Goal: Task Accomplishment & Management: Use online tool/utility

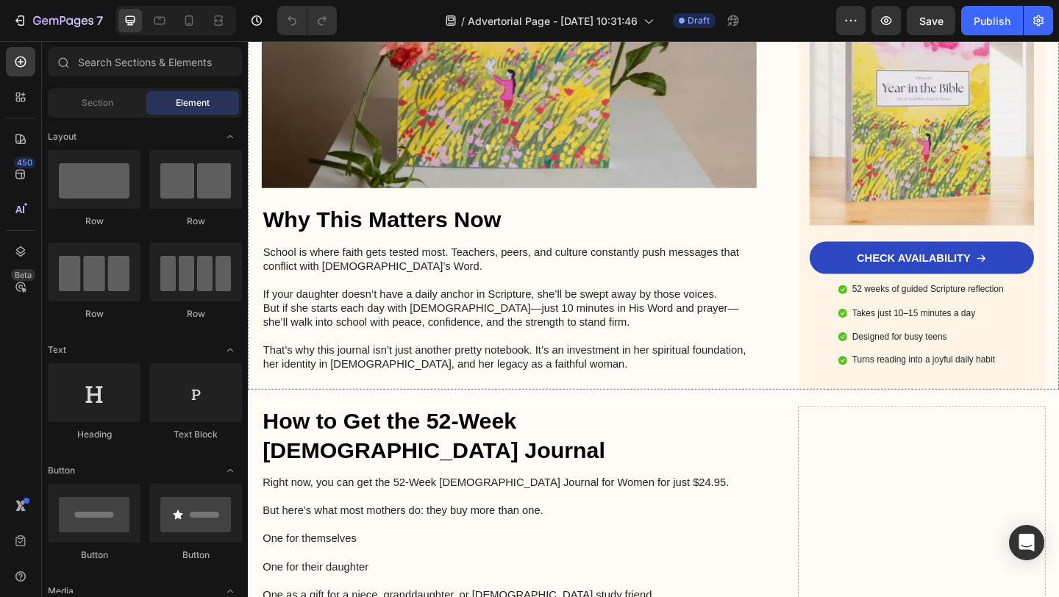
scroll to position [2687, 0]
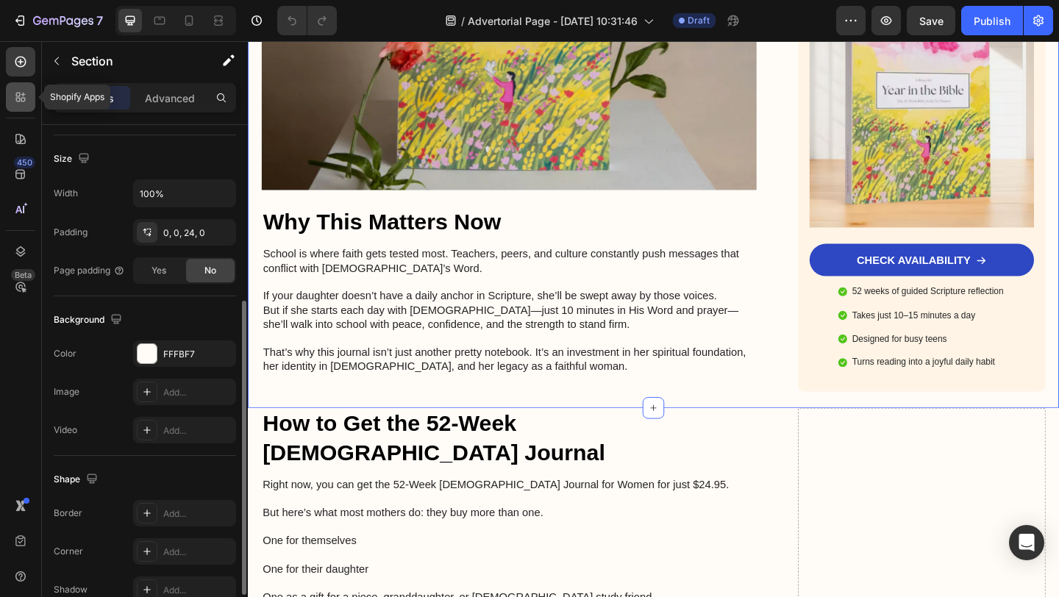
click at [23, 103] on icon at bounding box center [20, 97] width 15 height 15
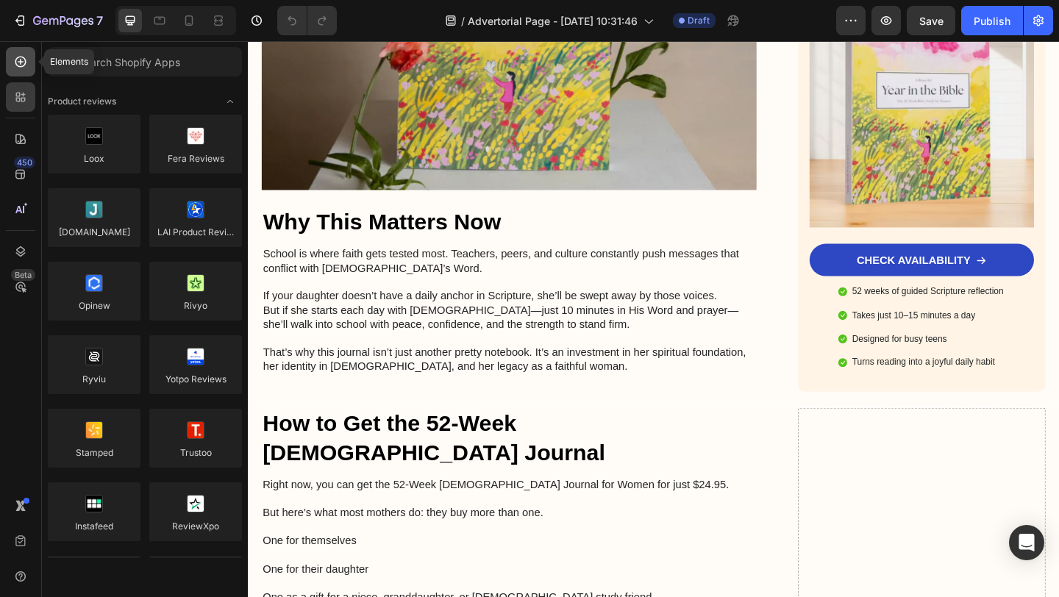
click at [26, 65] on icon at bounding box center [20, 61] width 15 height 15
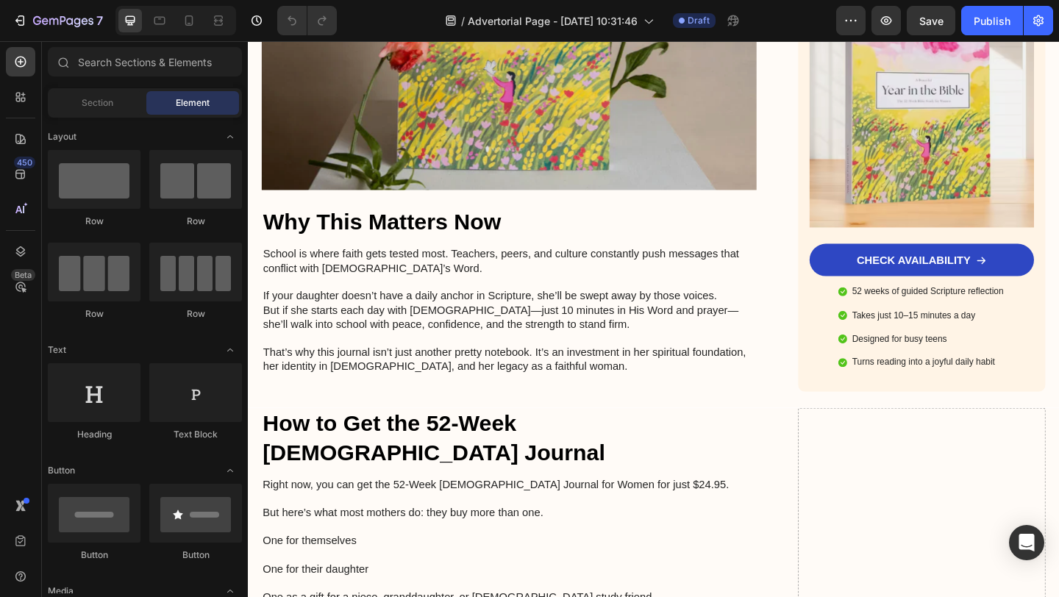
click at [90, 115] on div "Section Element" at bounding box center [145, 102] width 194 height 29
click at [93, 110] on div "Section" at bounding box center [97, 103] width 93 height 24
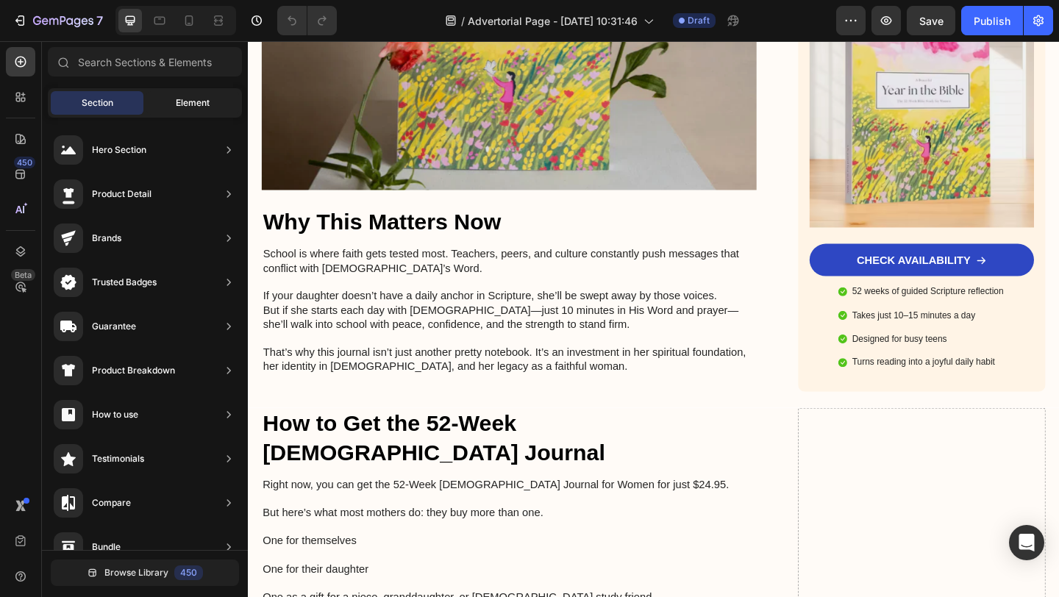
click at [198, 107] on span "Element" at bounding box center [193, 102] width 34 height 13
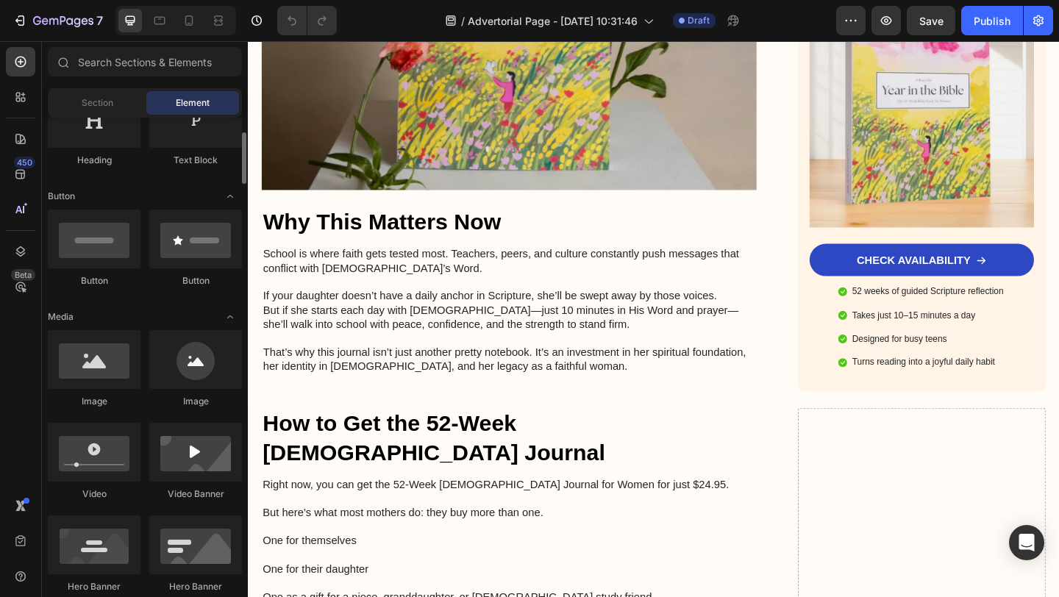
scroll to position [276, 0]
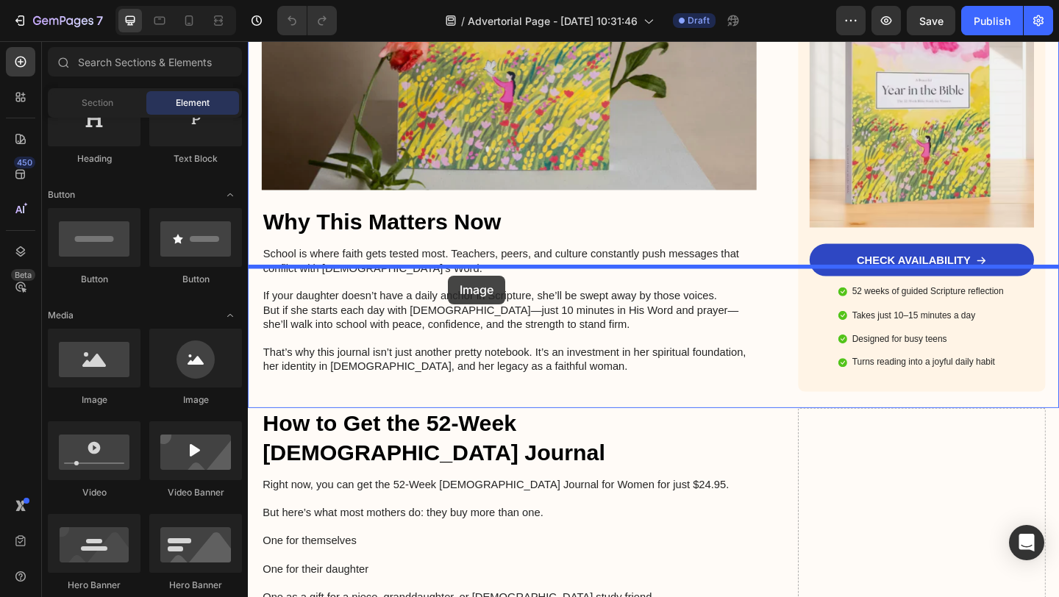
drag, startPoint x: 349, startPoint y: 417, endPoint x: 468, endPoint y: 294, distance: 171.1
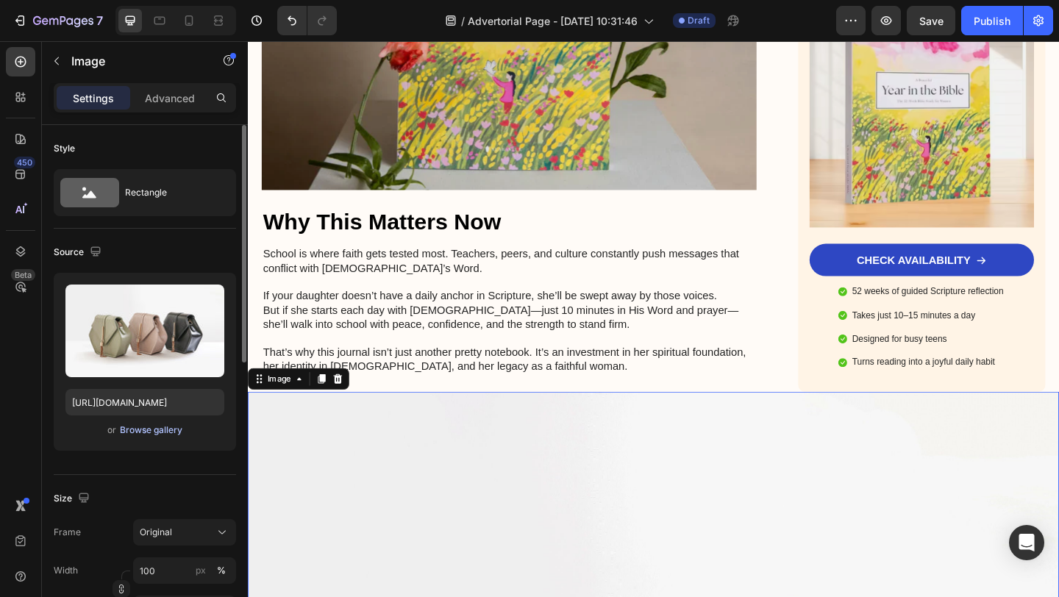
click at [143, 427] on div "Browse gallery" at bounding box center [151, 430] width 63 height 13
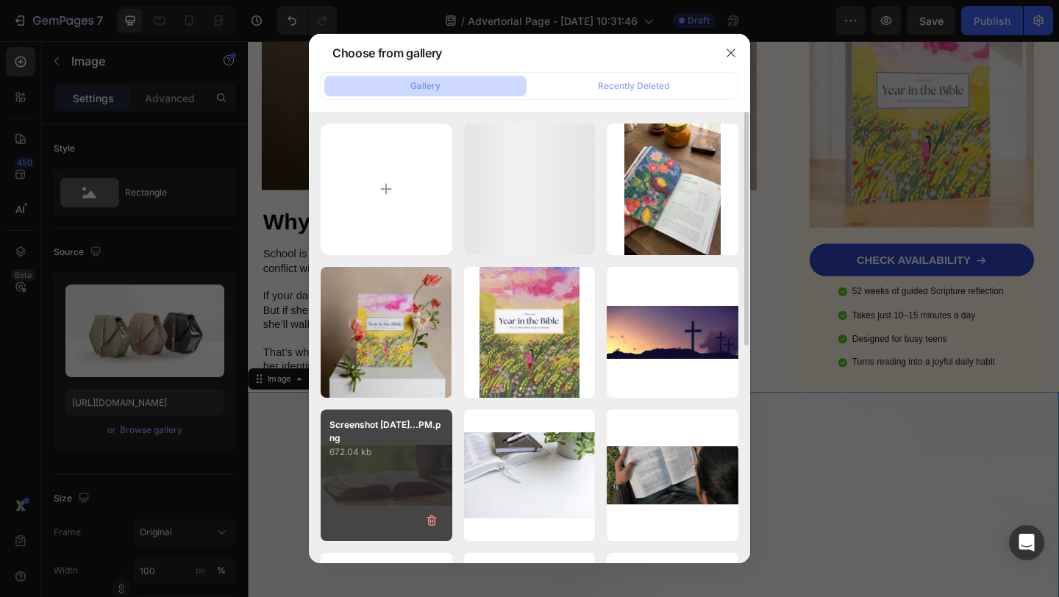
click at [382, 476] on div "Screenshot [DATE]...PM.png 672.04 kb" at bounding box center [387, 476] width 132 height 132
type input "[URL][DOMAIN_NAME]"
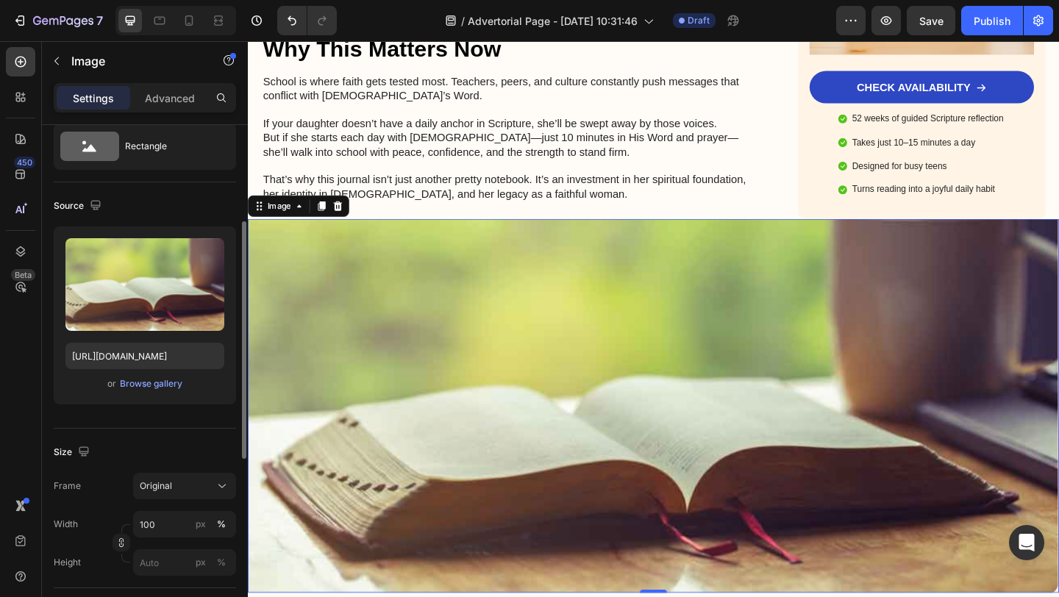
scroll to position [132, 0]
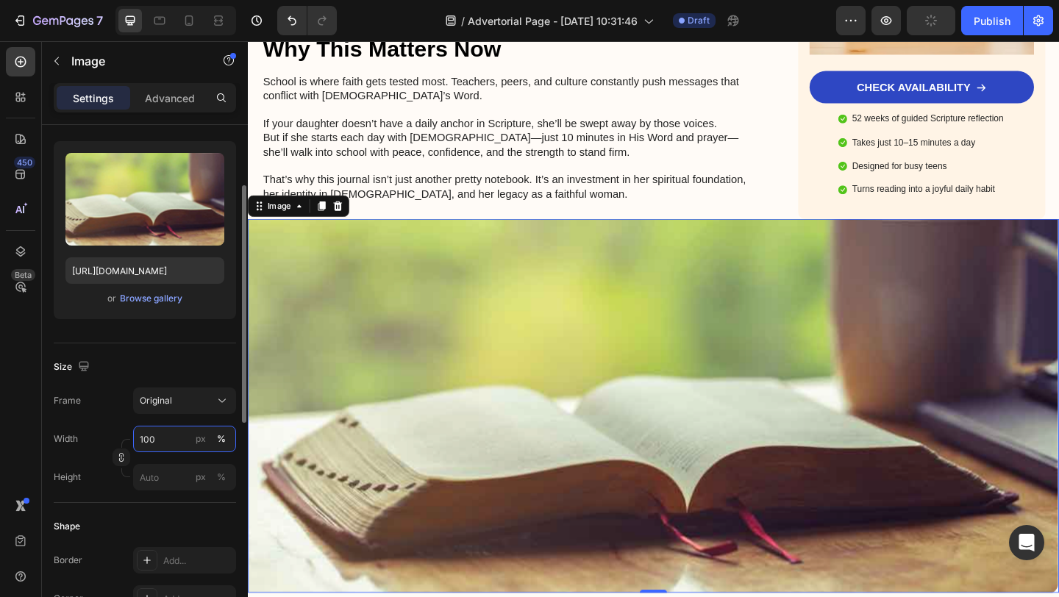
click at [165, 445] on input "100" at bounding box center [184, 439] width 103 height 26
click at [122, 441] on div at bounding box center [122, 458] width 18 height 38
click at [157, 479] on input "px %" at bounding box center [184, 477] width 103 height 26
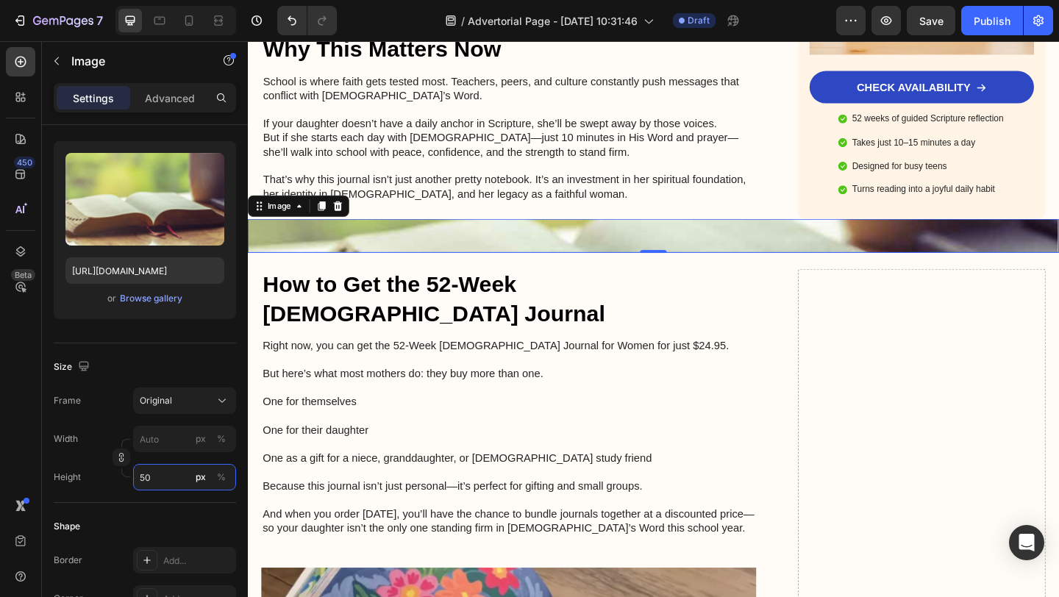
type input "5"
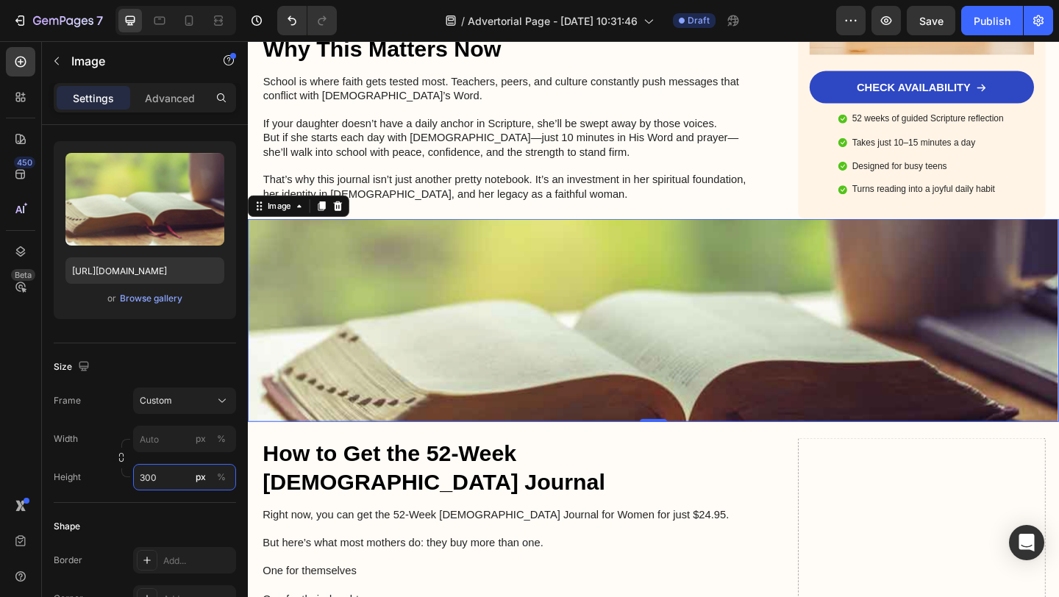
type input "5"
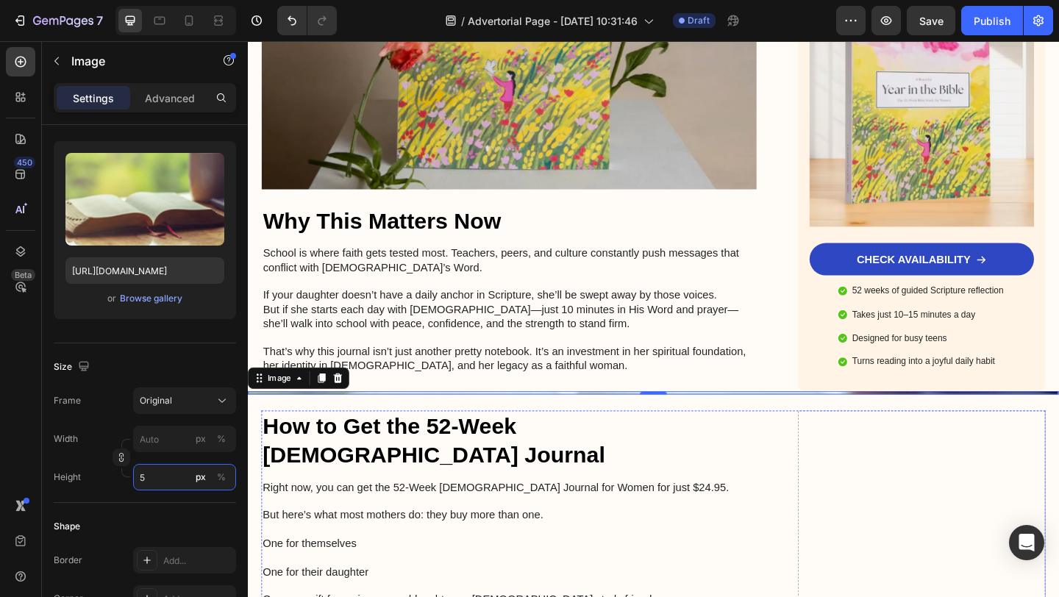
scroll to position [2687, 0]
type input "300"
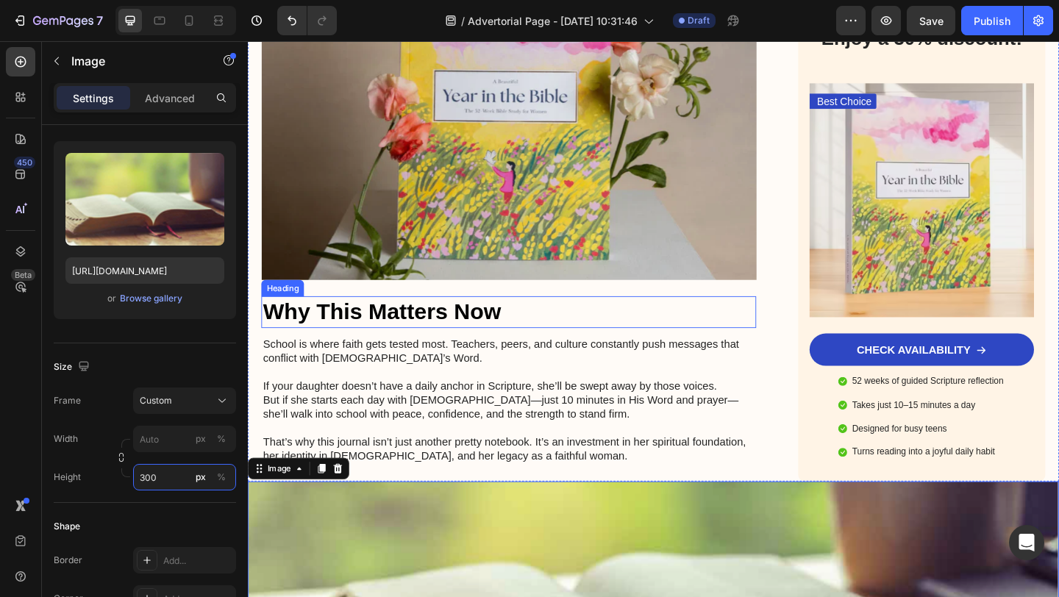
scroll to position [2516, 0]
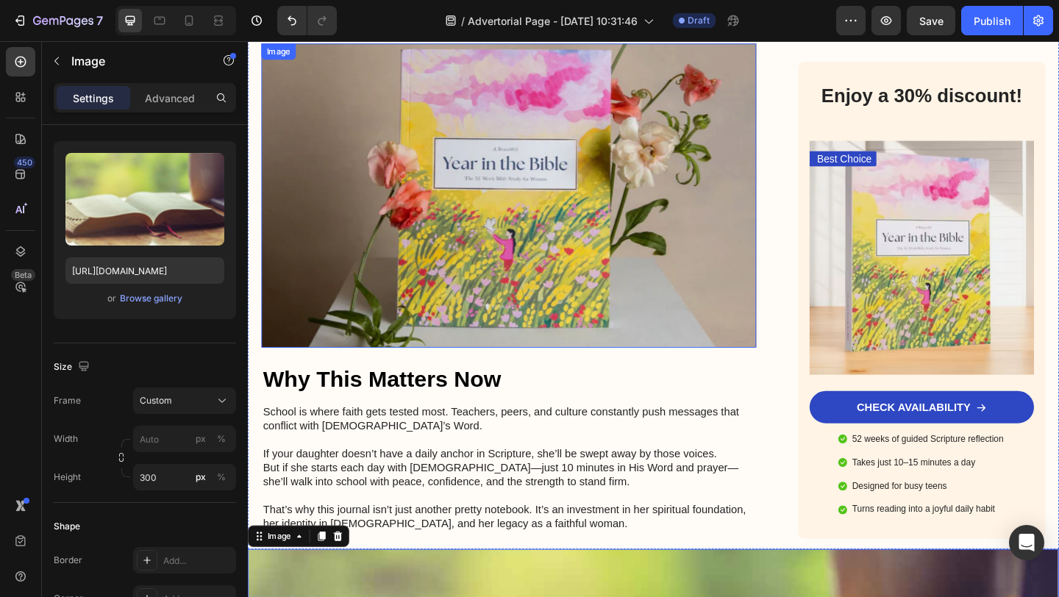
click at [721, 143] on img at bounding box center [532, 208] width 538 height 331
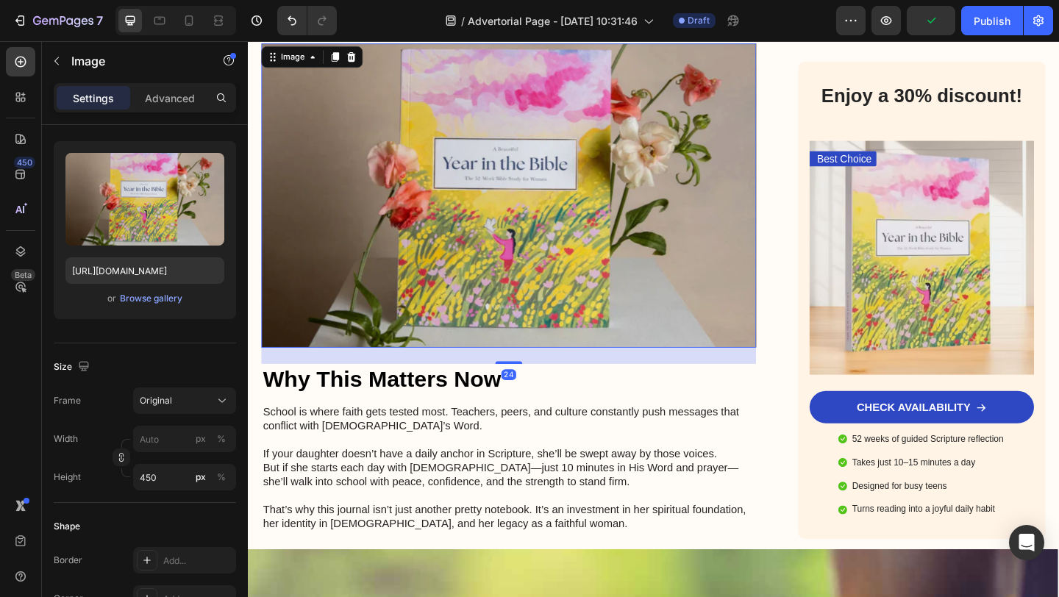
scroll to position [2339, 0]
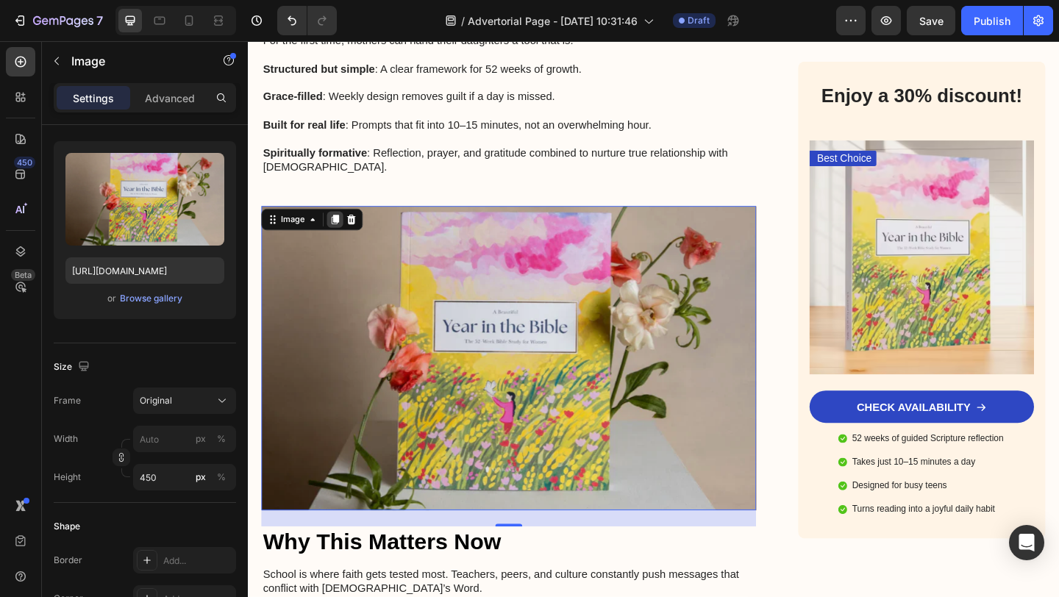
click at [339, 230] on icon at bounding box center [343, 235] width 8 height 10
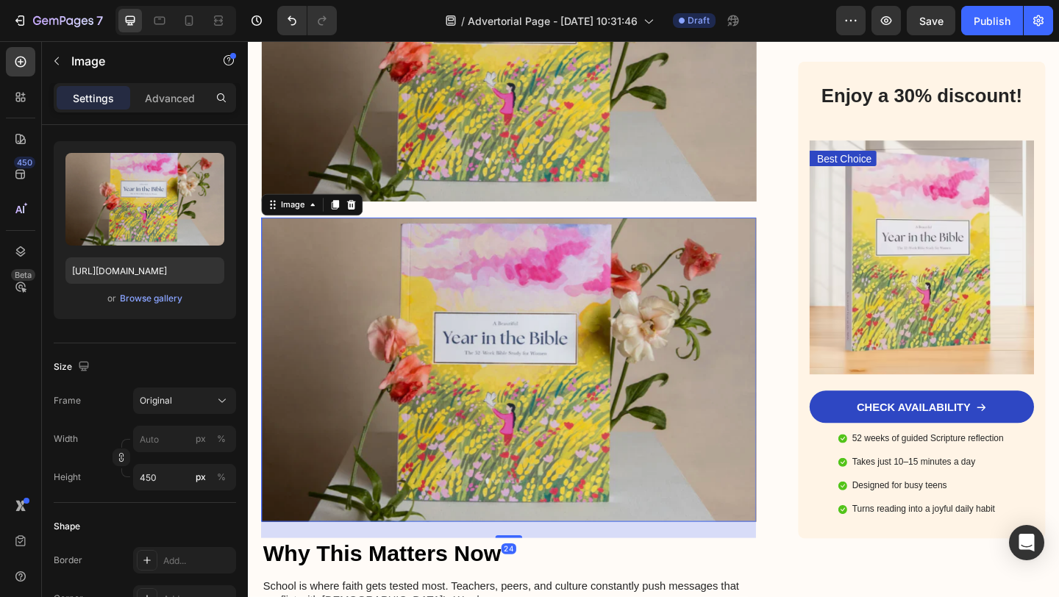
scroll to position [2679, 0]
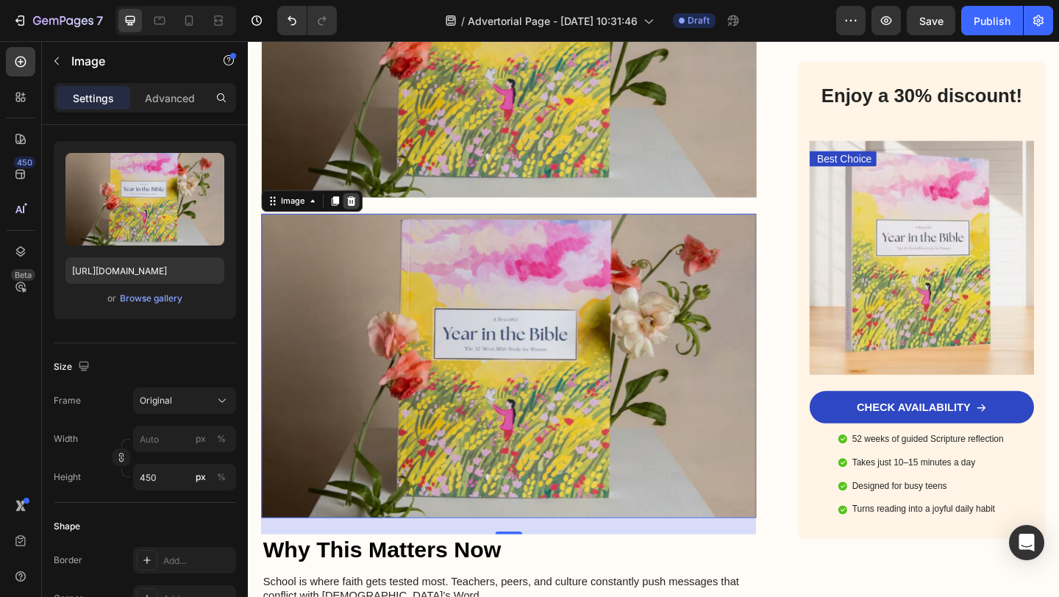
click at [363, 206] on div at bounding box center [361, 215] width 18 height 18
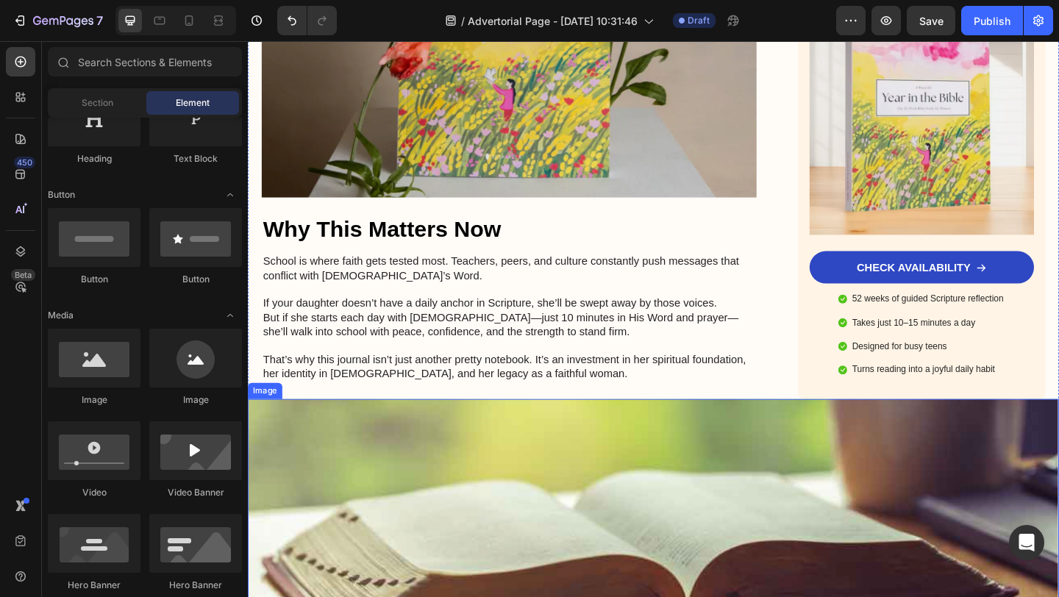
click at [492, 430] on img at bounding box center [689, 540] width 883 height 221
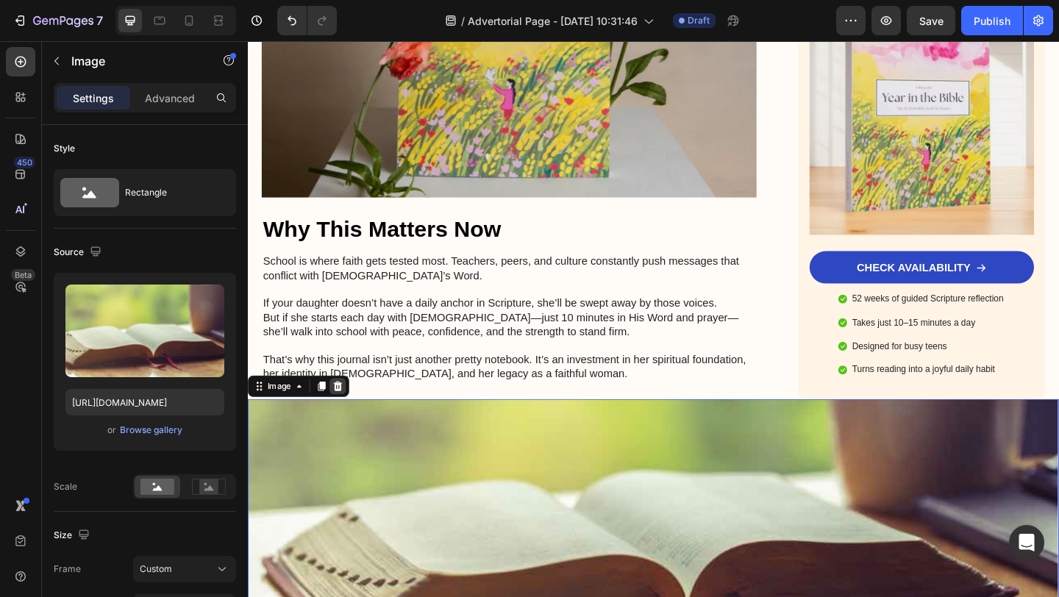
click at [346, 411] on icon at bounding box center [346, 416] width 10 height 10
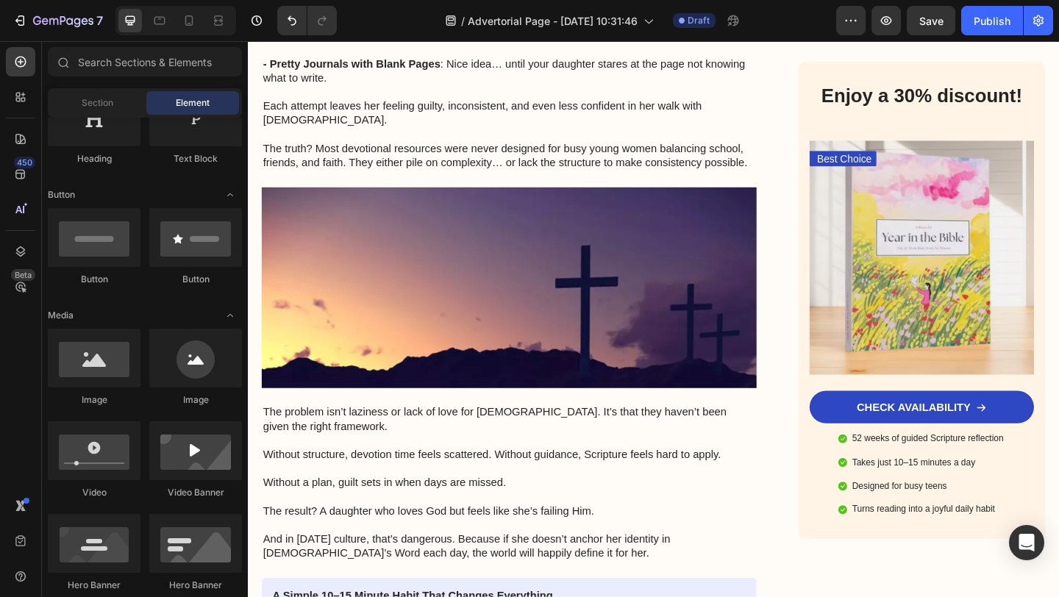
scroll to position [1190, 0]
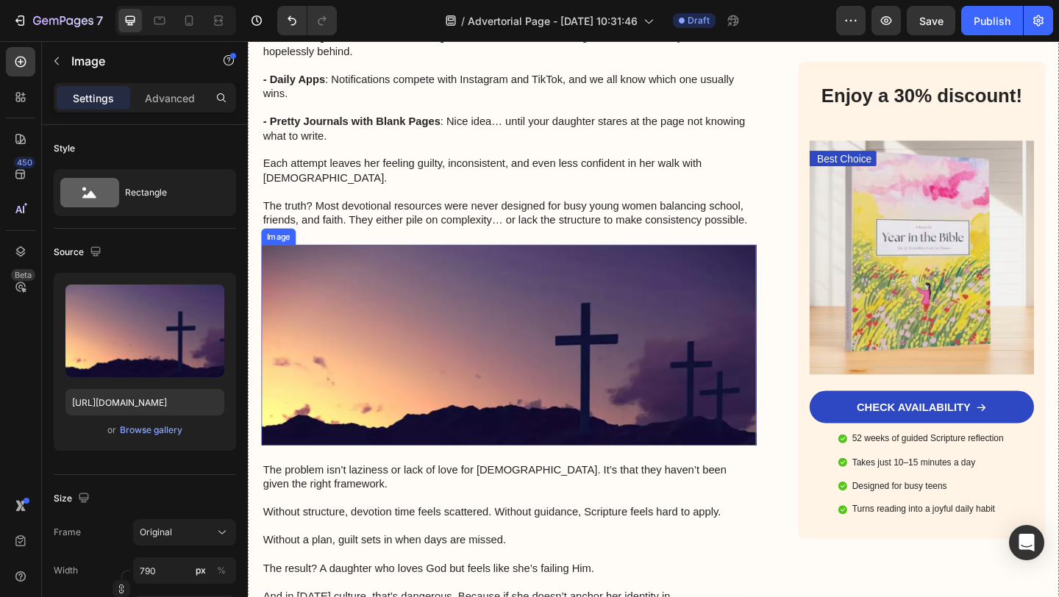
click at [400, 299] on img at bounding box center [532, 372] width 538 height 218
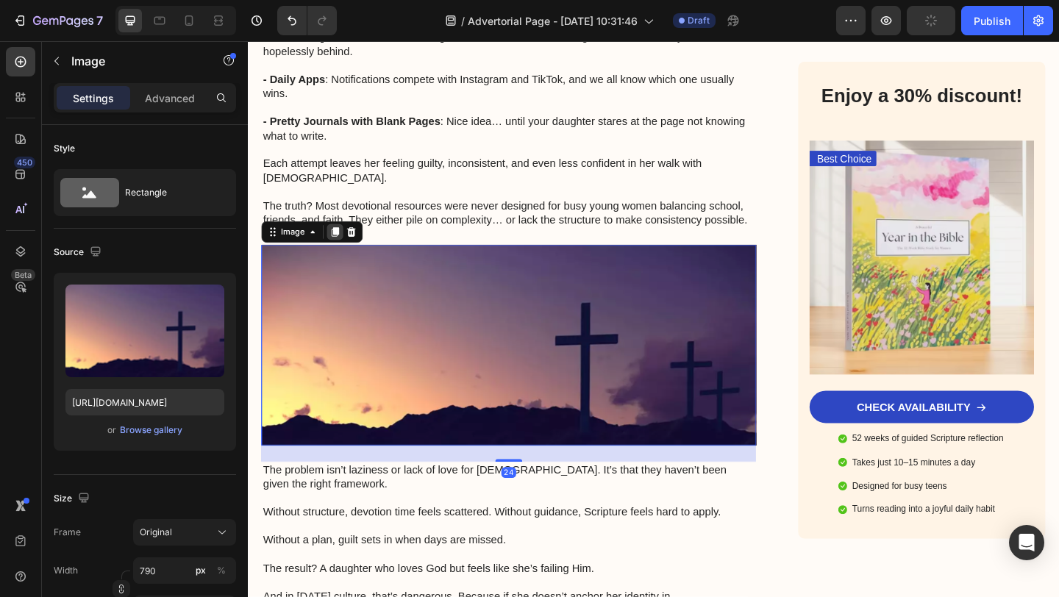
click at [335, 240] on div at bounding box center [343, 249] width 18 height 18
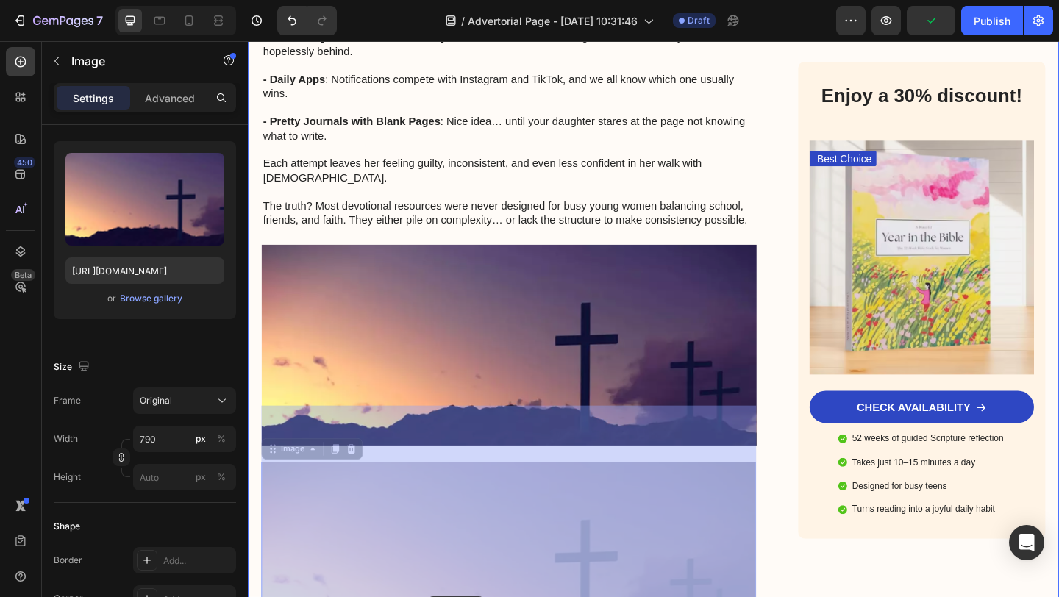
scroll to position [1293, 0]
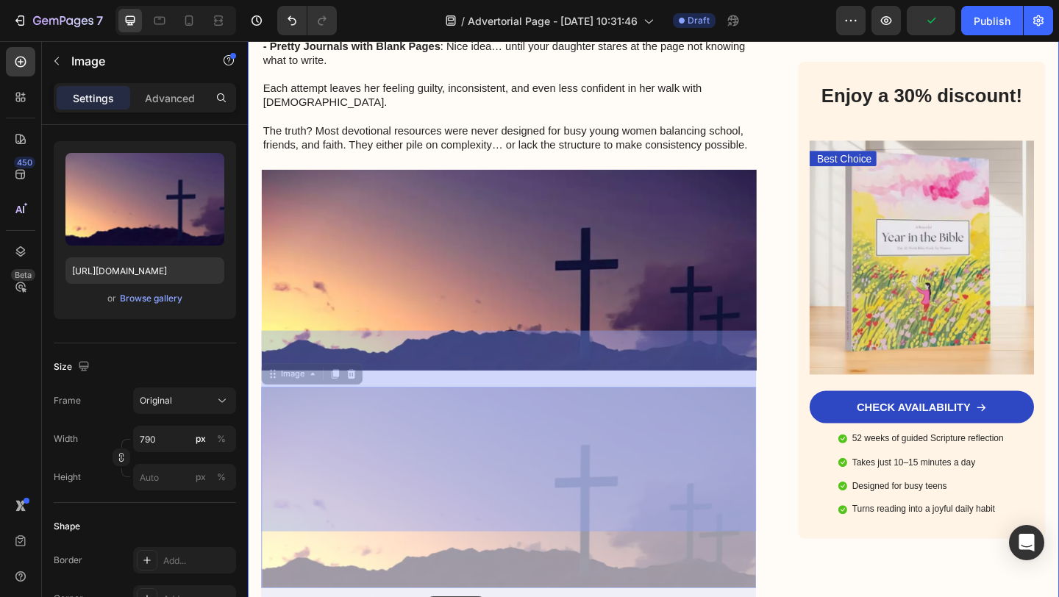
drag, startPoint x: 440, startPoint y: 562, endPoint x: 443, endPoint y: 627, distance: 65.5
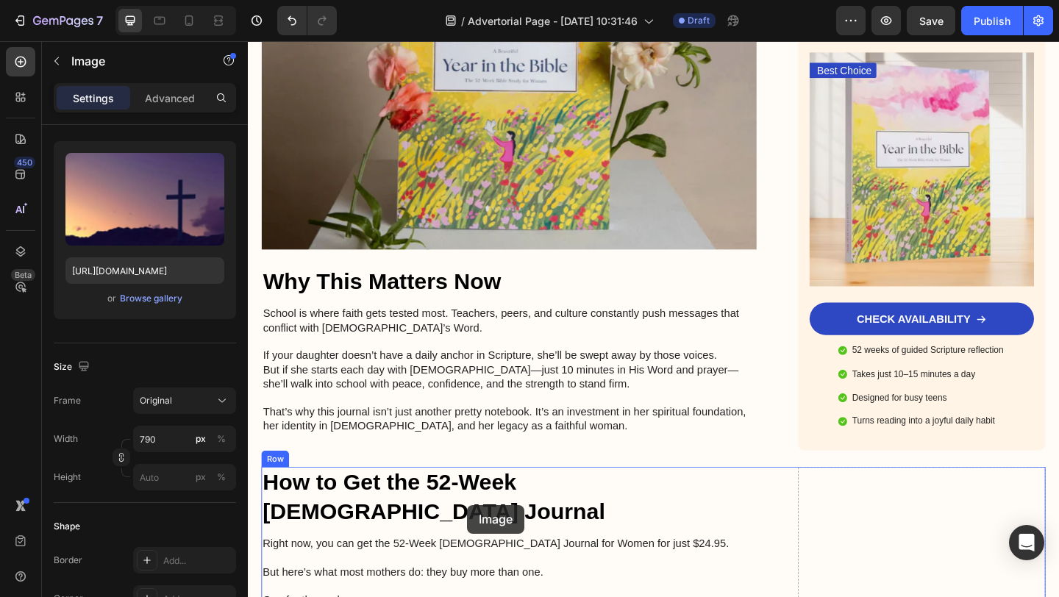
scroll to position [2868, 0]
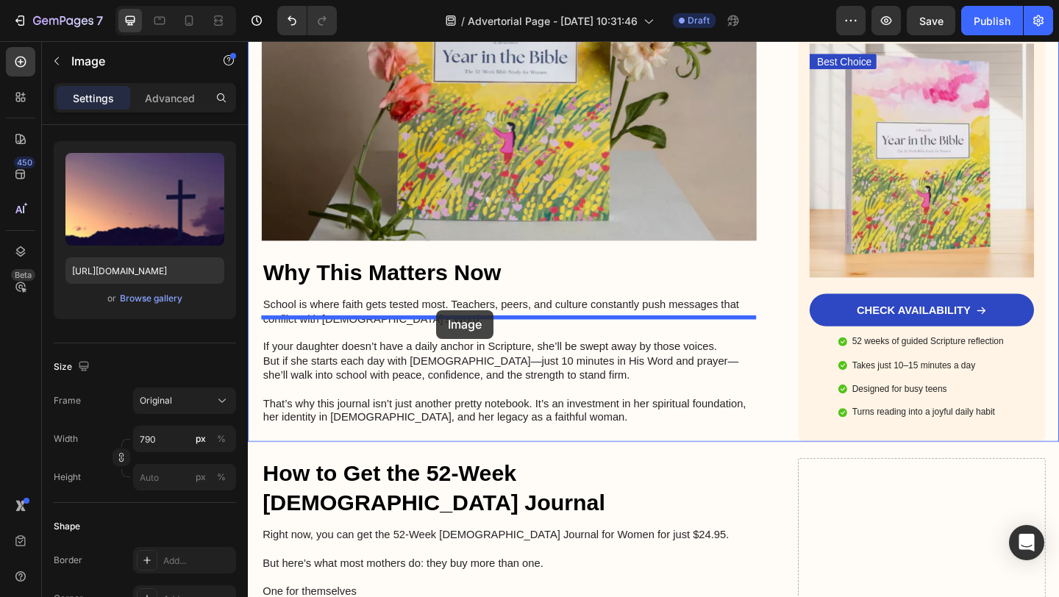
drag, startPoint x: 491, startPoint y: 368, endPoint x: 453, endPoint y: 335, distance: 50.6
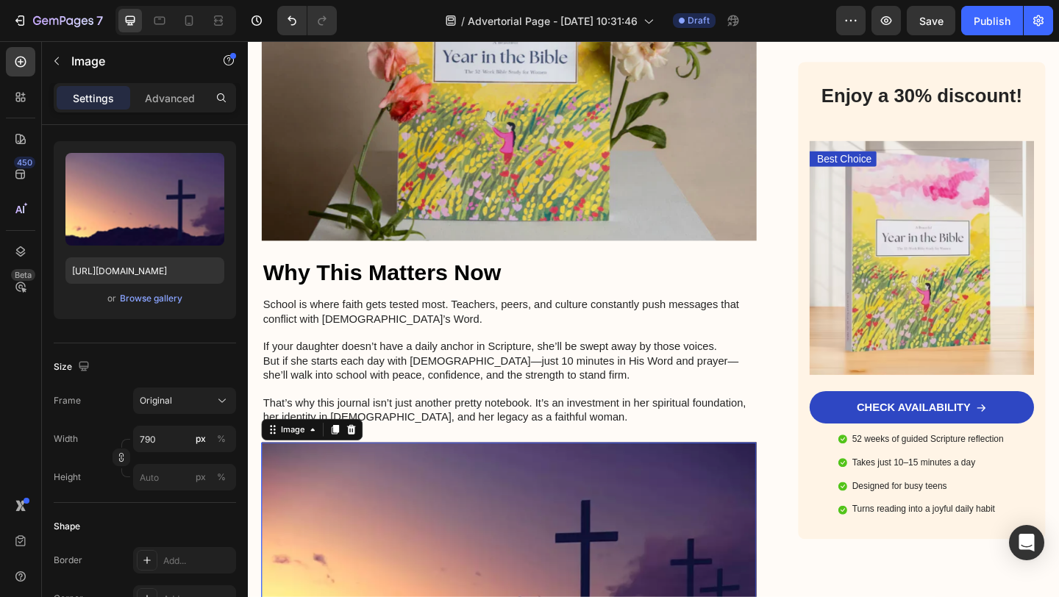
click at [435, 477] on img at bounding box center [532, 586] width 538 height 218
click at [168, 303] on div "Browse gallery" at bounding box center [151, 298] width 63 height 13
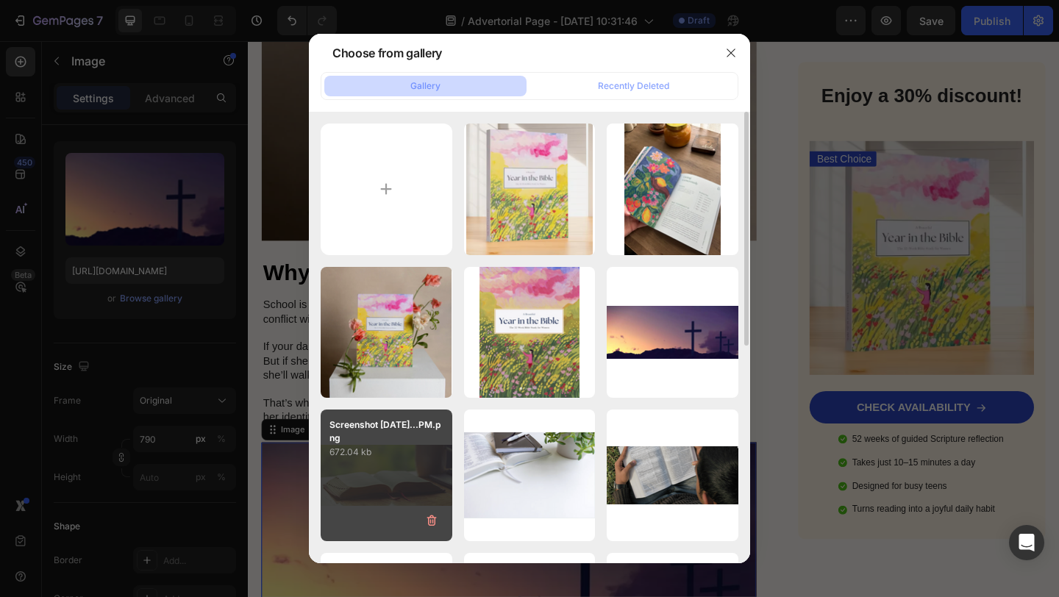
click at [417, 484] on div "Screenshot [DATE]...PM.png 672.04 kb" at bounding box center [387, 476] width 132 height 132
type input "[URL][DOMAIN_NAME]"
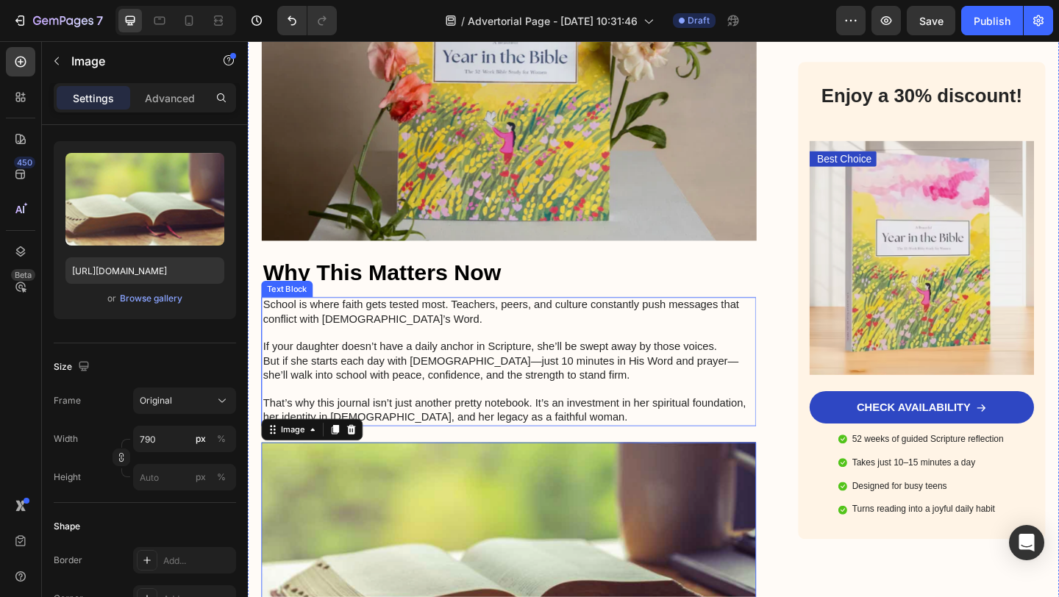
click at [599, 413] on p "That’s why this journal isn’t just another pretty notebook. It’s an investment …" at bounding box center [531, 436] width 535 height 46
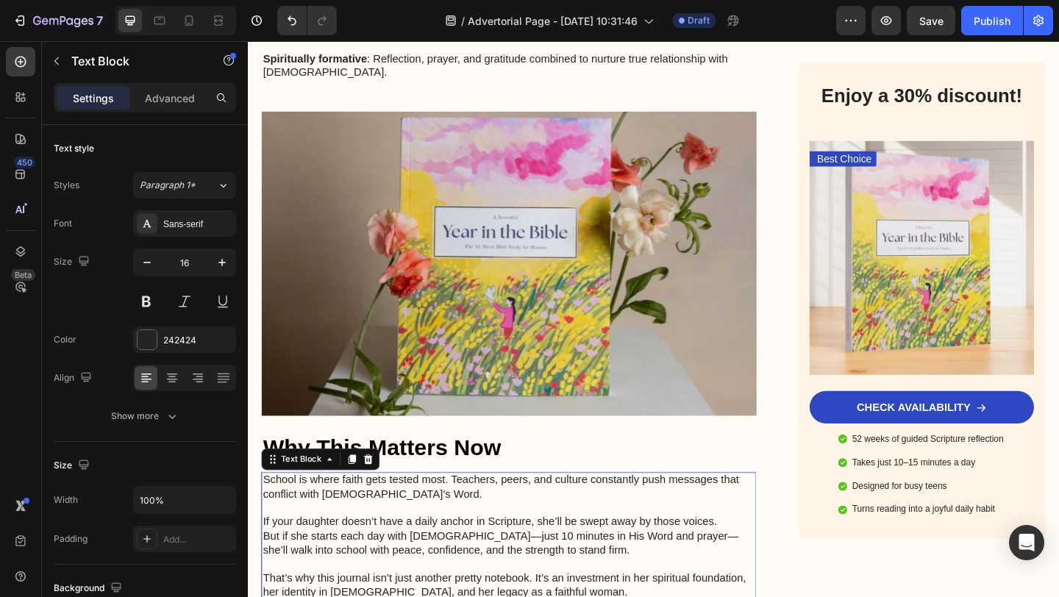
scroll to position [2471, 0]
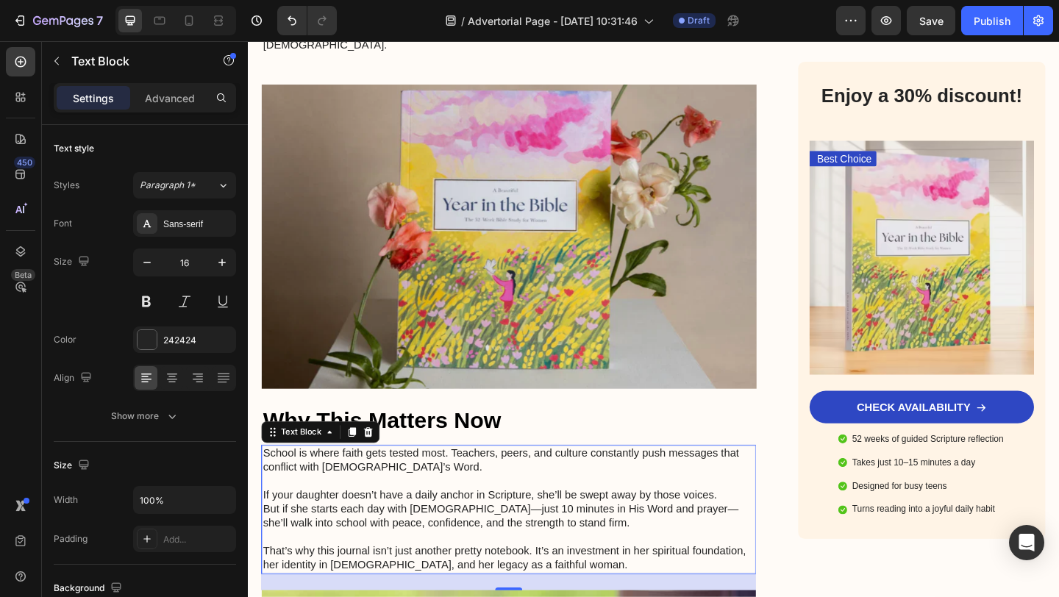
click at [570, 512] on p "If your daughter doesn’t have a daily anchor in Scripture, she’ll be swept away…" at bounding box center [531, 542] width 535 height 61
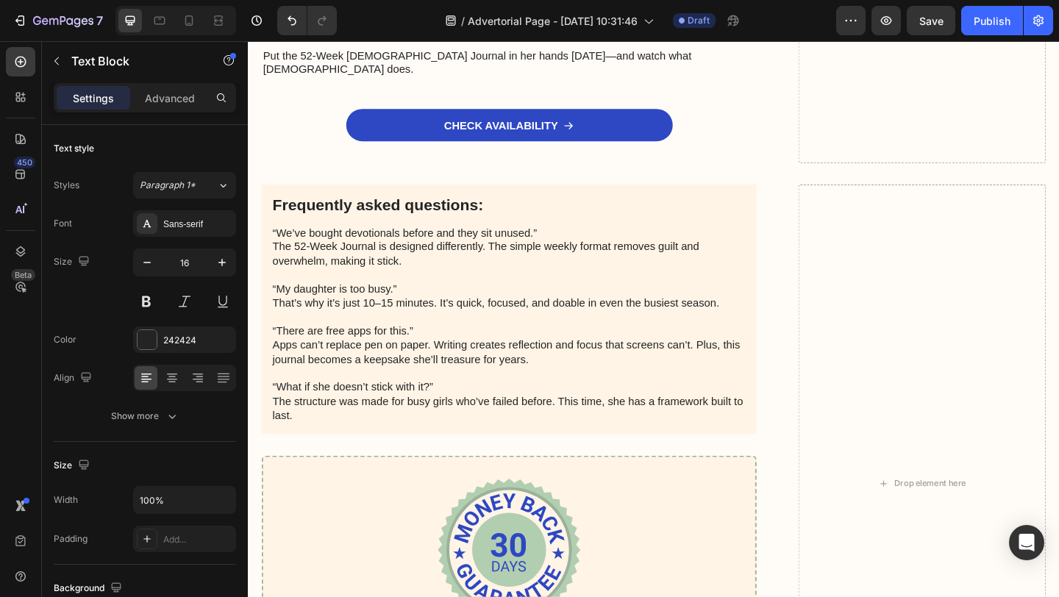
scroll to position [4033, 0]
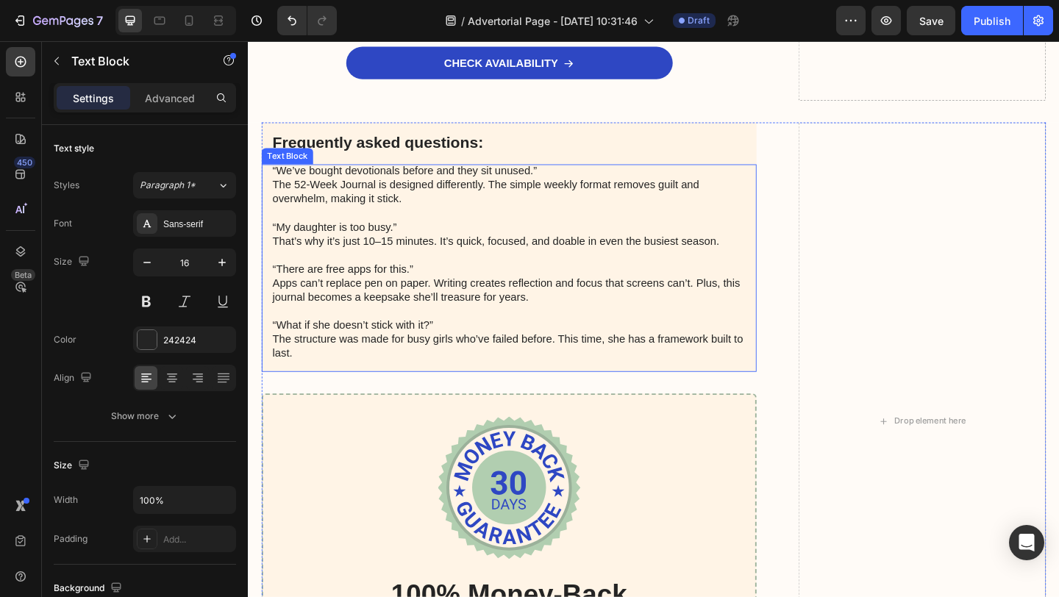
click at [501, 266] on p "“There are free apps for this.” Apps can’t replace pen on paper. Writing create…" at bounding box center [531, 296] width 515 height 61
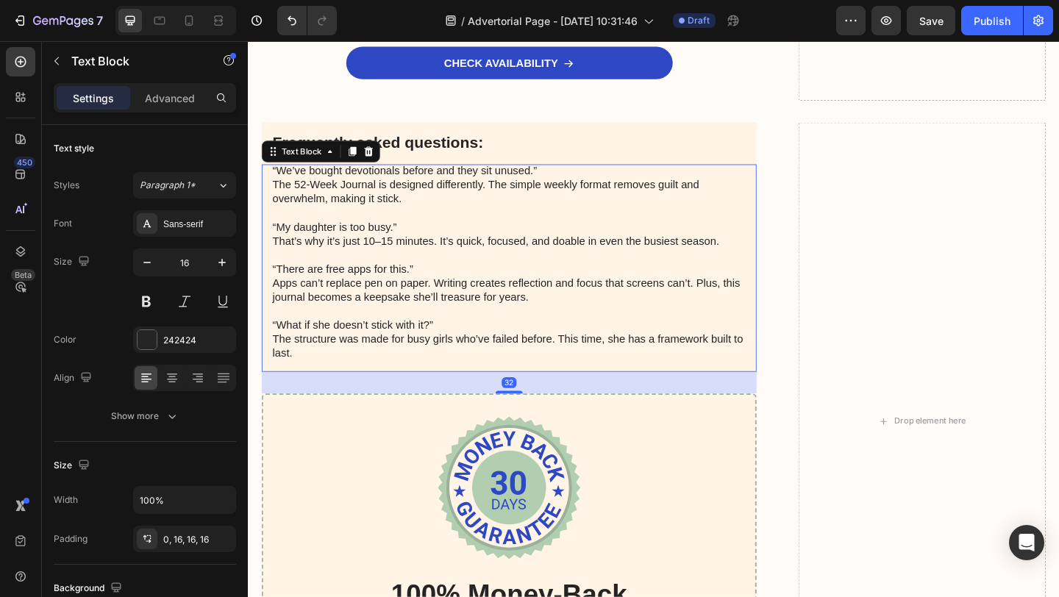
click at [390, 175] on p "“We’ve bought devotionals before and they sit unused.” The 52-Week Journal is d…" at bounding box center [531, 198] width 515 height 46
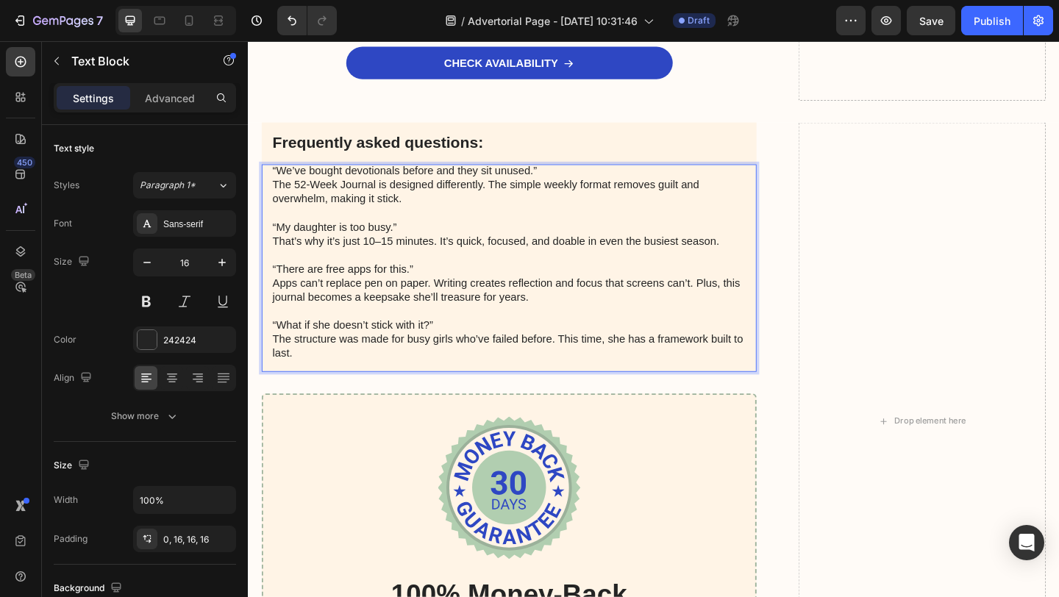
click at [390, 175] on p "“We’ve bought devotionals before and they sit unused.” The 52-Week Journal is d…" at bounding box center [531, 198] width 515 height 46
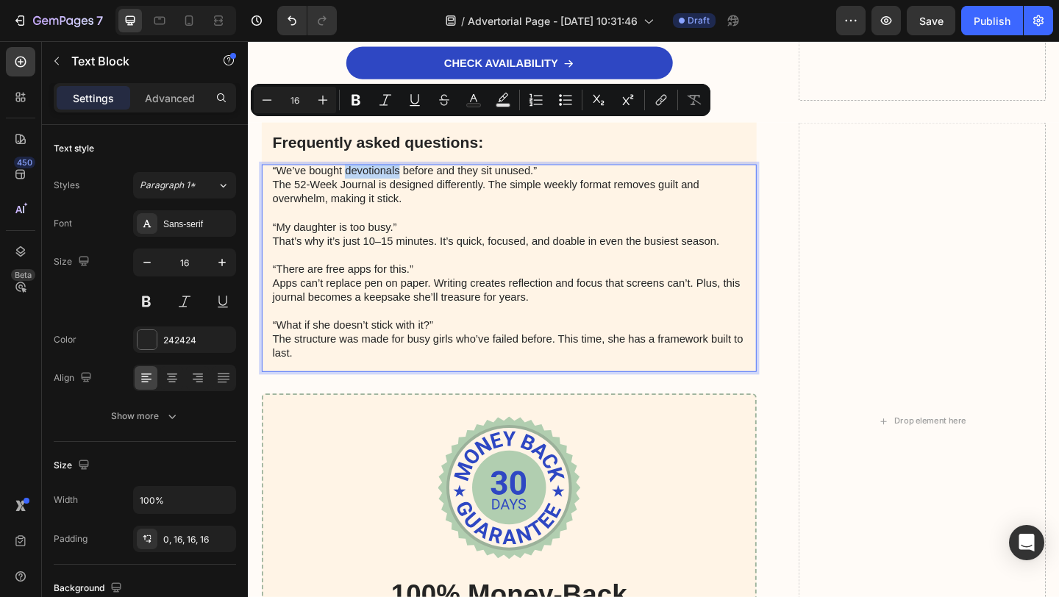
click at [390, 175] on p "“We’ve bought devotionals before and they sit unused.” The 52-Week Journal is d…" at bounding box center [531, 198] width 515 height 46
click at [361, 99] on icon "Editor contextual toolbar" at bounding box center [356, 100] width 15 height 15
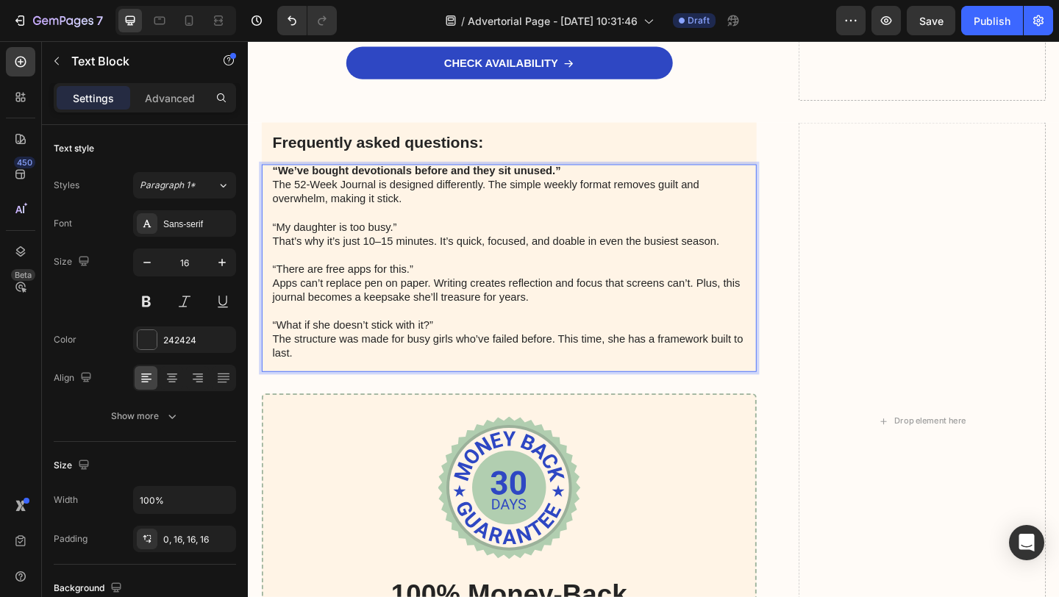
click at [318, 221] on p "“My daughter is too busy.” That’s why it’s just 10–15 minutes. It’s quick, focu…" at bounding box center [531, 244] width 515 height 46
click at [311, 266] on p "“There are free apps for this.” Apps can’t replace pen on paper. Writing create…" at bounding box center [531, 296] width 515 height 61
click at [405, 368] on div "Frequently asked questions: Text Block “We’ve bought devotionals before and the…" at bounding box center [532, 454] width 538 height 651
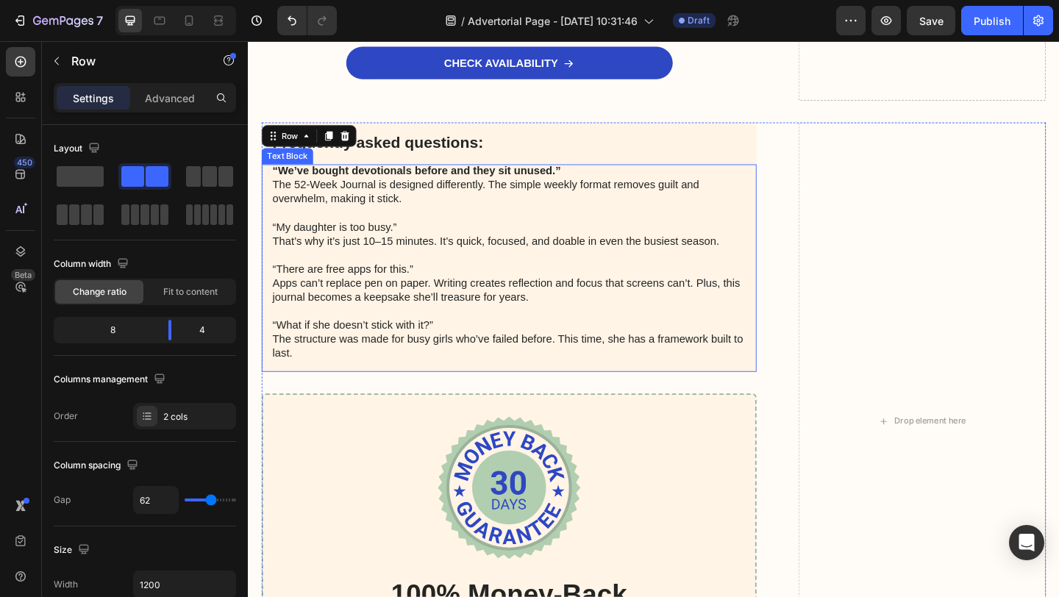
click at [370, 221] on p "“My daughter is too busy.” That’s why it’s just 10–15 minutes. It’s quick, focu…" at bounding box center [531, 244] width 515 height 46
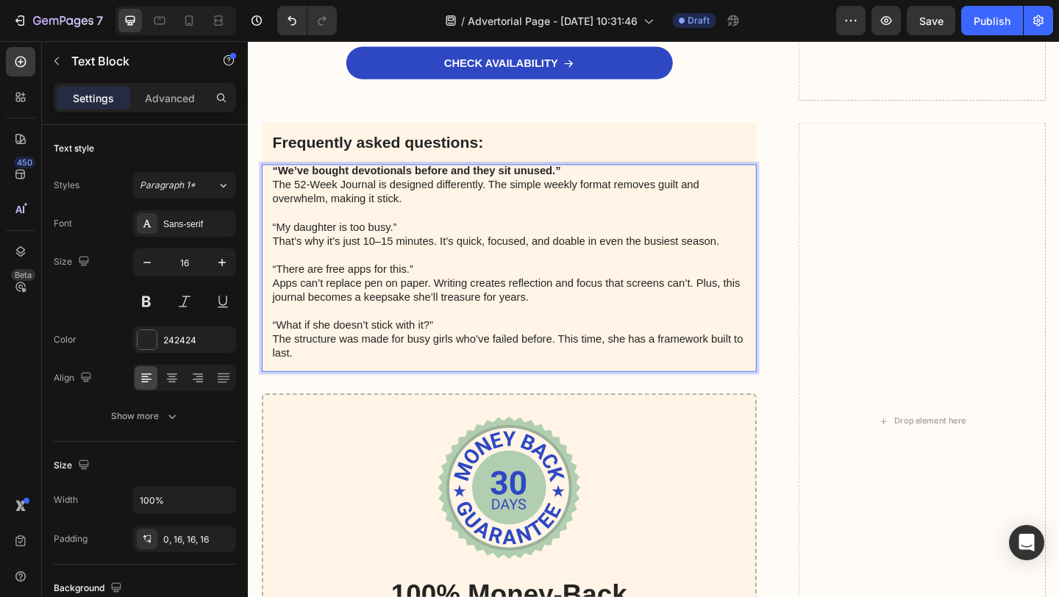
click at [364, 221] on p "“My daughter is too busy.” That’s why it’s just 10–15 minutes. It’s quick, focu…" at bounding box center [531, 244] width 515 height 46
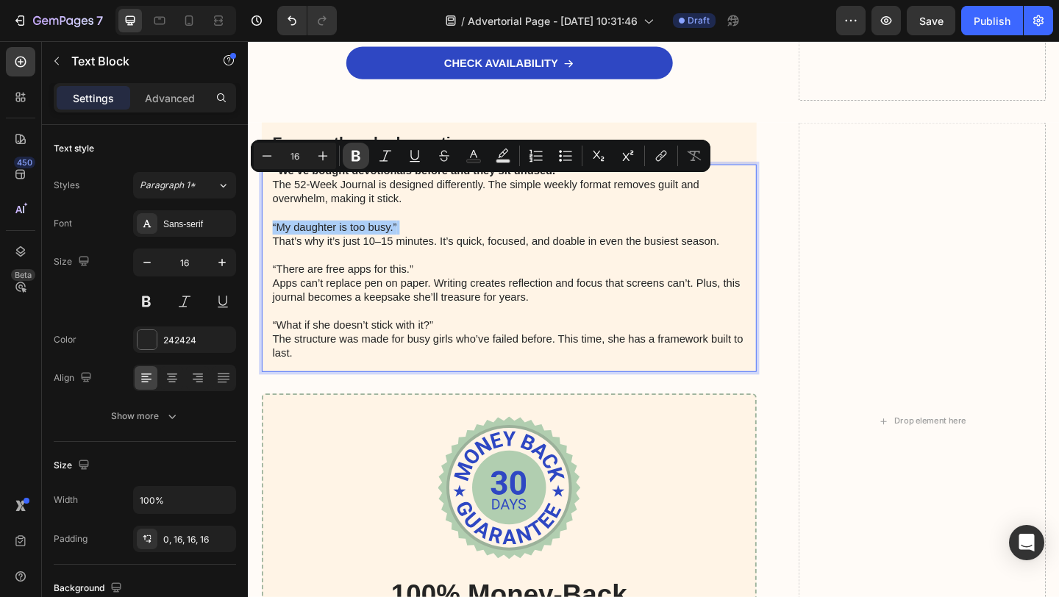
click at [357, 163] on button "Bold" at bounding box center [356, 156] width 26 height 26
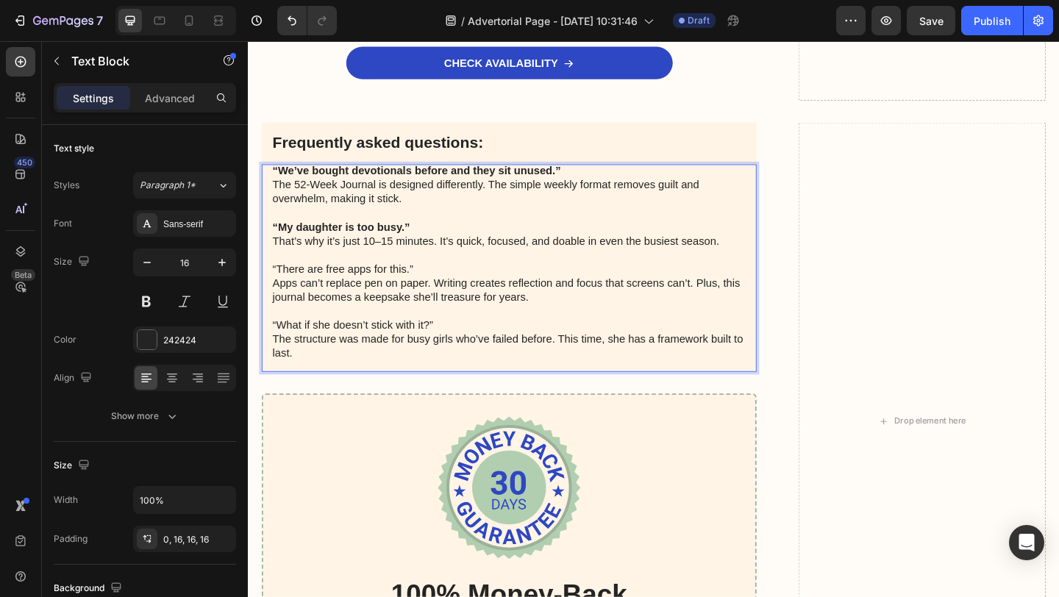
click at [348, 266] on p "“There are free apps for this.” Apps can’t replace pen on paper. Writing create…" at bounding box center [531, 296] width 515 height 61
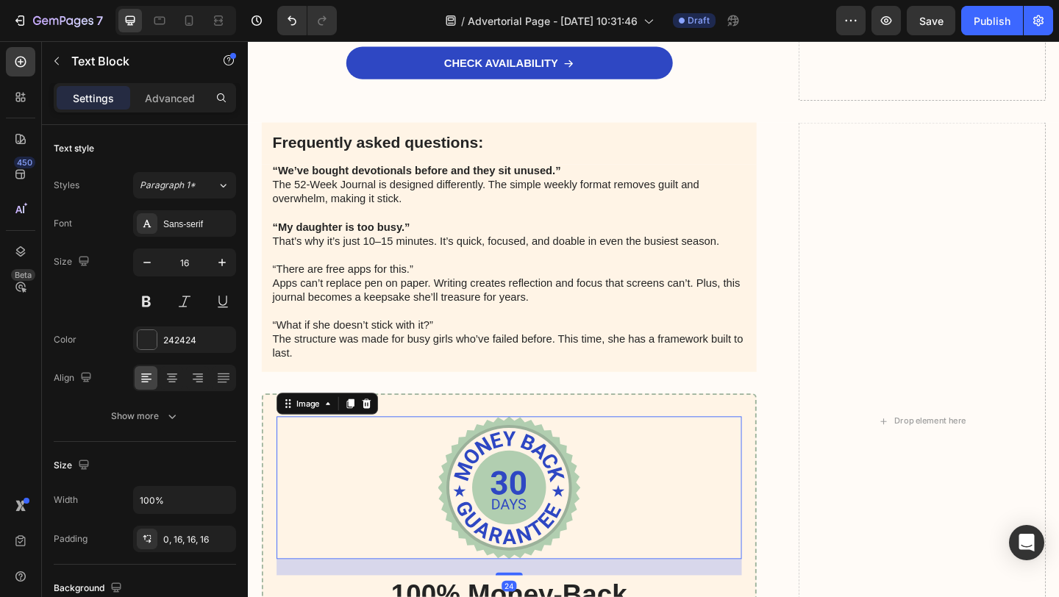
click at [323, 449] on div at bounding box center [532, 526] width 506 height 155
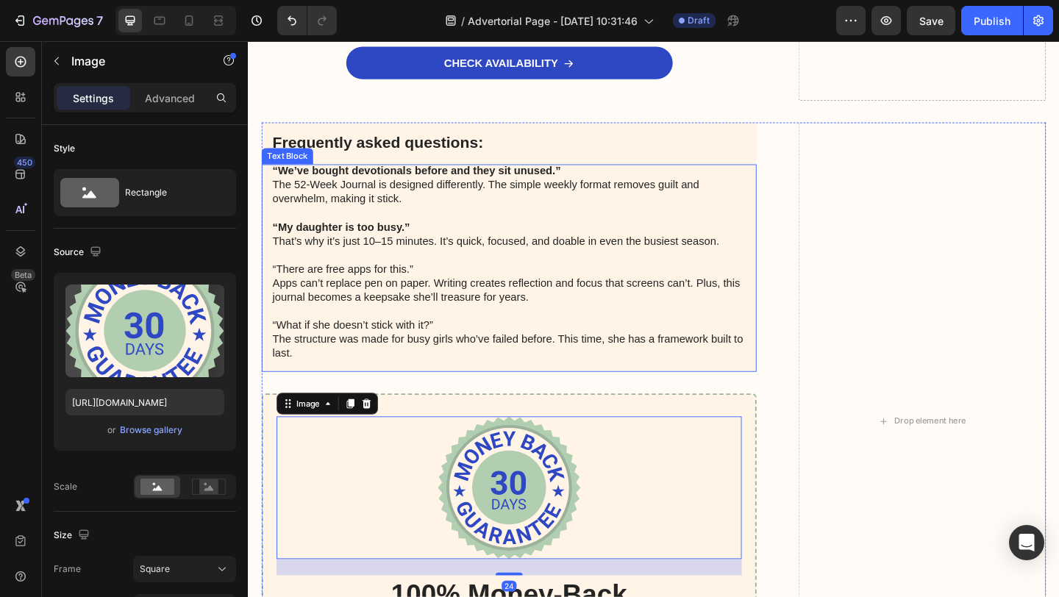
click at [368, 266] on p "“There are free apps for this.” Apps can’t replace pen on paper. Writing create…" at bounding box center [531, 296] width 515 height 61
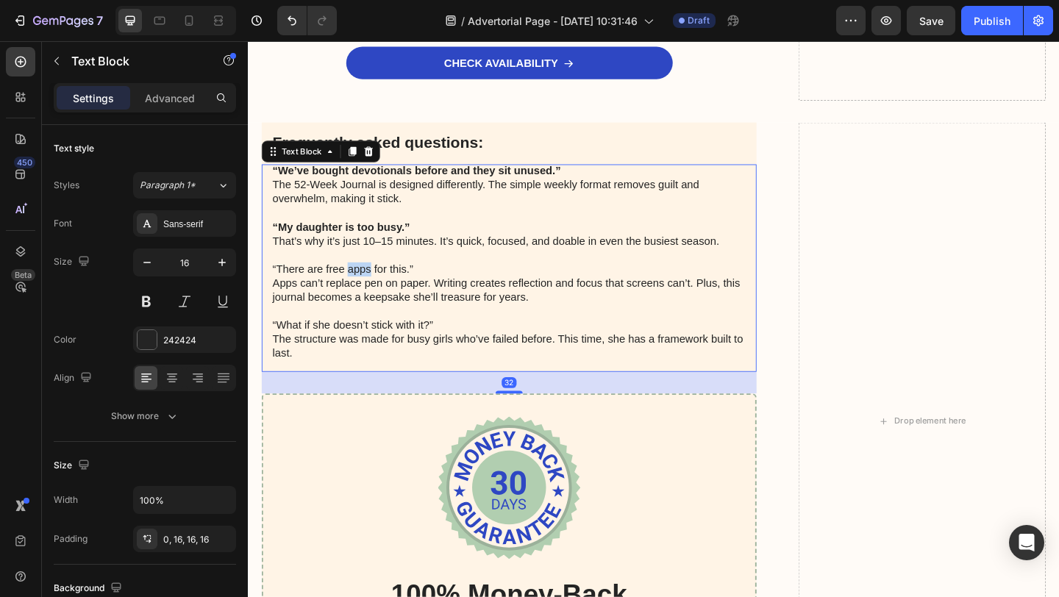
click at [365, 266] on p "“There are free apps for this.” Apps can’t replace pen on paper. Writing create…" at bounding box center [531, 296] width 515 height 61
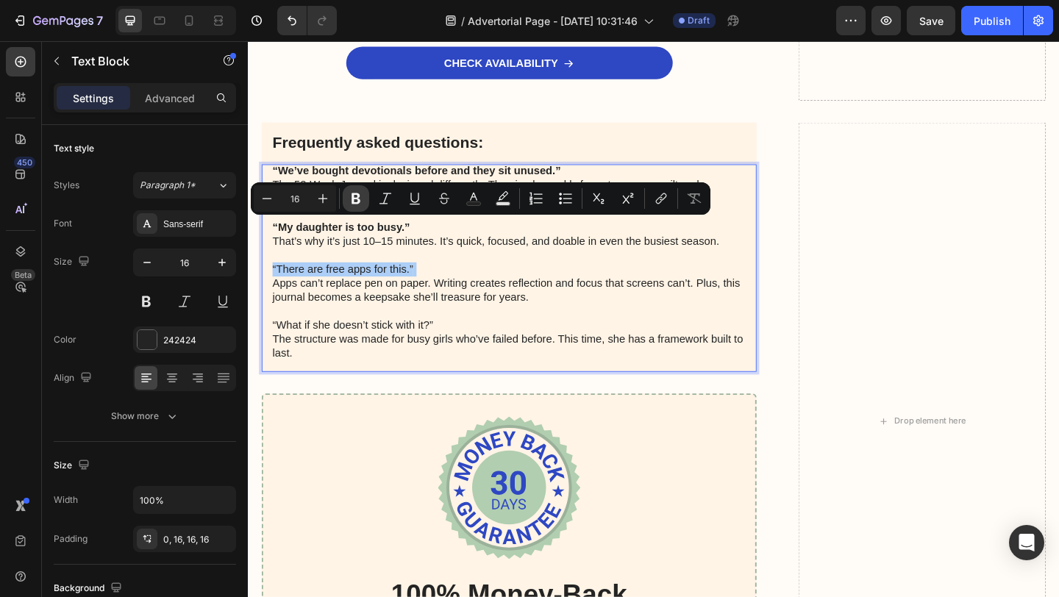
click at [361, 191] on icon "Editor contextual toolbar" at bounding box center [356, 198] width 15 height 15
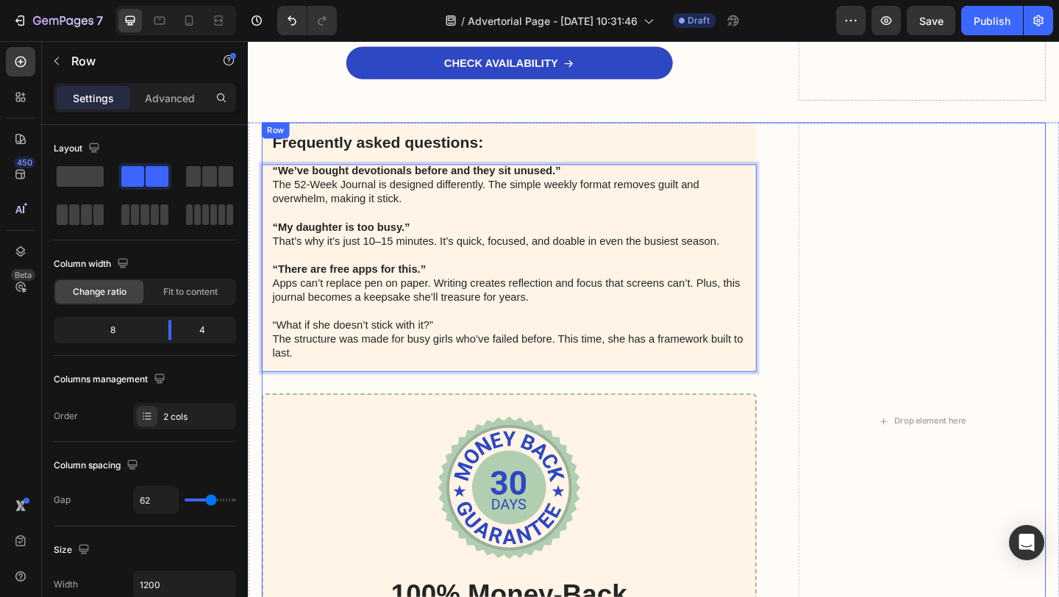
click at [349, 363] on div "Frequently asked questions: Text Block “We’ve bought devotionals before and the…" at bounding box center [532, 454] width 538 height 651
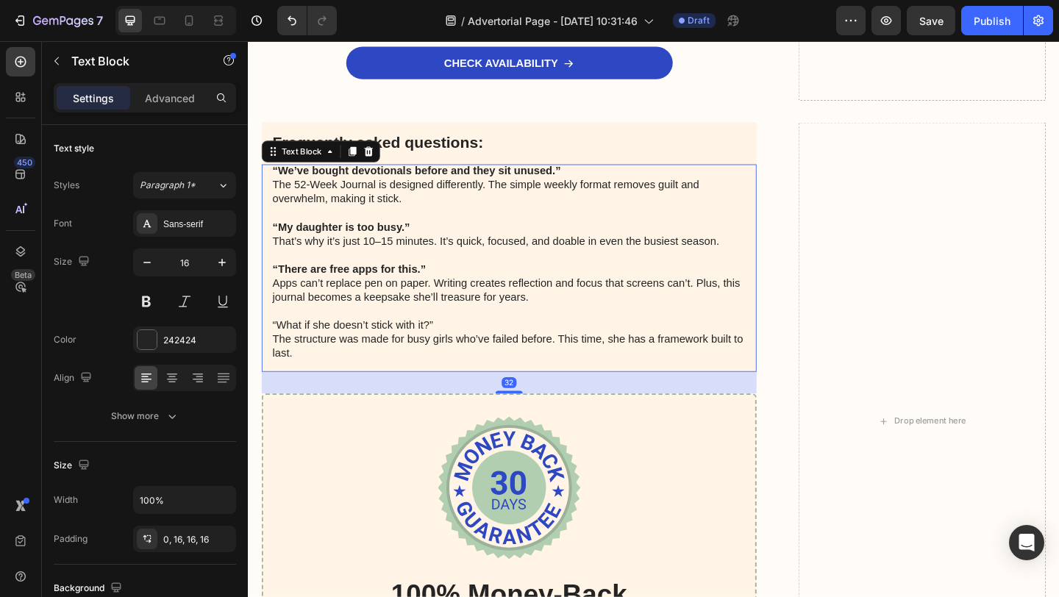
click at [353, 328] on p "“What if she doesn’t stick with it?” The structure was made for busy girls who’…" at bounding box center [531, 358] width 515 height 61
click at [343, 328] on p "“What if she doesn’t stick with it?” The structure was made for busy girls who’…" at bounding box center [531, 358] width 515 height 61
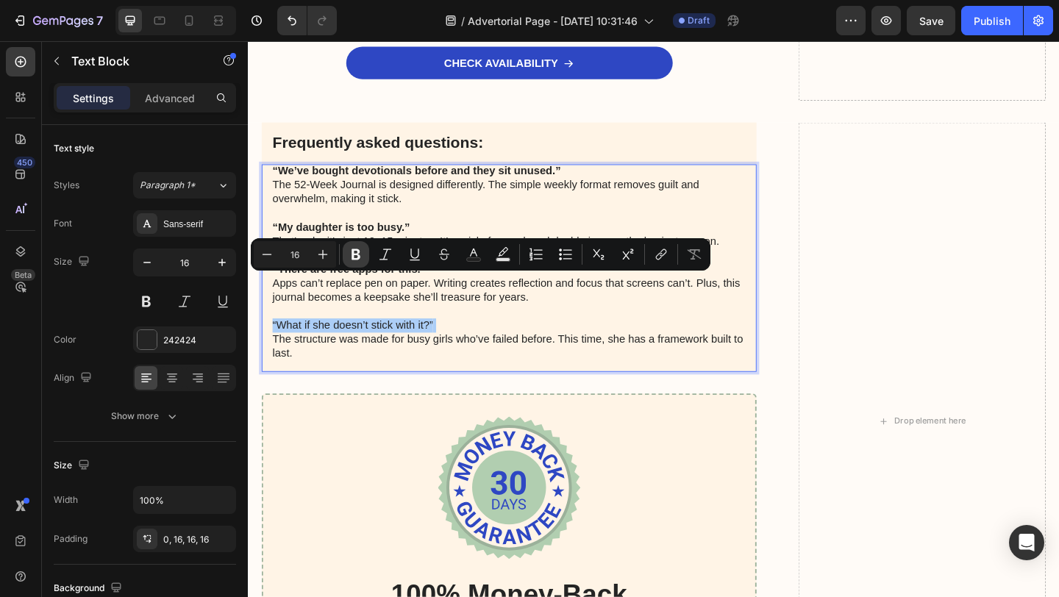
click at [348, 262] on button "Bold" at bounding box center [356, 254] width 26 height 26
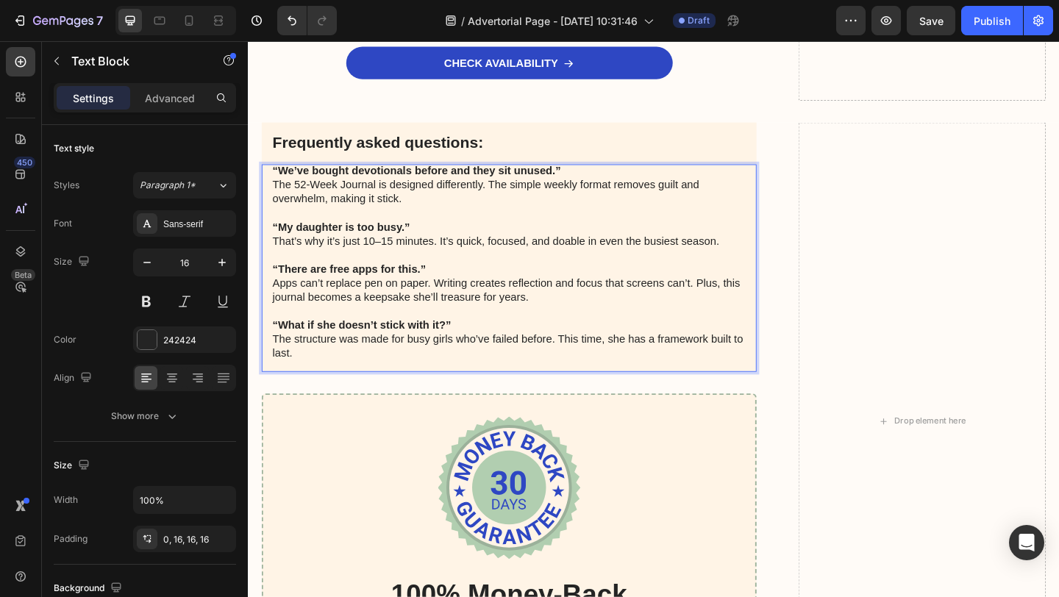
click at [342, 331] on p "“What if she doesn’t stick with it?” The structure was made for busy girls who’…" at bounding box center [531, 358] width 515 height 61
click at [276, 328] on p "“What if she doesn’t stick with it?” The structure was made for busy girls who’…" at bounding box center [531, 358] width 515 height 61
click at [277, 266] on p "“There are free apps for this.” Apps can’t replace pen on paper. Writing create…" at bounding box center [531, 296] width 515 height 61
click at [274, 221] on p "“My daughter is too busy.” That’s why it’s just 10–15 minutes. It’s quick, focu…" at bounding box center [531, 244] width 515 height 46
click at [273, 175] on div "“We’ve bought devotionals before and they sit unused.” The 52-Week Journal is d…" at bounding box center [532, 288] width 538 height 226
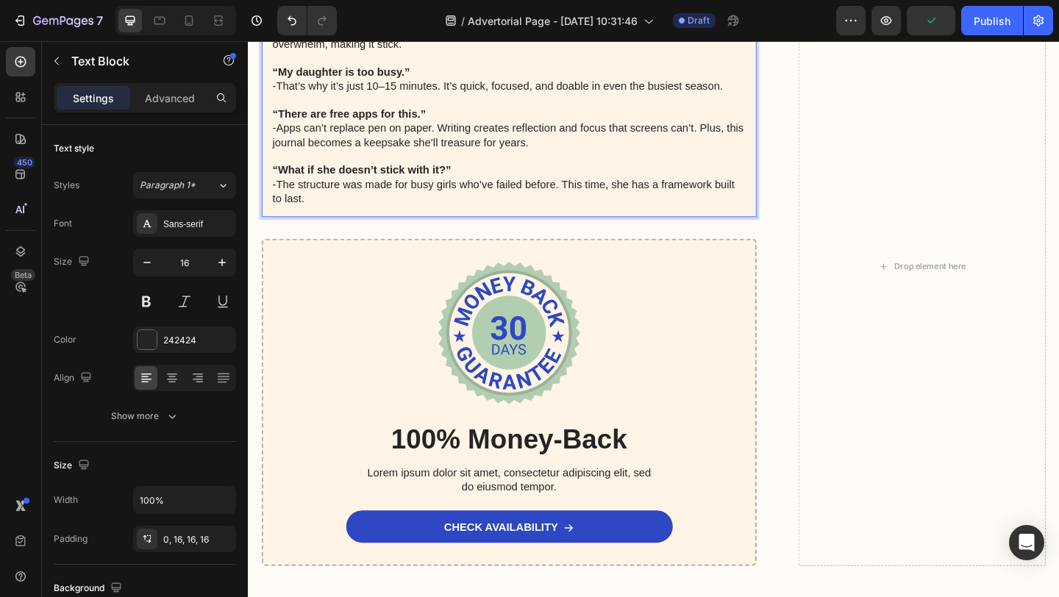
scroll to position [4301, 0]
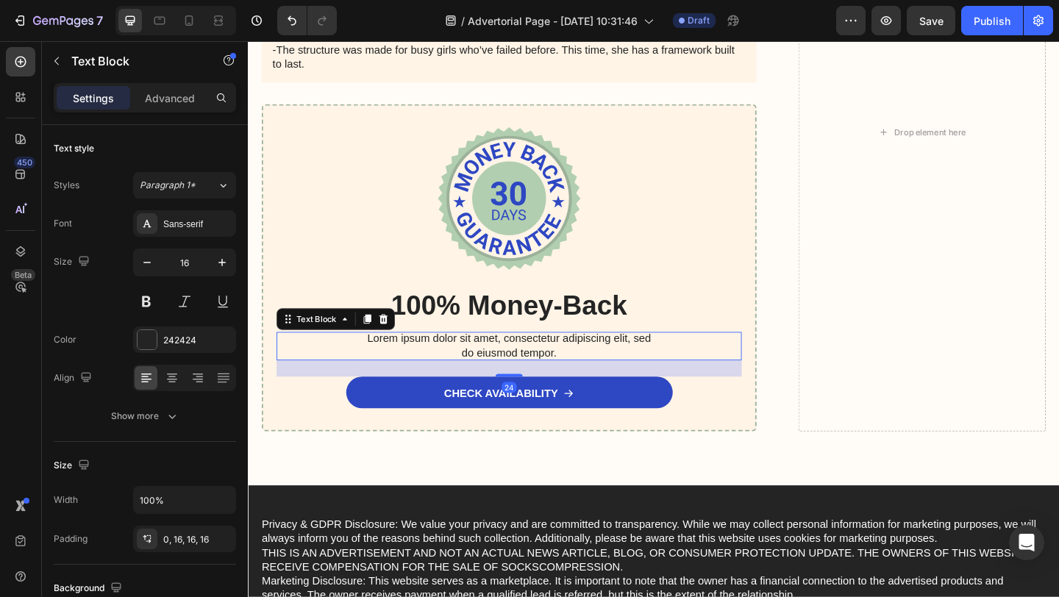
click at [507, 375] on p "Lorem ipsum dolor sit amet, consectetur adipiscing elit, sed do eiusmod tempor." at bounding box center [532, 372] width 324 height 31
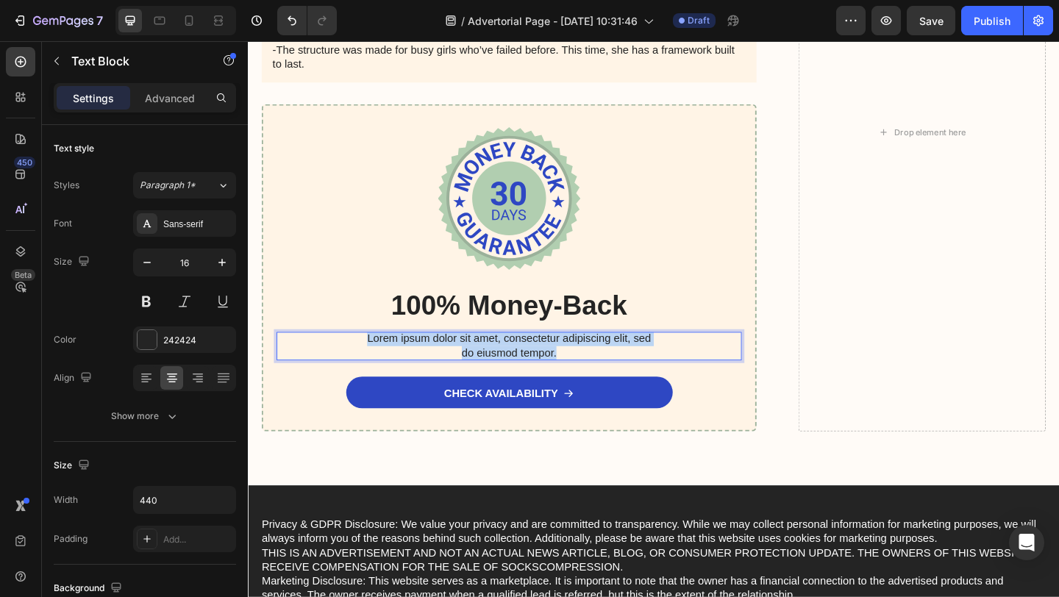
click at [507, 375] on p "Lorem ipsum dolor sit amet, consectetur adipiscing elit, sed do eiusmod tempor." at bounding box center [532, 372] width 324 height 31
click at [516, 382] on p "Try it for 30 days. If your daughter doesn’t love it, we’ll refund every [PERSO…" at bounding box center [532, 372] width 324 height 31
click at [630, 382] on p "Try it for 30 days. If your daughter doesn’t love it, we’ll refund every [PERSO…" at bounding box center [532, 372] width 324 height 31
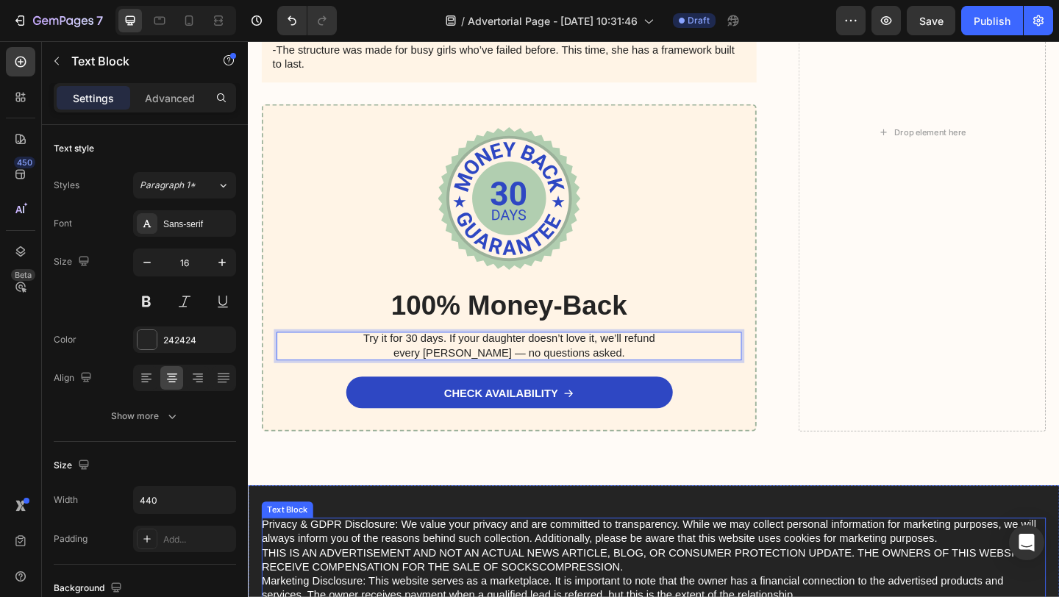
click at [518, 580] on p "Privacy & GDPR Disclosure: We value your privacy and are committed to transpare…" at bounding box center [689, 606] width 853 height 92
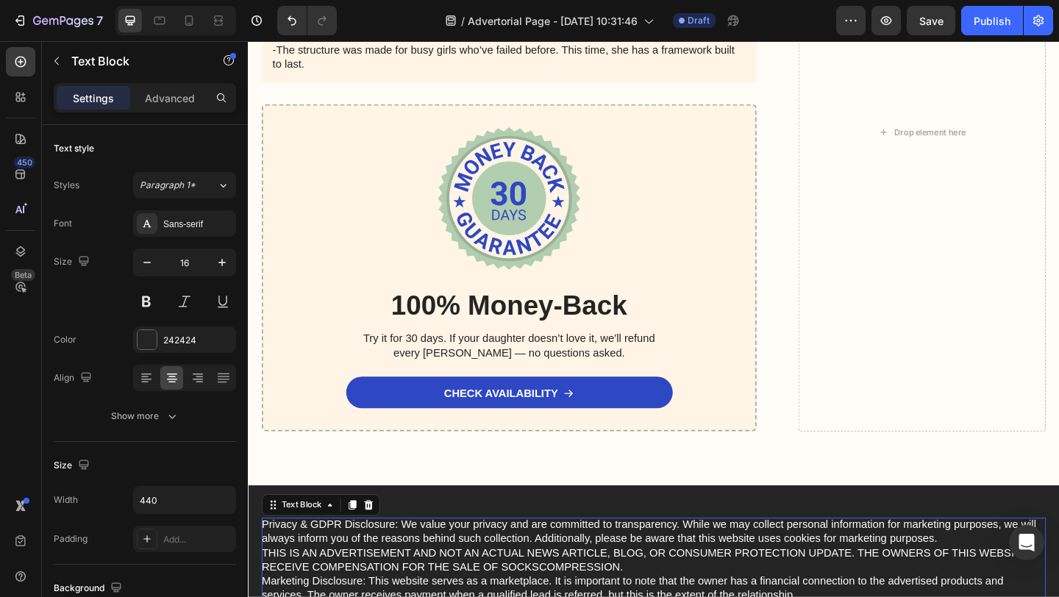
click at [518, 580] on p "Privacy & GDPR Disclosure: We value your privacy and are committed to transpare…" at bounding box center [689, 606] width 853 height 92
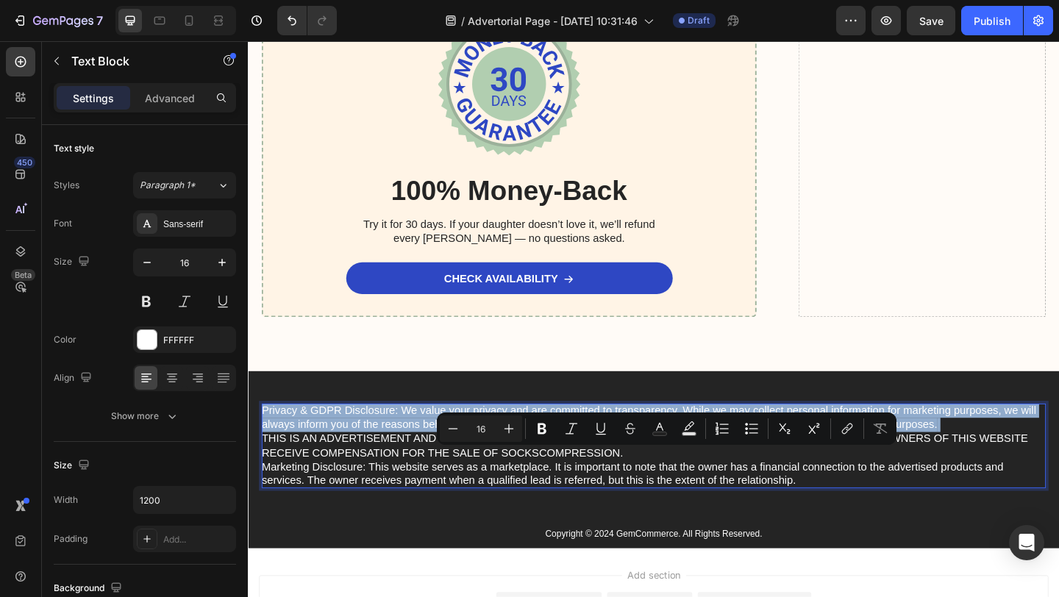
scroll to position [4526, 0]
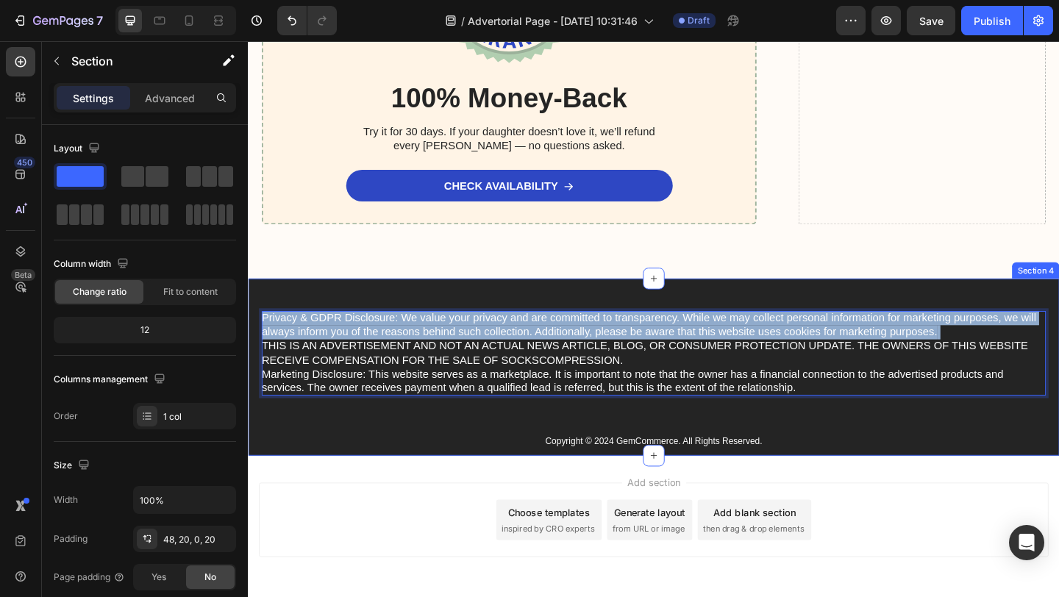
click at [938, 442] on div "Privacy & GDPR Disclosure: We value your privacy and are committed to transpare…" at bounding box center [689, 413] width 853 height 157
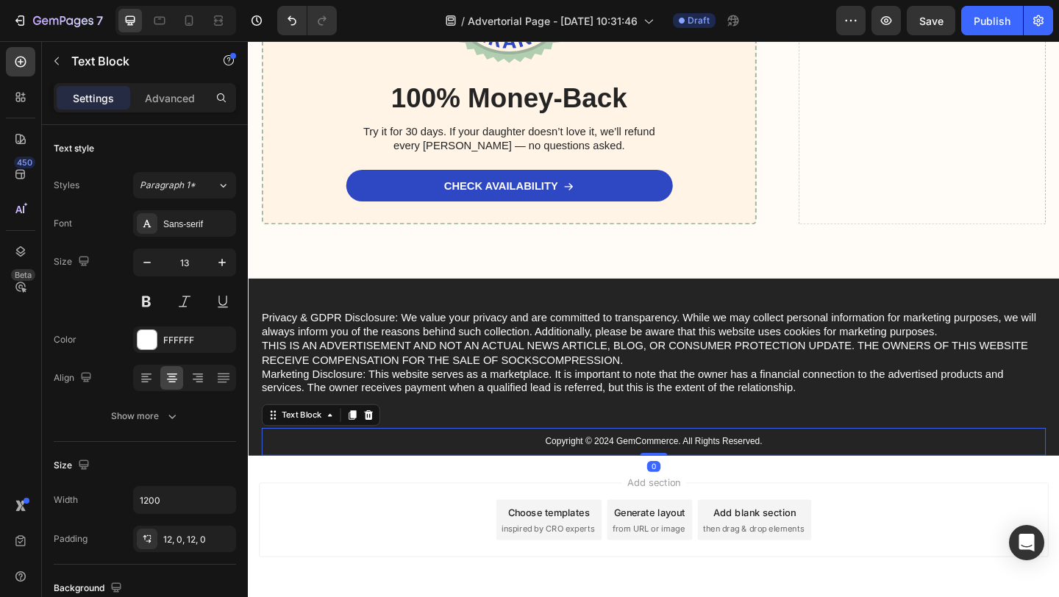
click at [783, 478] on p "Copyright © 2024 GemCommerce. All Rights Reserved." at bounding box center [689, 477] width 850 height 13
click at [767, 476] on p "Copyright © 2024 GemCommerce. All Rights Reserved." at bounding box center [689, 477] width 850 height 13
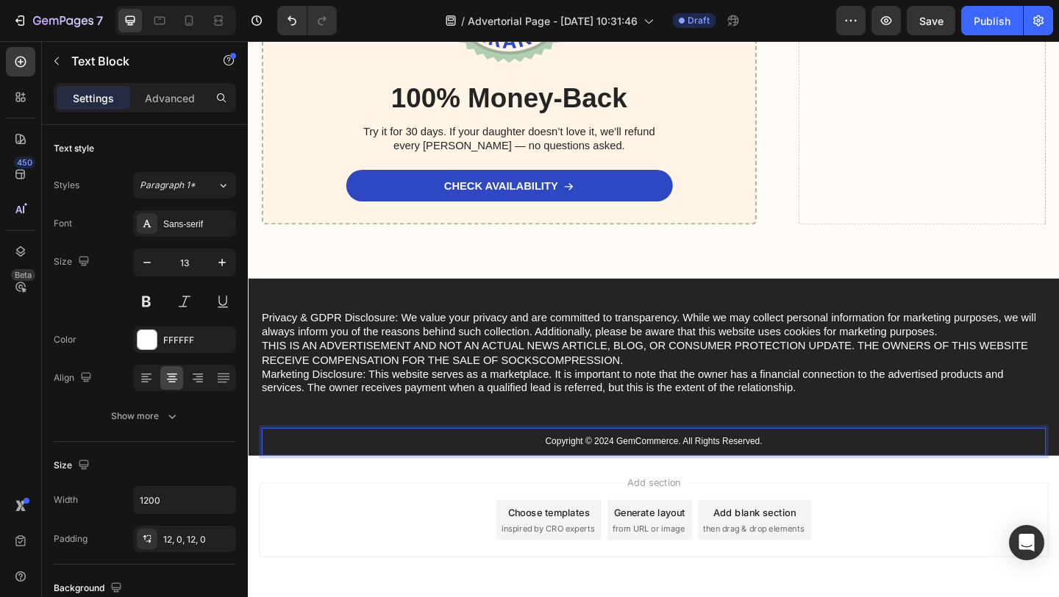
click at [767, 476] on p "Copyright © 2024 GemCommerce. All Rights Reserved." at bounding box center [689, 477] width 850 height 13
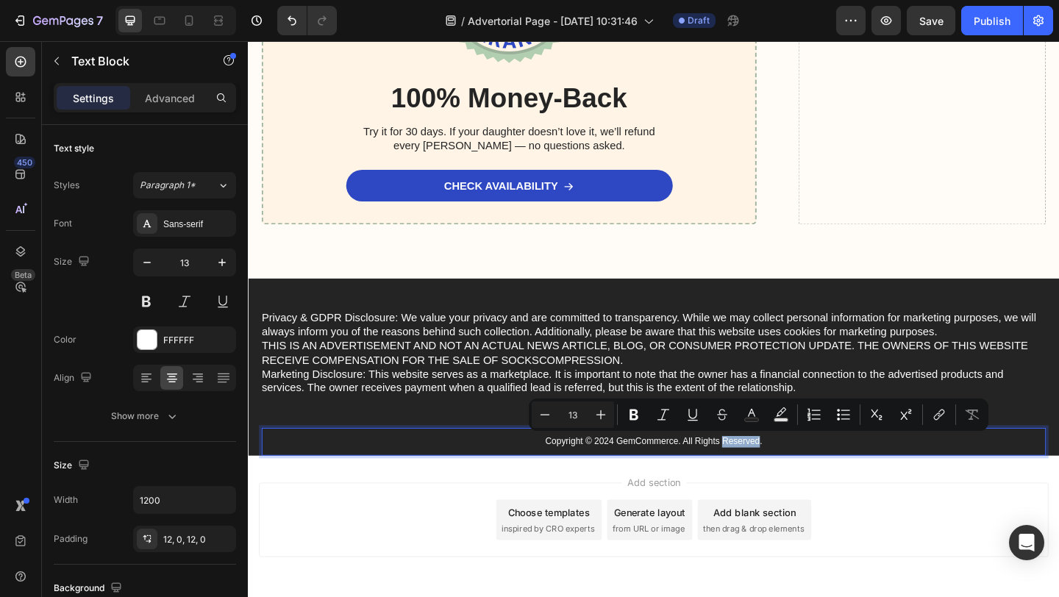
click at [767, 476] on p "Copyright © 2024 GemCommerce. All Rights Reserved." at bounding box center [689, 477] width 850 height 13
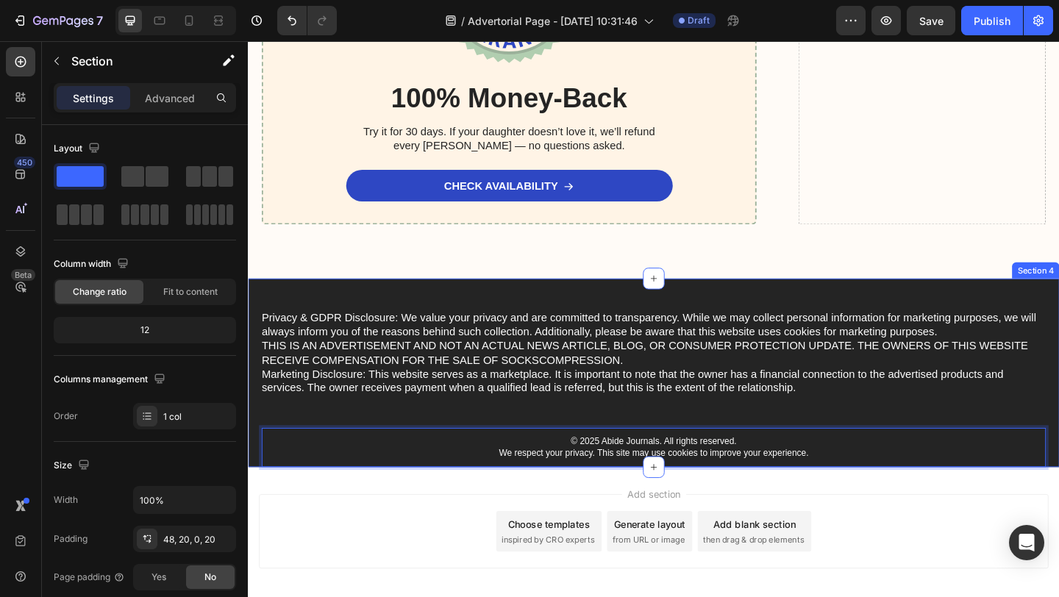
click at [802, 444] on div "Privacy & GDPR Disclosure: We value your privacy and are committed to transpare…" at bounding box center [689, 420] width 853 height 170
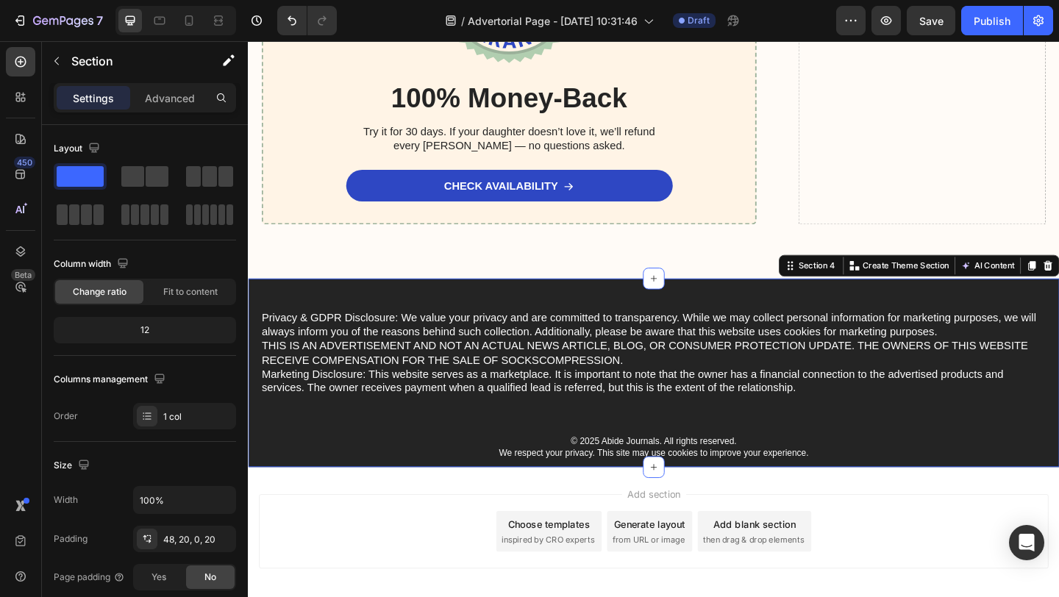
click at [752, 311] on div "Privacy & GDPR Disclosure: We value your privacy and are committed to transpare…" at bounding box center [689, 401] width 883 height 205
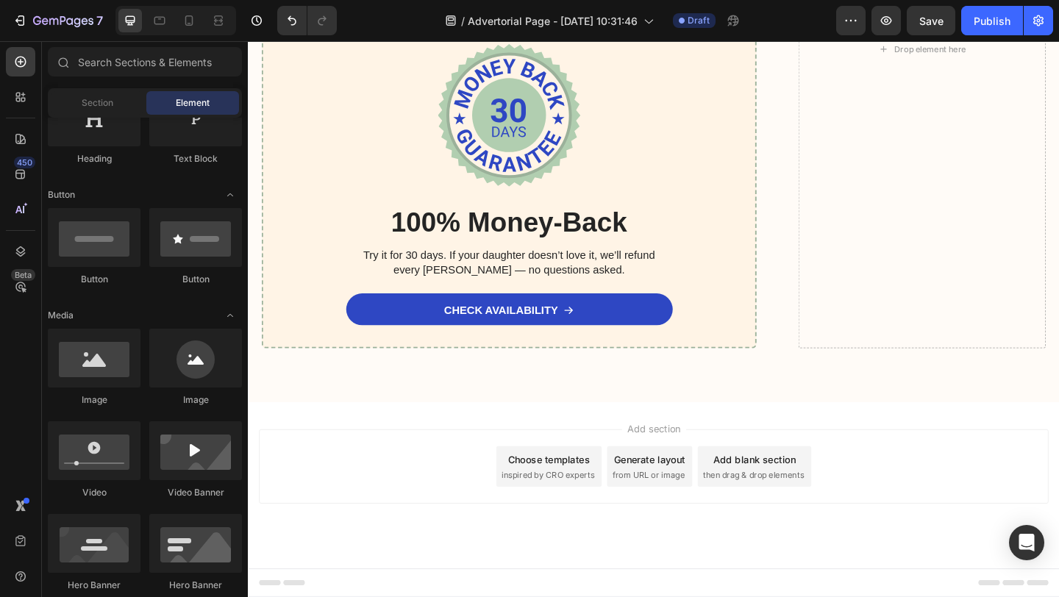
scroll to position [4391, 0]
click at [291, 21] on icon "Undo/Redo" at bounding box center [292, 20] width 15 height 15
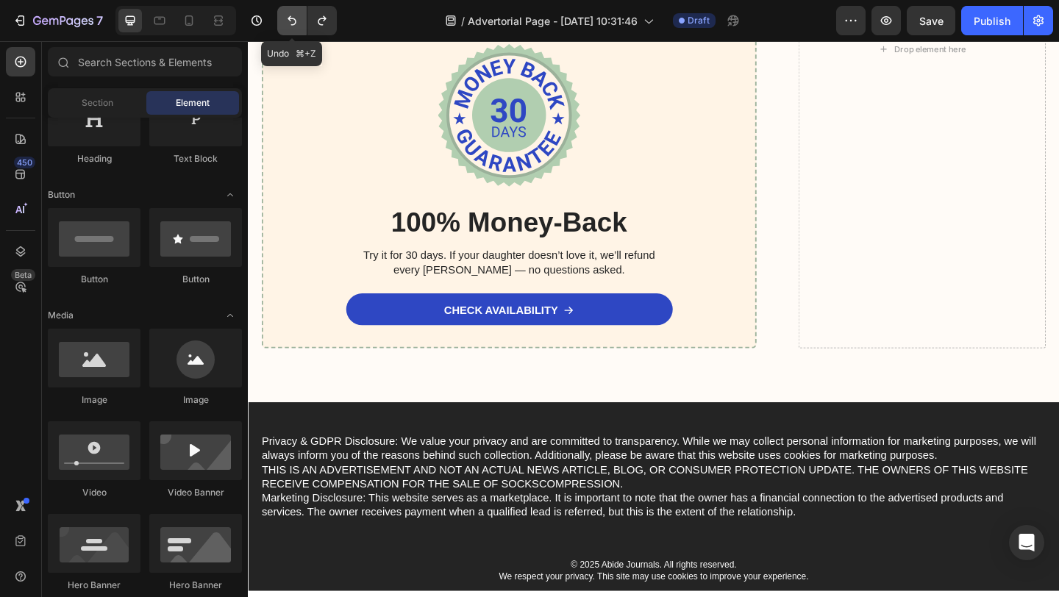
scroll to position [4526, 0]
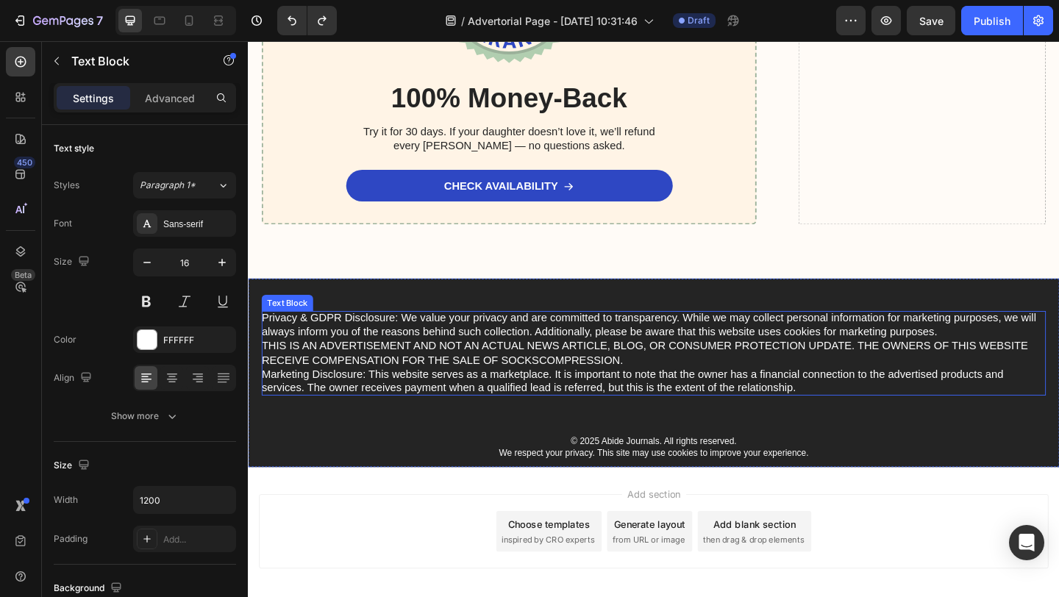
click at [642, 424] on p "Privacy & GDPR Disclosure: We value your privacy and are committed to transpare…" at bounding box center [689, 381] width 853 height 92
click at [642, 402] on p "Privacy & GDPR Disclosure: We value your privacy and are committed to transpare…" at bounding box center [689, 381] width 853 height 92
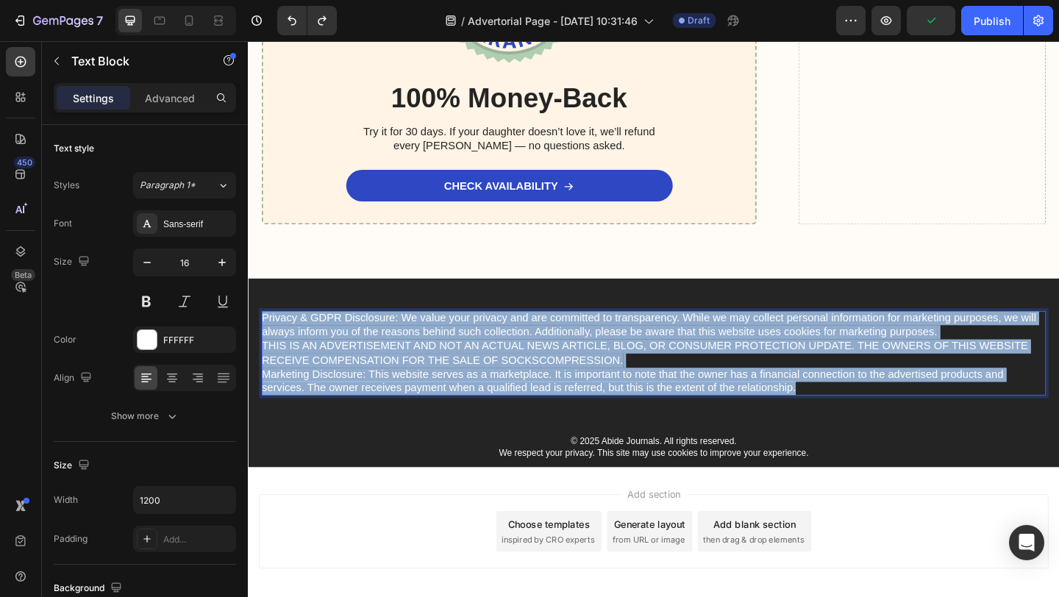
drag, startPoint x: 852, startPoint y: 423, endPoint x: 243, endPoint y: 332, distance: 615.7
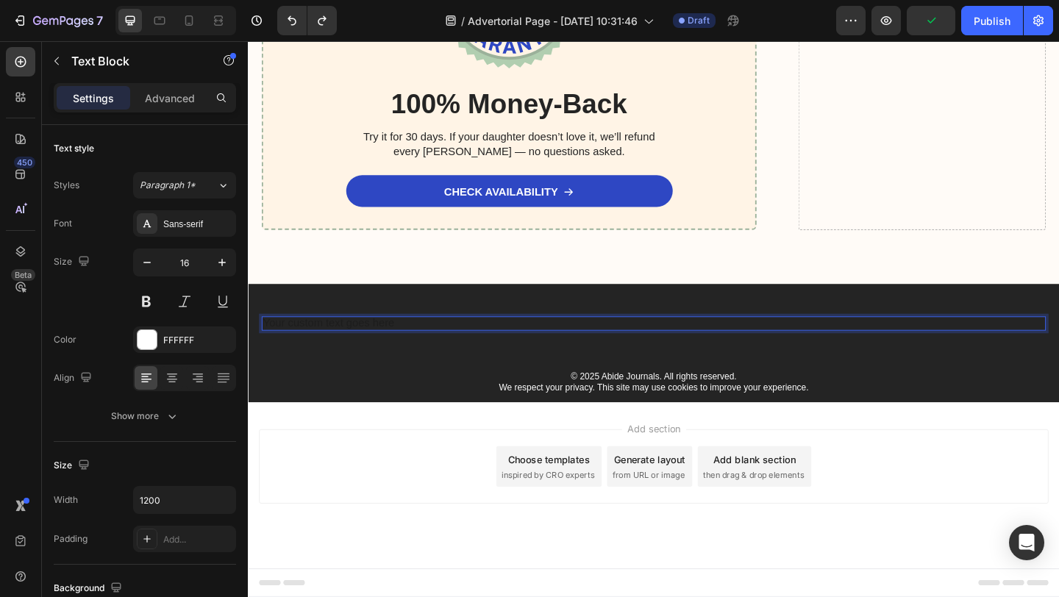
scroll to position [4519, 0]
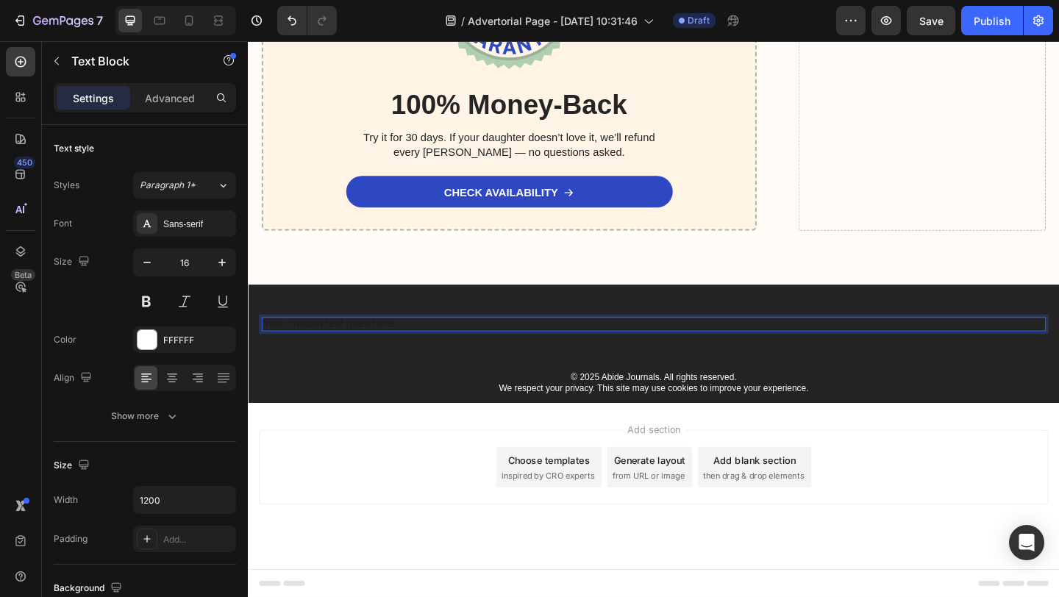
click at [350, 449] on div "Add section Choose templates inspired by CRO experts Generate layout from URL o…" at bounding box center [689, 525] width 883 height 181
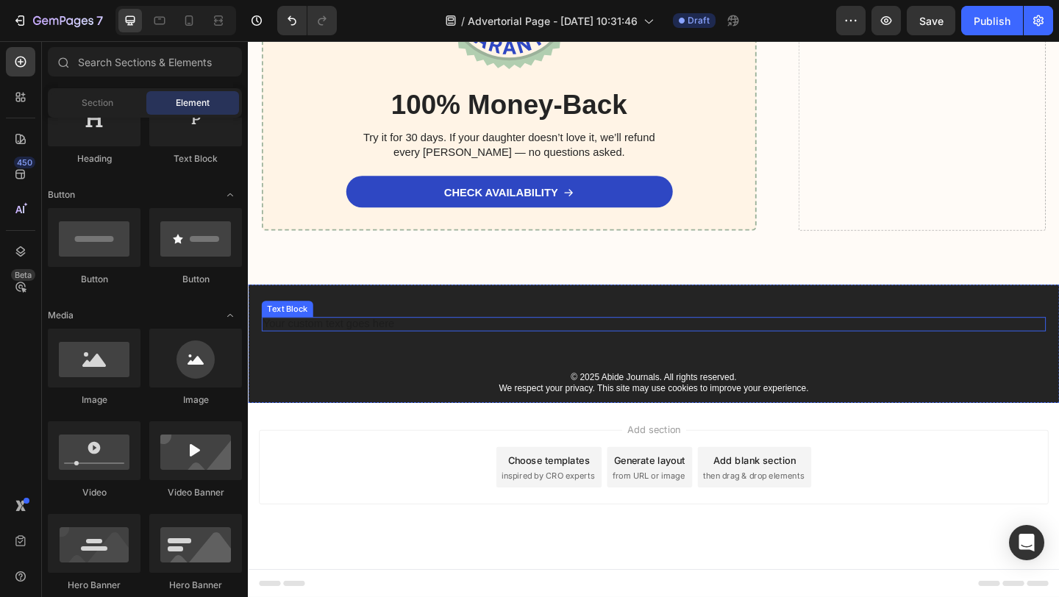
click at [460, 346] on div "Rich Text Editor. Editing area: main" at bounding box center [689, 348] width 853 height 15
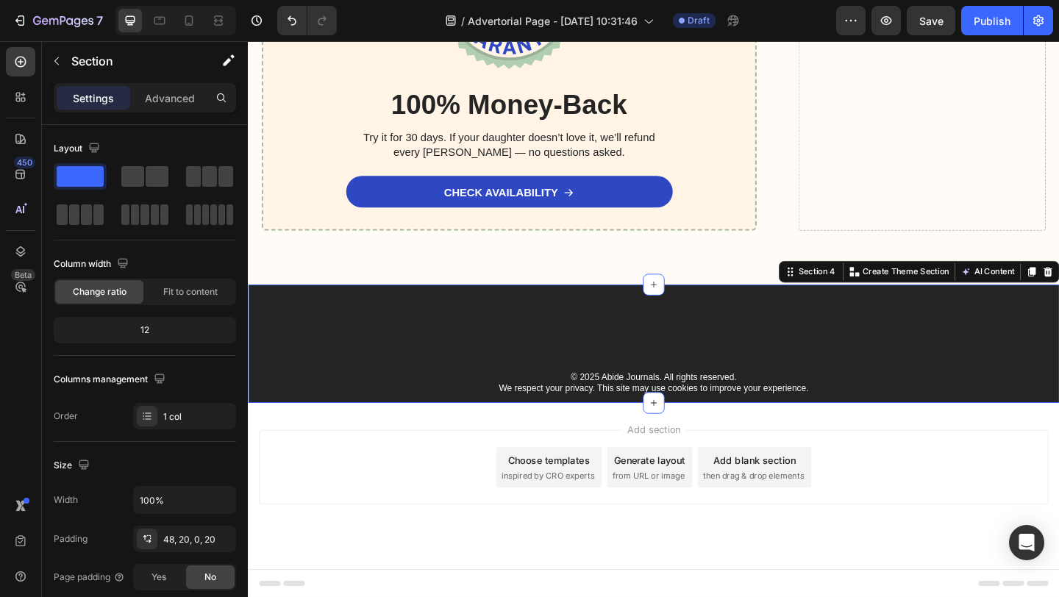
click at [435, 323] on div "Text Block © 2025 Abide Journals. All rights reserved. We respect your privacy.…" at bounding box center [689, 370] width 883 height 129
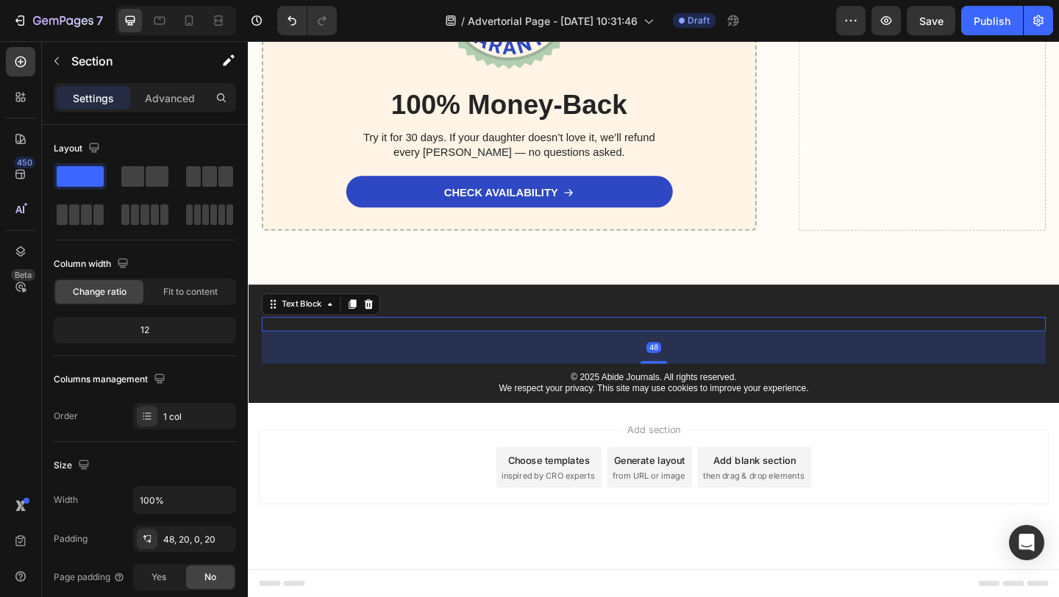
click at [446, 341] on p "Rich Text Editor. Editing area: main" at bounding box center [689, 348] width 853 height 15
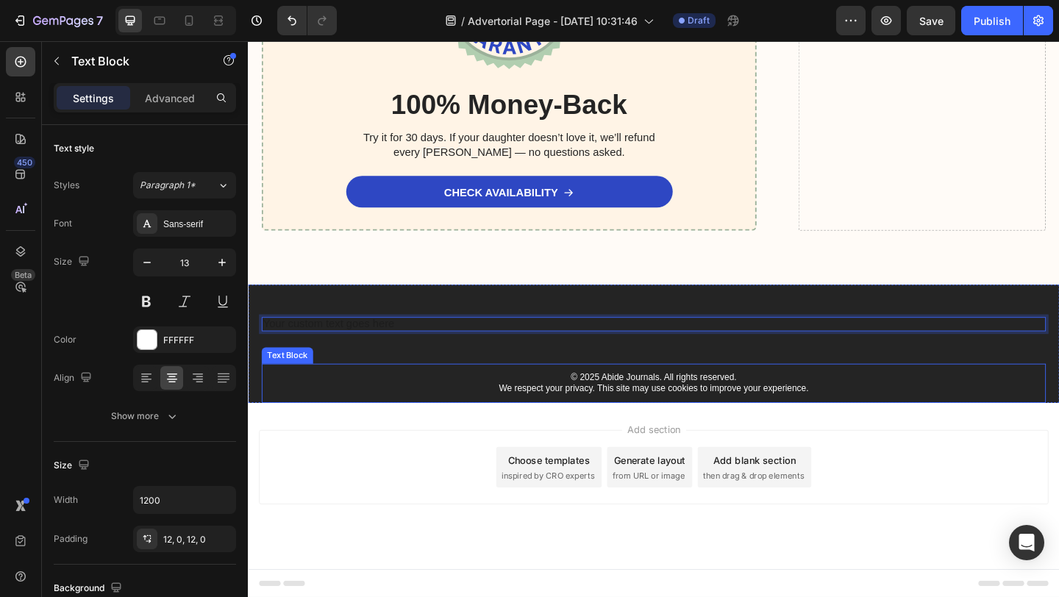
click at [387, 417] on p "© 2025 Abide Journals. All rights reserved. We respect your privacy. This site …" at bounding box center [689, 413] width 850 height 25
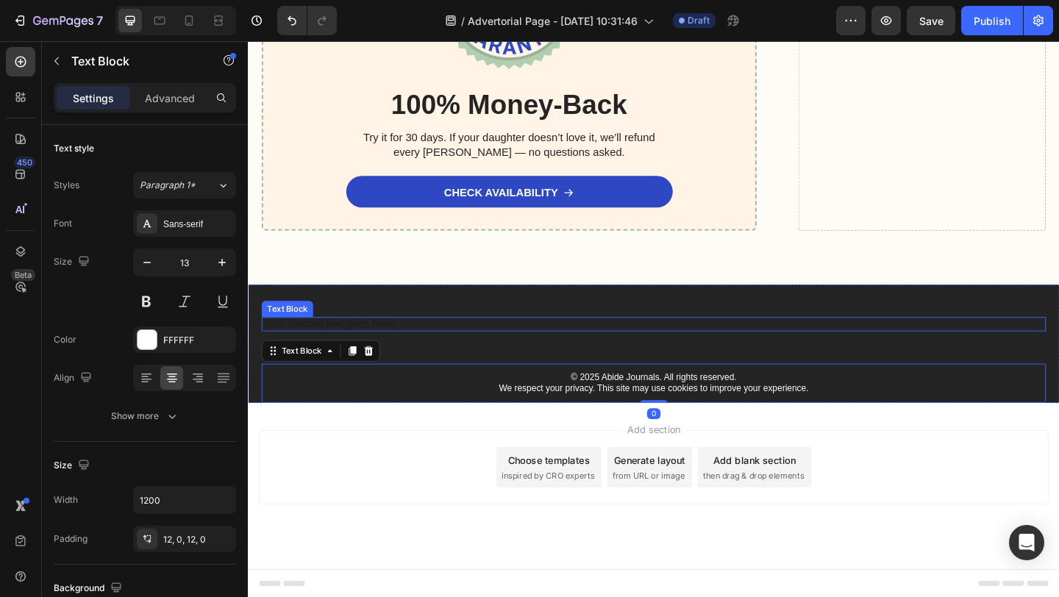
click at [416, 352] on div "Rich Text Editor. Editing area: main" at bounding box center [689, 348] width 853 height 15
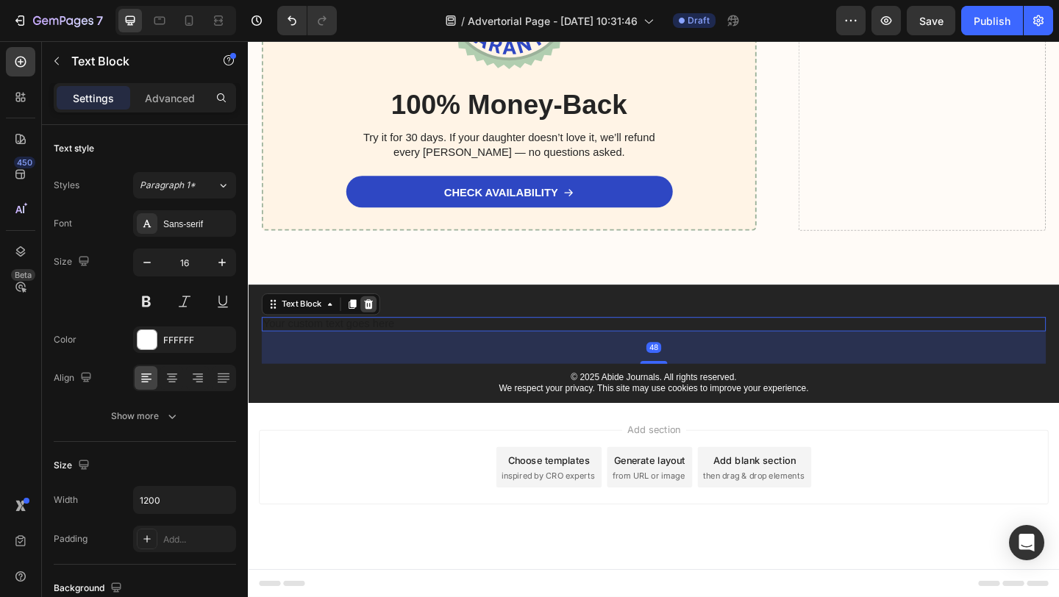
click at [379, 331] on icon at bounding box center [379, 327] width 10 height 10
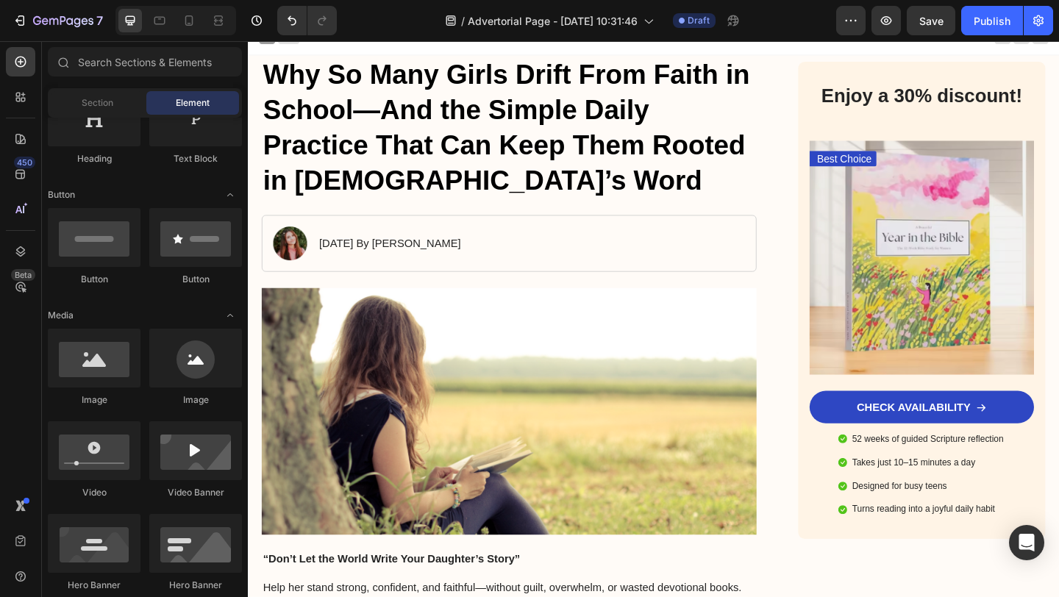
scroll to position [0, 0]
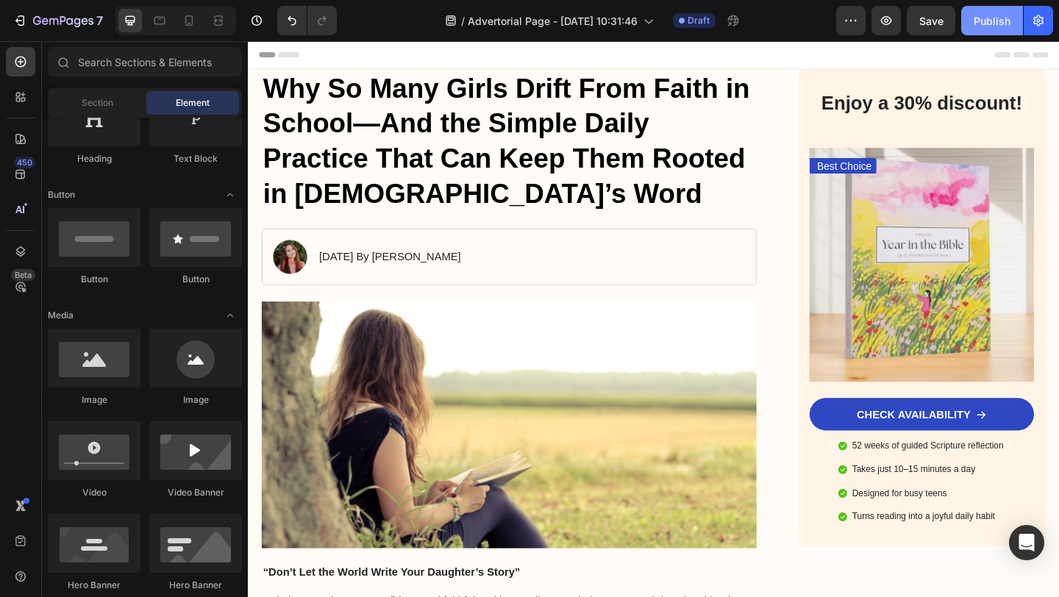
click at [985, 25] on div "Publish" at bounding box center [992, 20] width 37 height 15
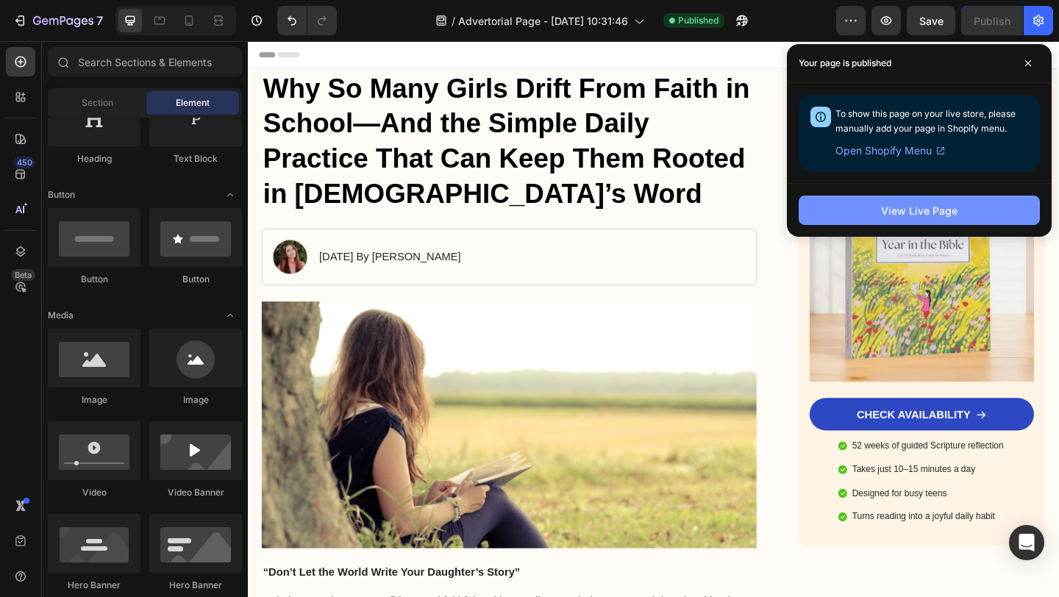
click at [858, 214] on button "View Live Page" at bounding box center [919, 210] width 241 height 29
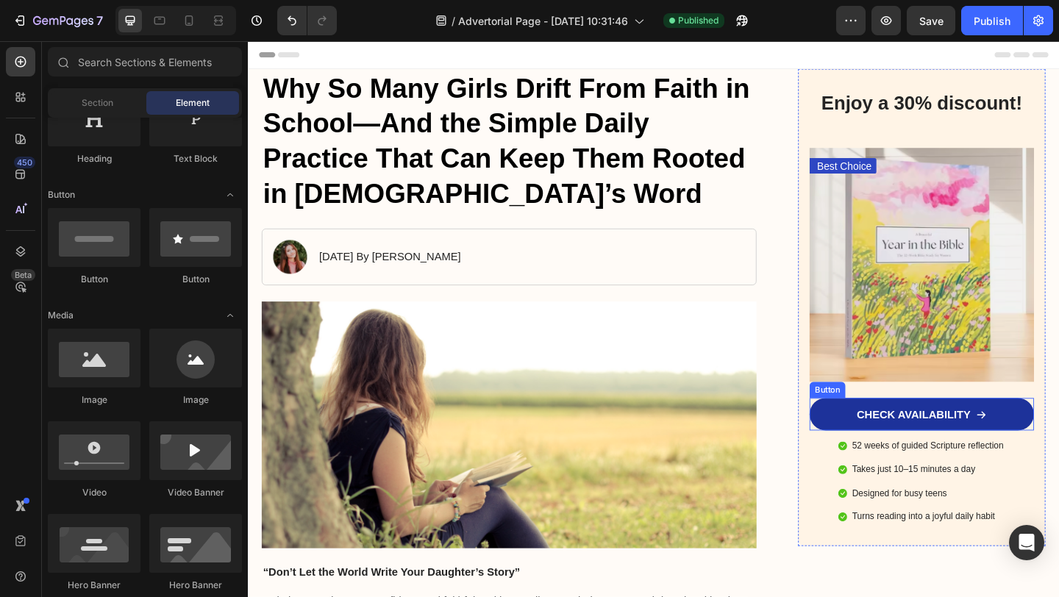
click at [897, 438] on link "CHECK AVAILABILITY" at bounding box center [981, 447] width 244 height 35
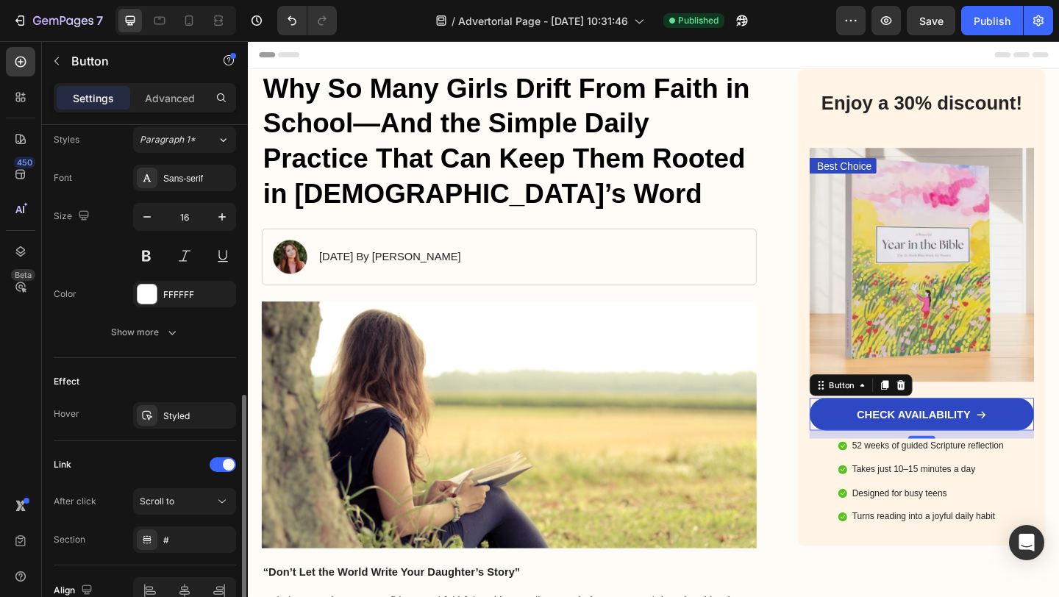
scroll to position [733, 0]
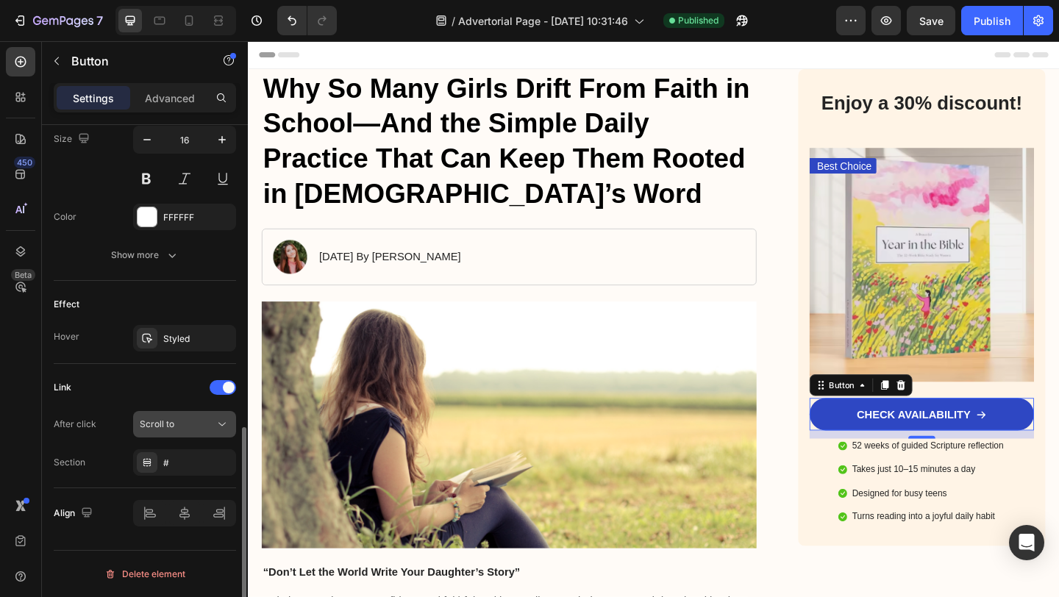
click at [163, 424] on span "Scroll to" at bounding box center [157, 423] width 35 height 11
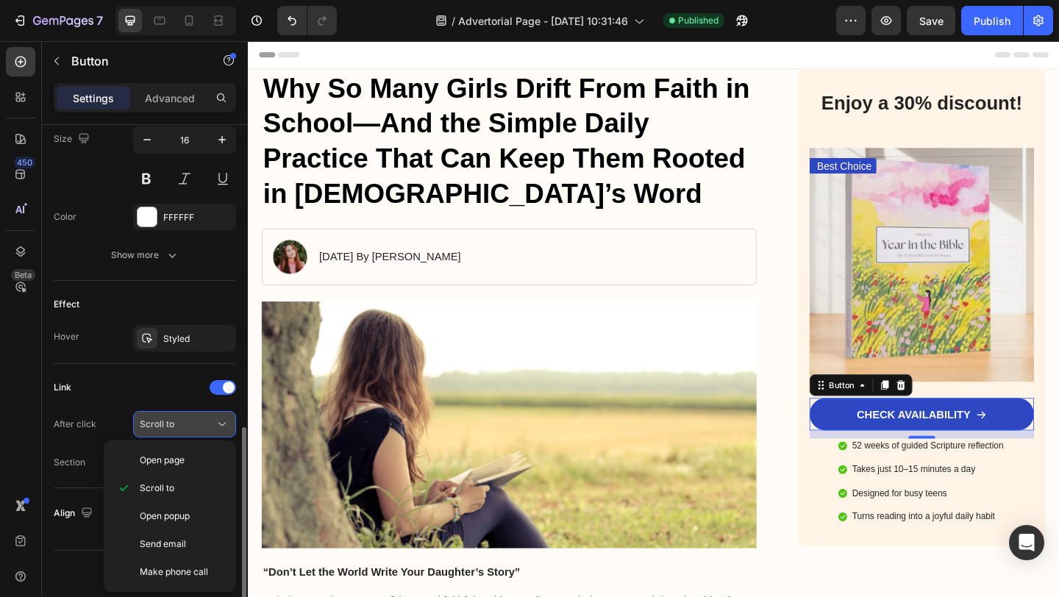
click at [163, 424] on span "Scroll to" at bounding box center [157, 423] width 35 height 11
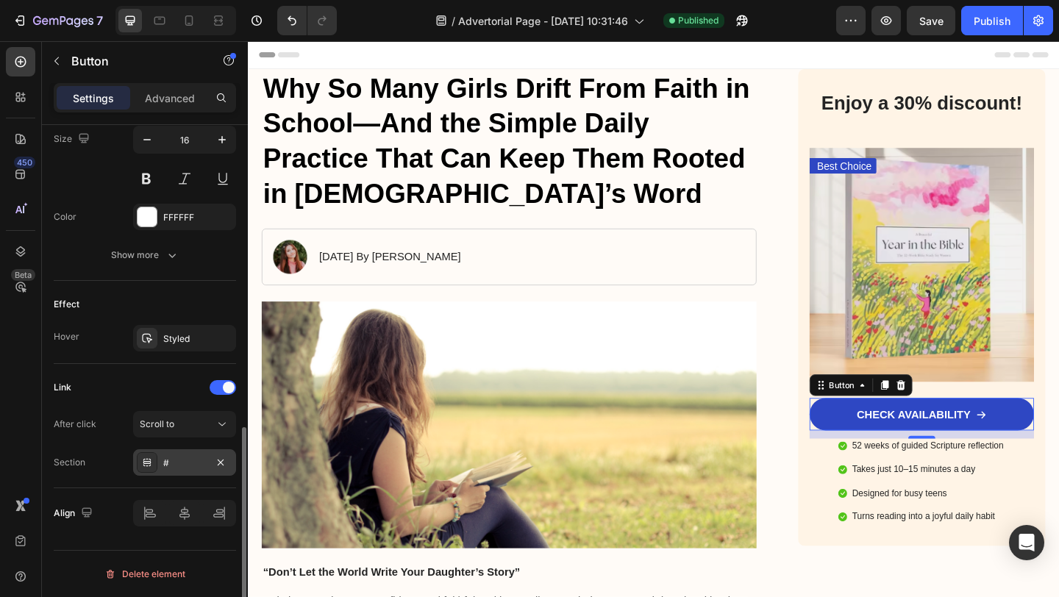
click at [177, 463] on div "#" at bounding box center [184, 463] width 43 height 13
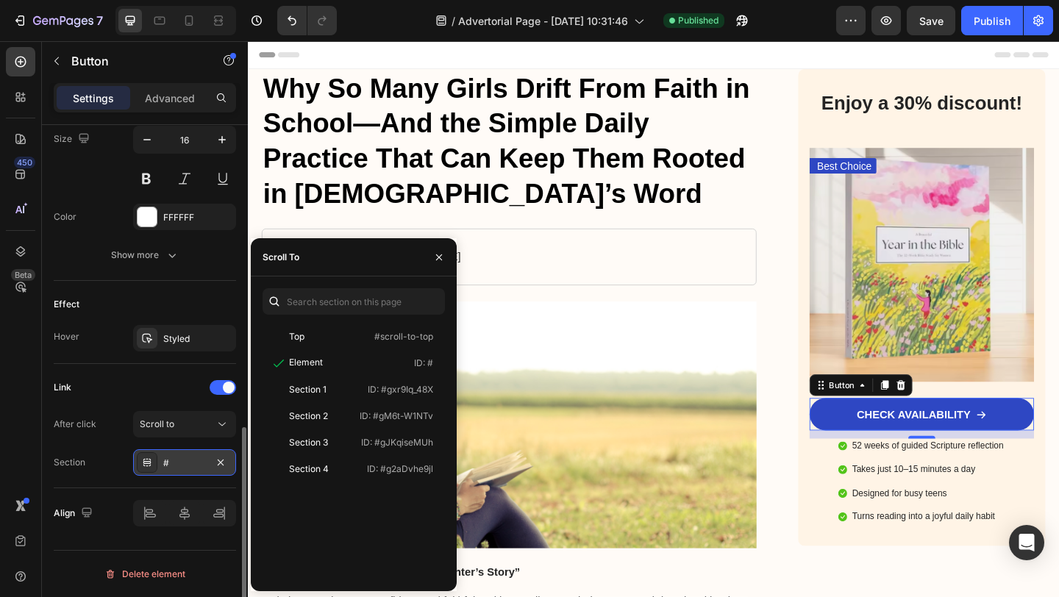
click at [183, 467] on div "#" at bounding box center [184, 463] width 43 height 13
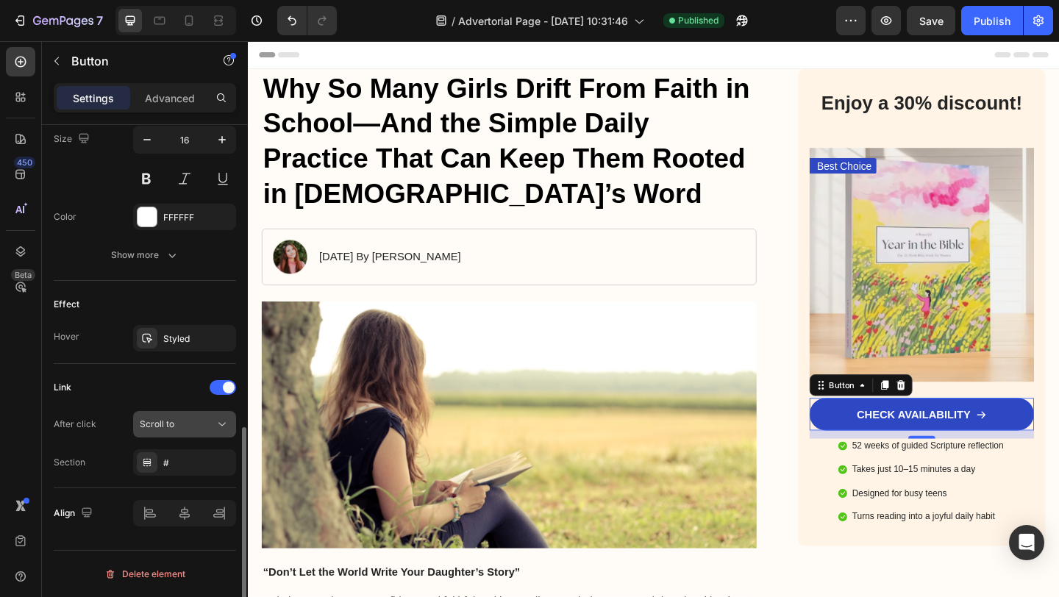
click at [154, 426] on span "Scroll to" at bounding box center [157, 423] width 35 height 11
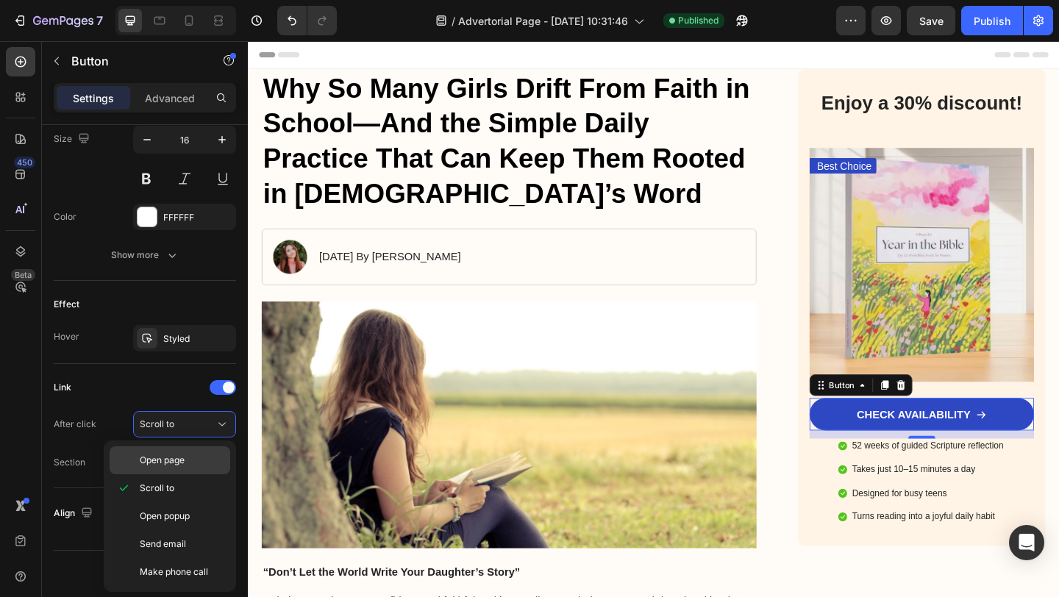
click at [193, 464] on p "Open page" at bounding box center [182, 460] width 84 height 13
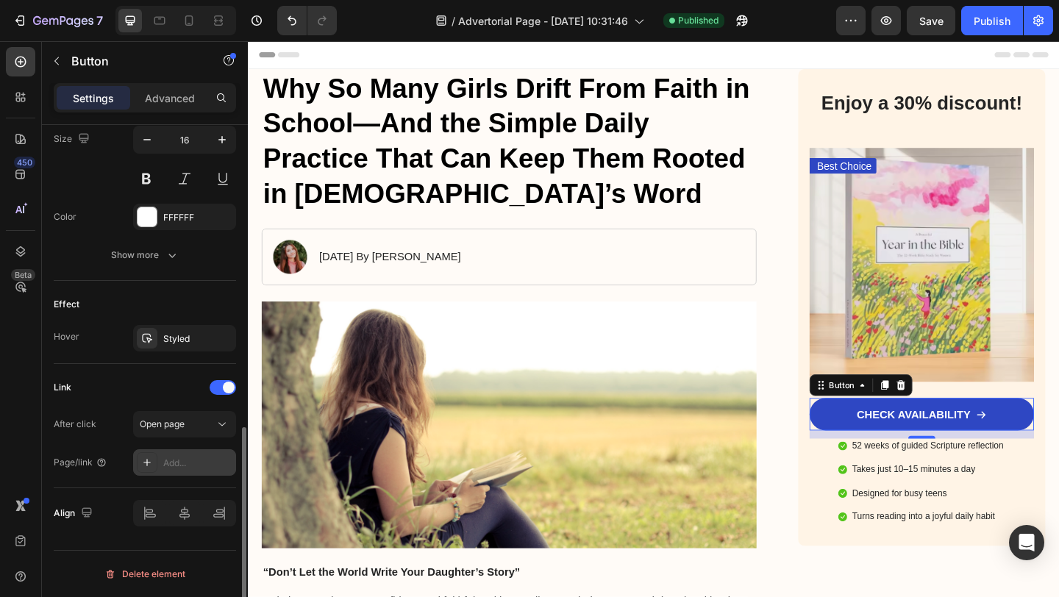
click at [192, 464] on div "Add..." at bounding box center [197, 463] width 69 height 13
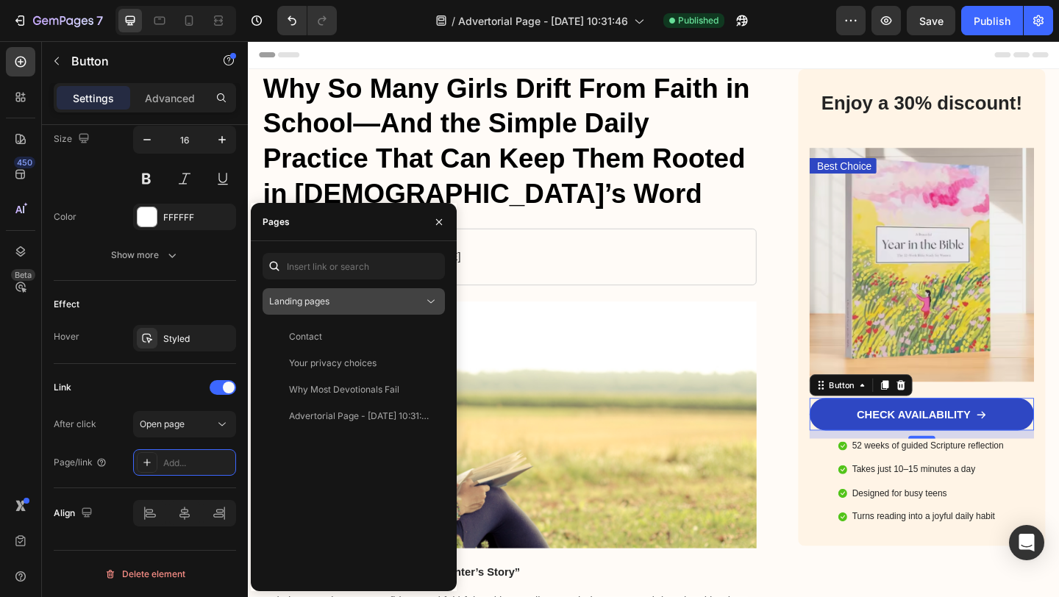
click at [374, 304] on div "Landing pages" at bounding box center [346, 301] width 154 height 13
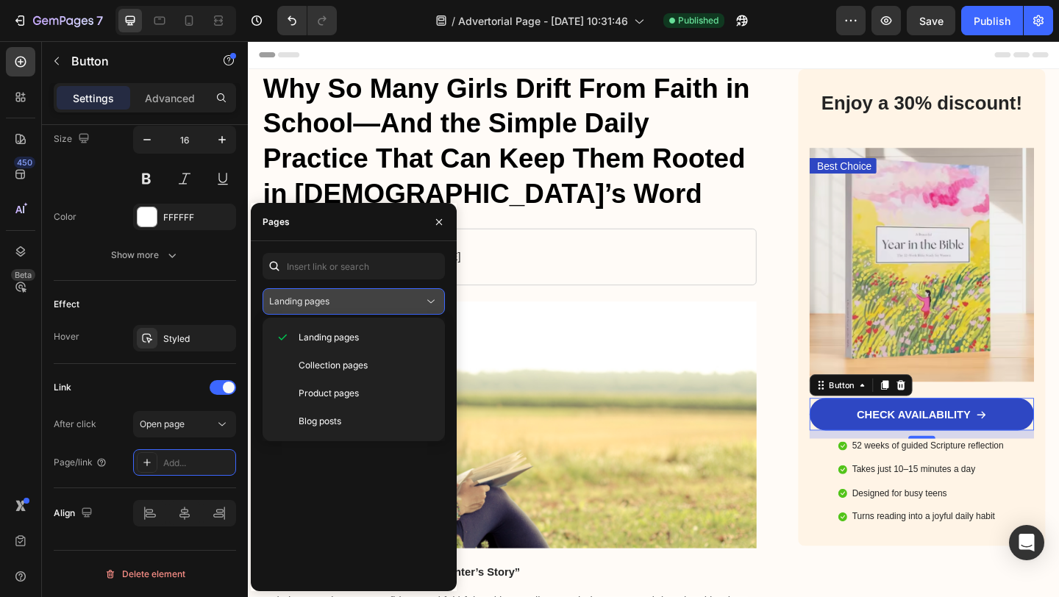
click at [375, 304] on div "Landing pages" at bounding box center [346, 301] width 154 height 13
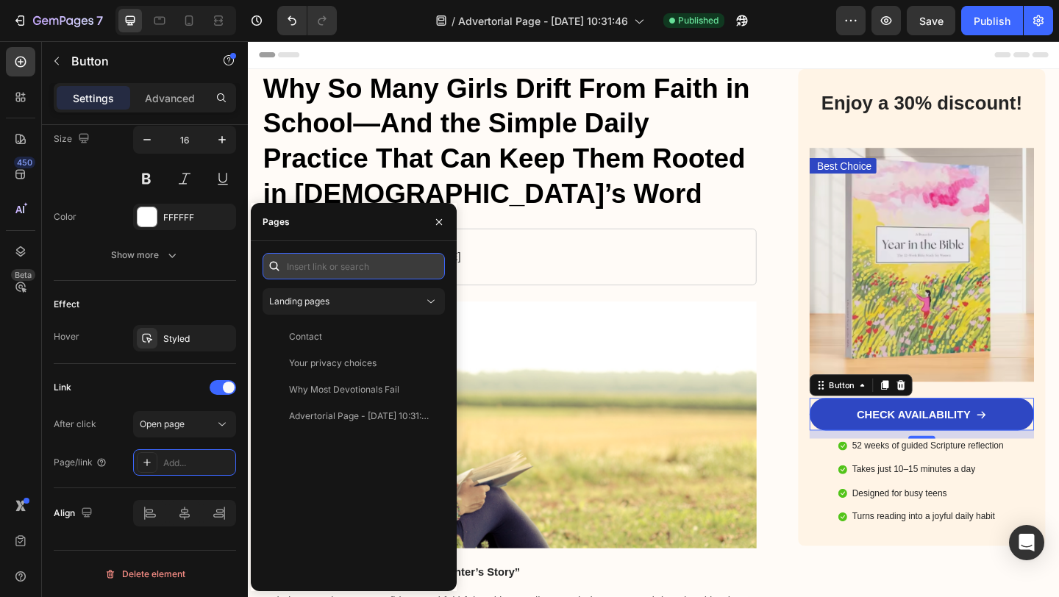
click at [336, 260] on input "text" at bounding box center [354, 266] width 182 height 26
click at [326, 274] on input "text" at bounding box center [354, 266] width 182 height 26
paste input "[URL][DOMAIN_NAME][DEMOGRAPHIC_DATA]"
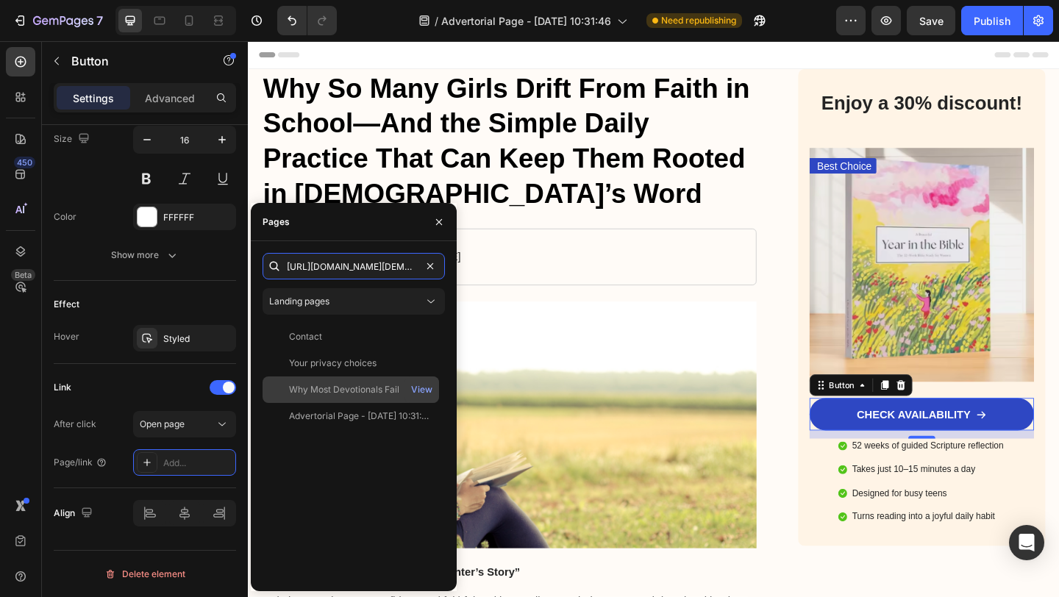
scroll to position [0, 530]
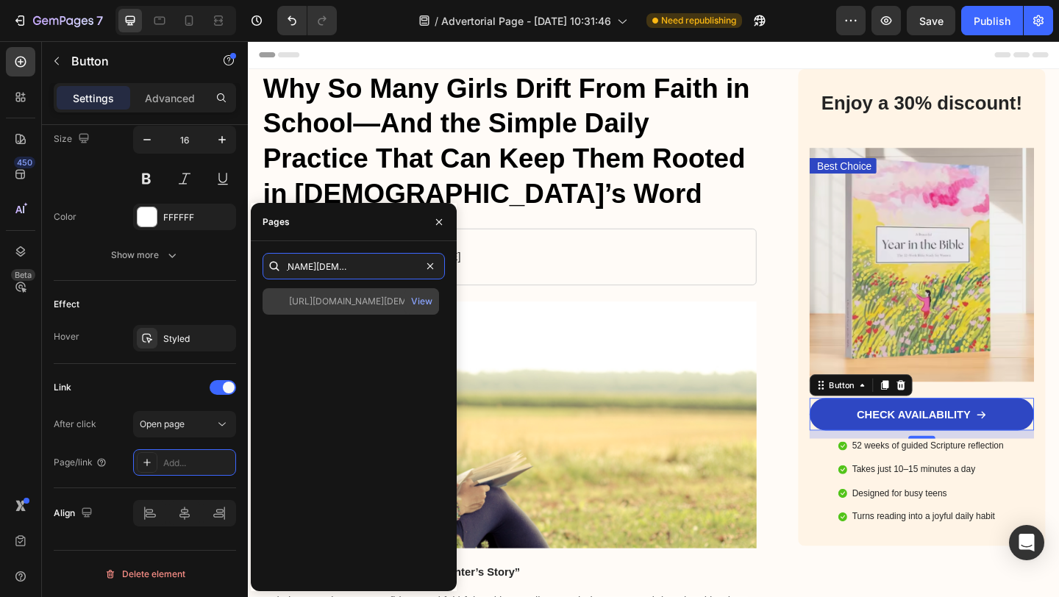
type input "[URL][DOMAIN_NAME][DEMOGRAPHIC_DATA]"
click at [386, 310] on div "[URL][DOMAIN_NAME][DEMOGRAPHIC_DATA] View" at bounding box center [351, 301] width 177 height 26
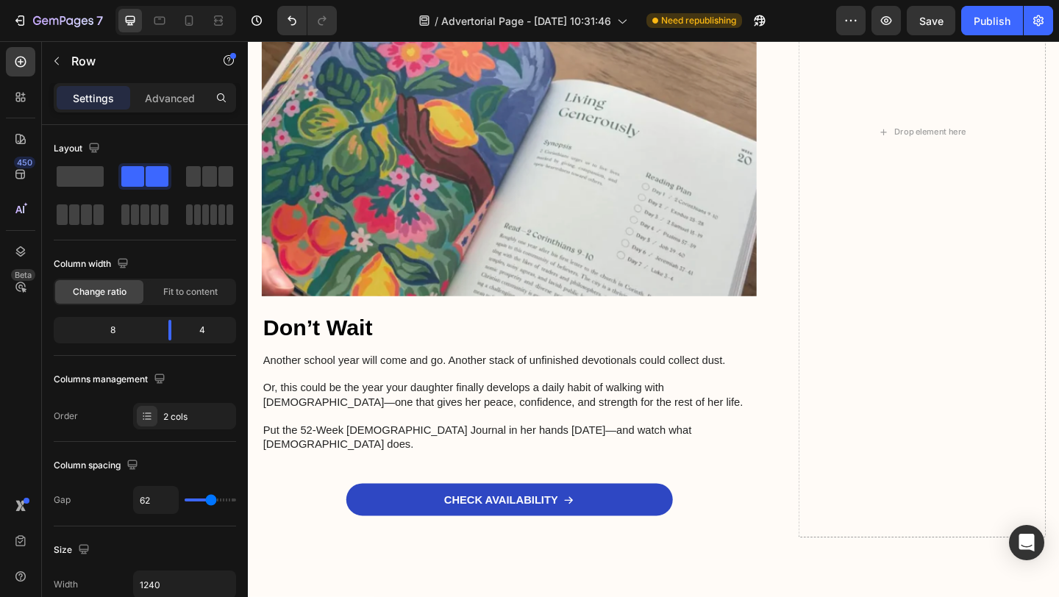
scroll to position [3781, 0]
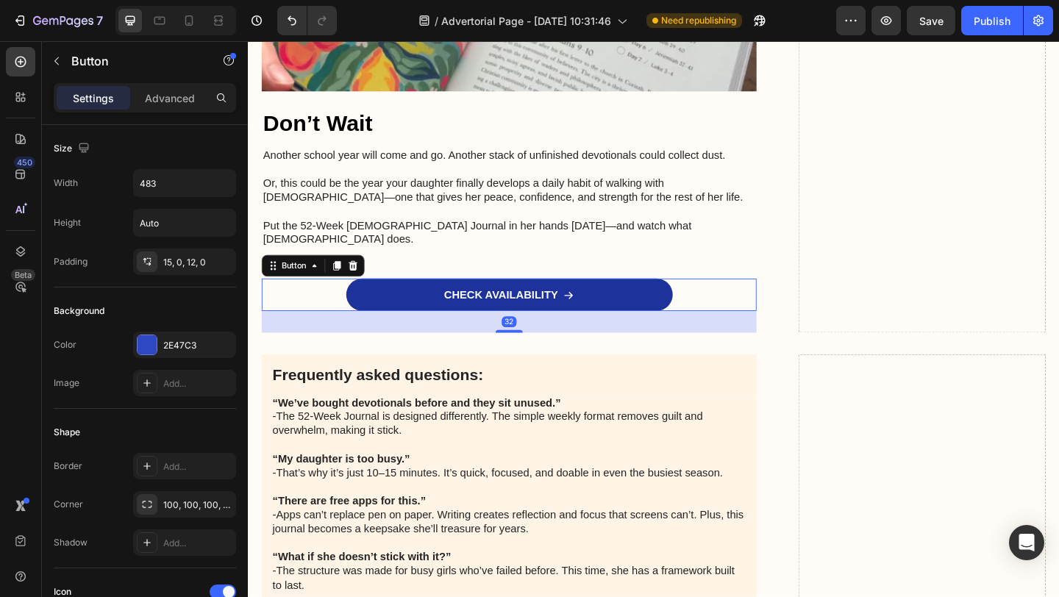
click at [638, 299] on link "CHECK AVAILABILITY" at bounding box center [531, 316] width 355 height 35
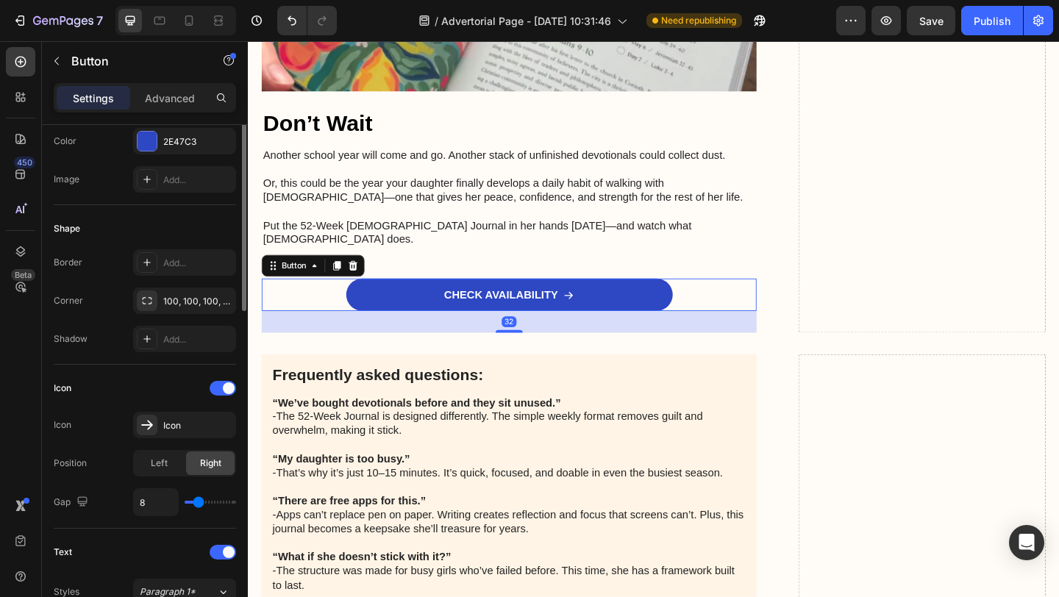
scroll to position [733, 0]
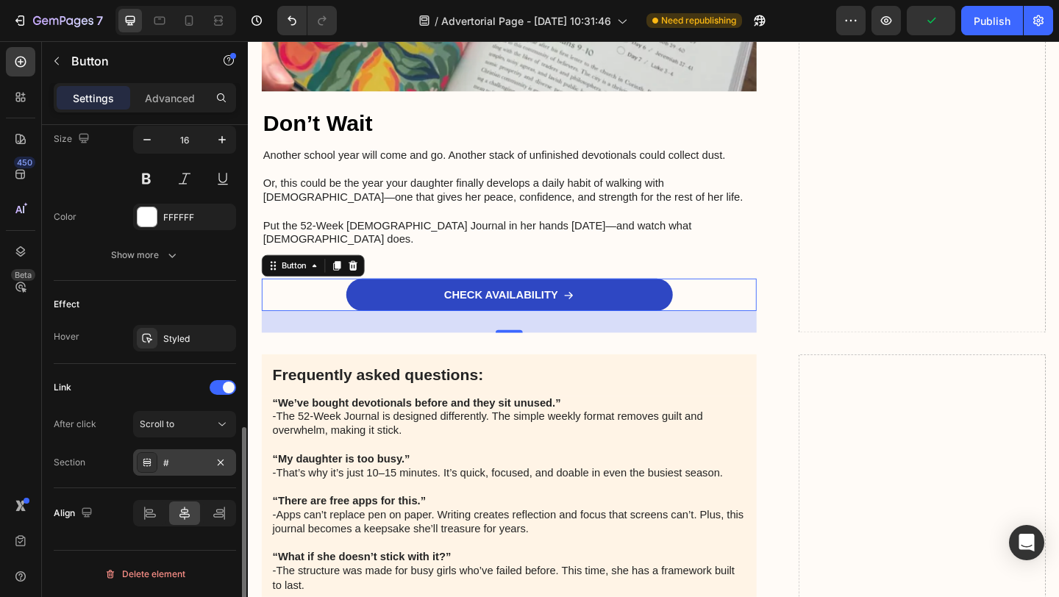
click at [179, 460] on div "#" at bounding box center [184, 463] width 43 height 13
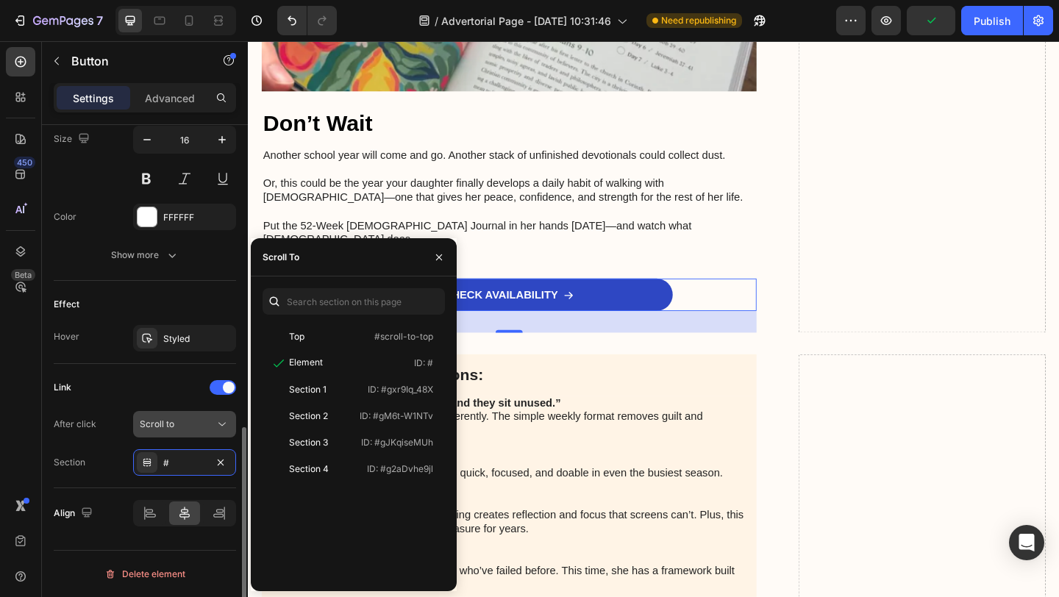
click at [188, 422] on div "Scroll to" at bounding box center [177, 424] width 75 height 13
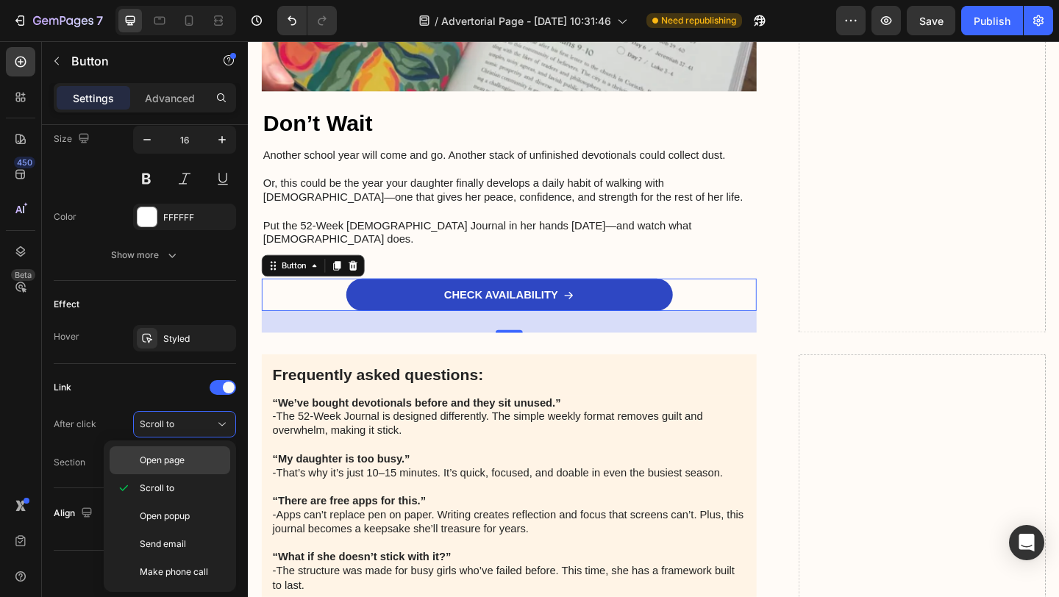
click at [193, 463] on p "Open page" at bounding box center [182, 460] width 84 height 13
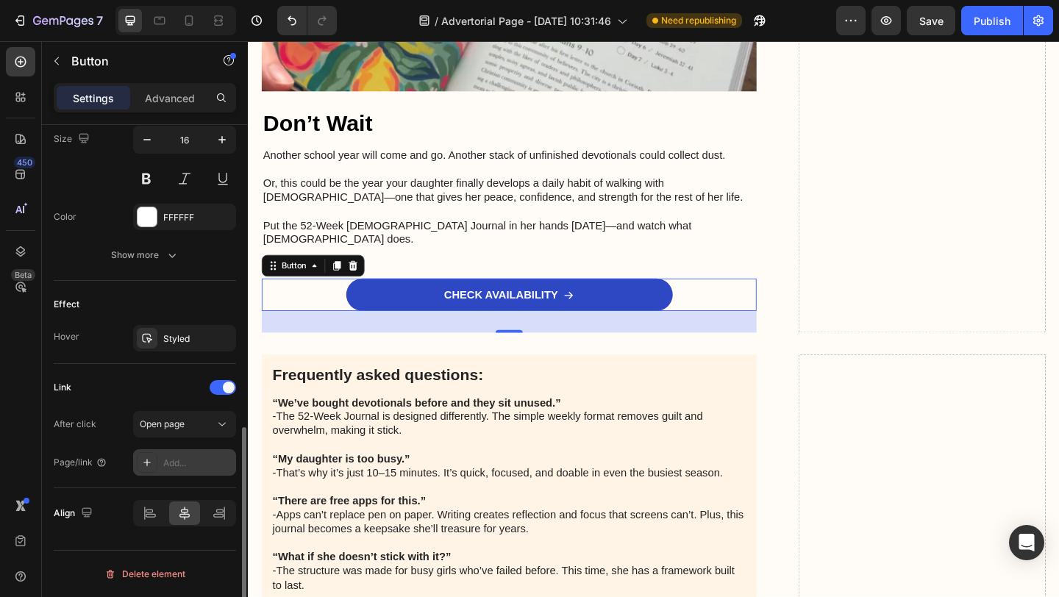
click at [182, 462] on div "Add..." at bounding box center [197, 463] width 69 height 13
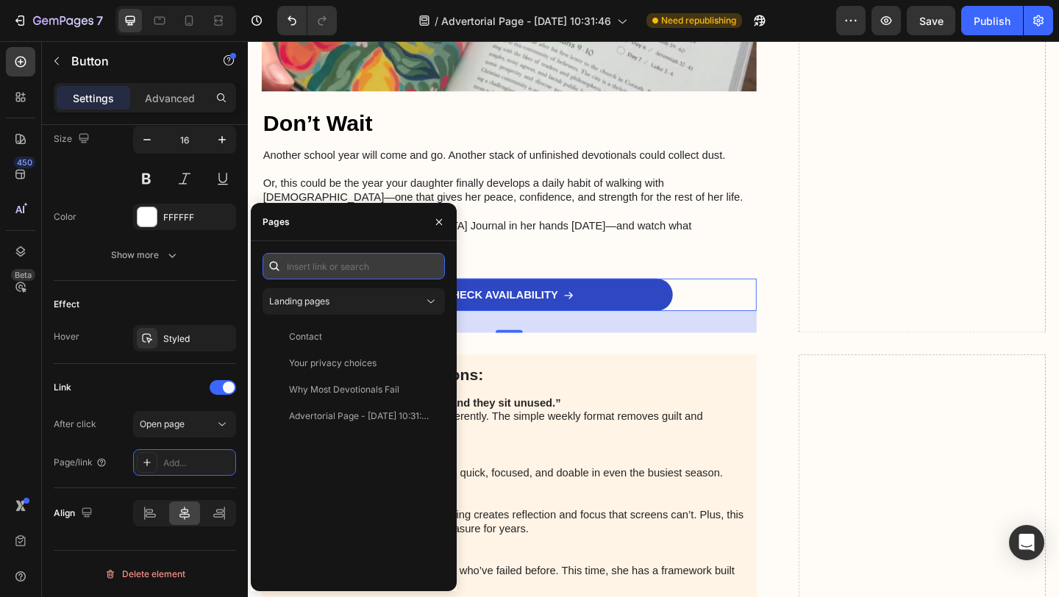
paste input "[URL][DOMAIN_NAME][DEMOGRAPHIC_DATA]"
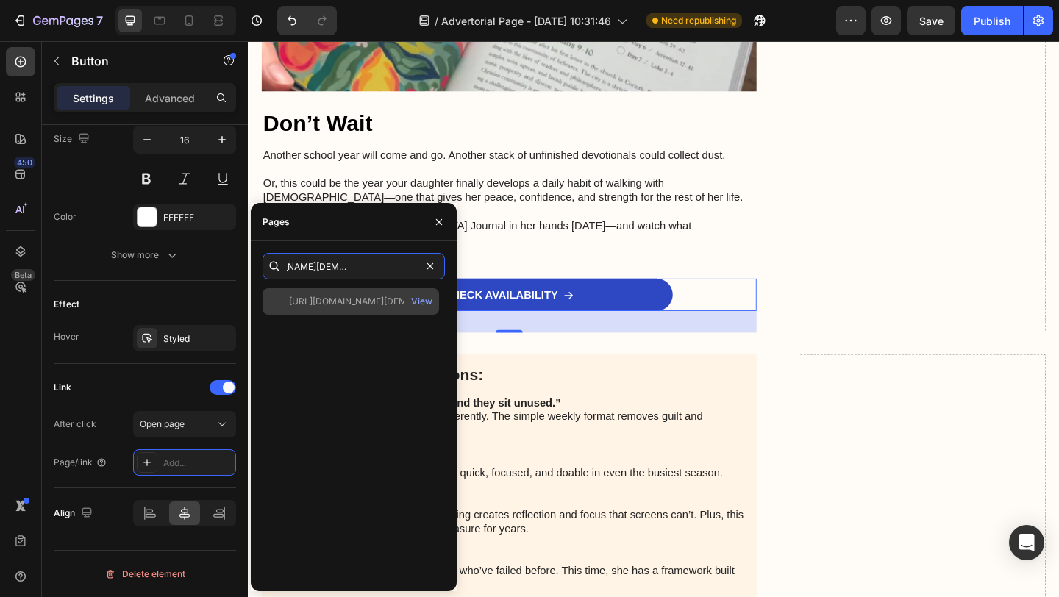
type input "[URL][DOMAIN_NAME][DEMOGRAPHIC_DATA]"
click at [367, 310] on div "[URL][DOMAIN_NAME][DEMOGRAPHIC_DATA] View" at bounding box center [351, 301] width 177 height 26
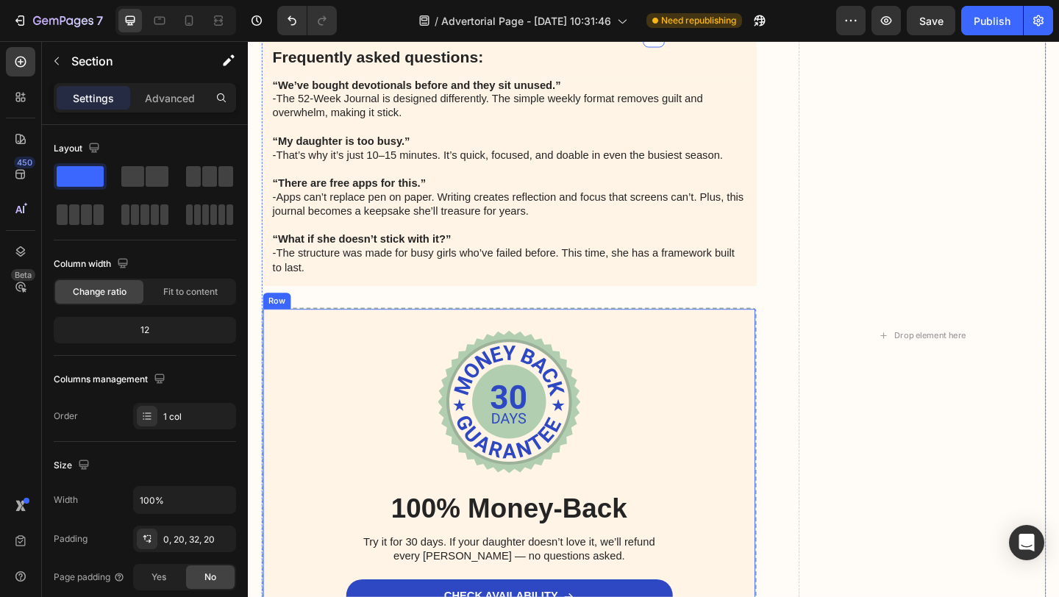
scroll to position [4469, 0]
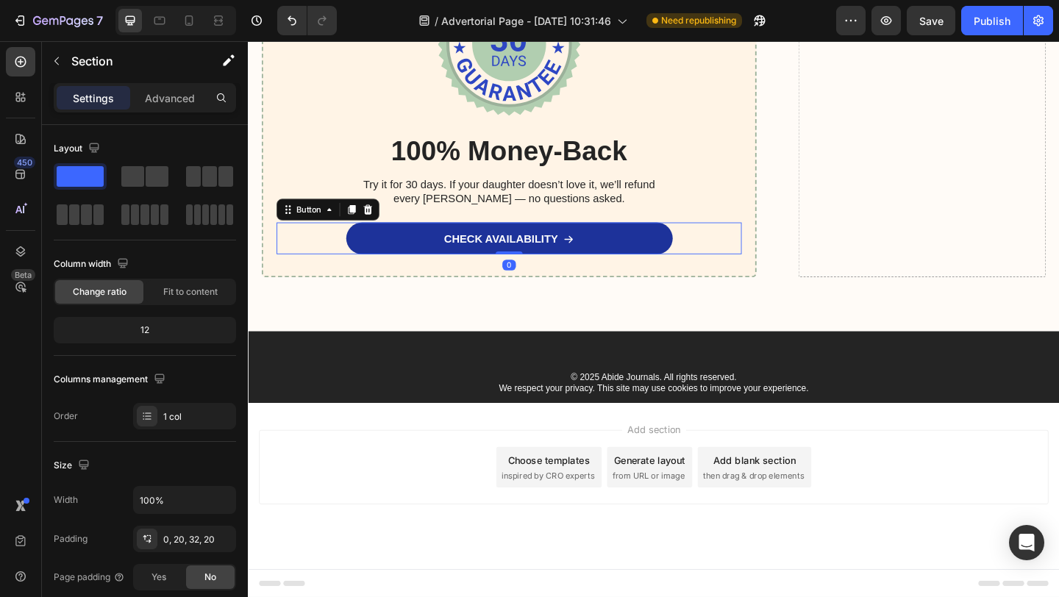
click at [541, 270] on div "CHECK AVAILABILITY Button 0" at bounding box center [532, 255] width 506 height 35
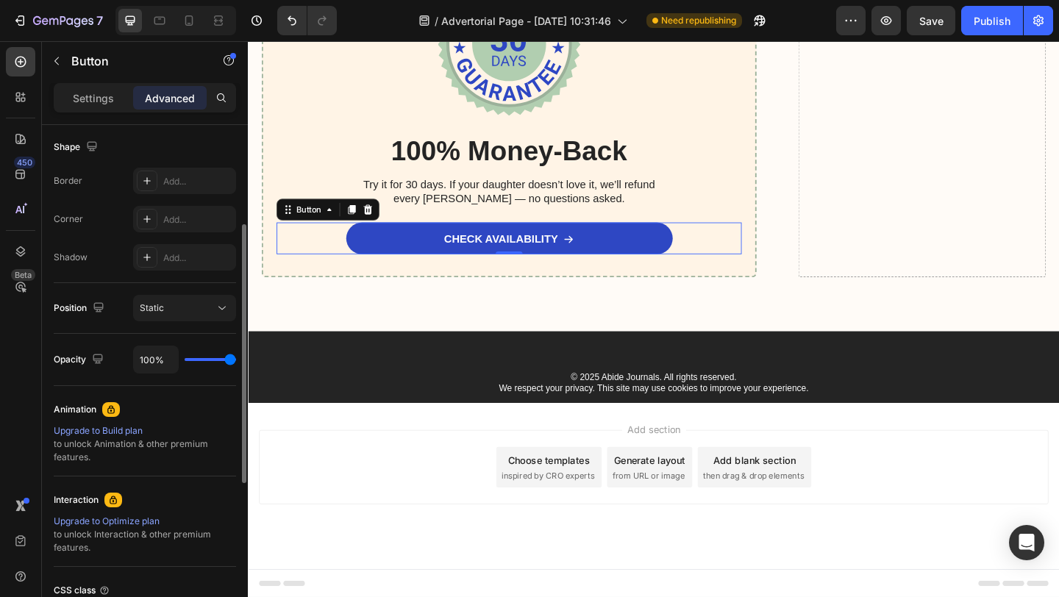
scroll to position [0, 0]
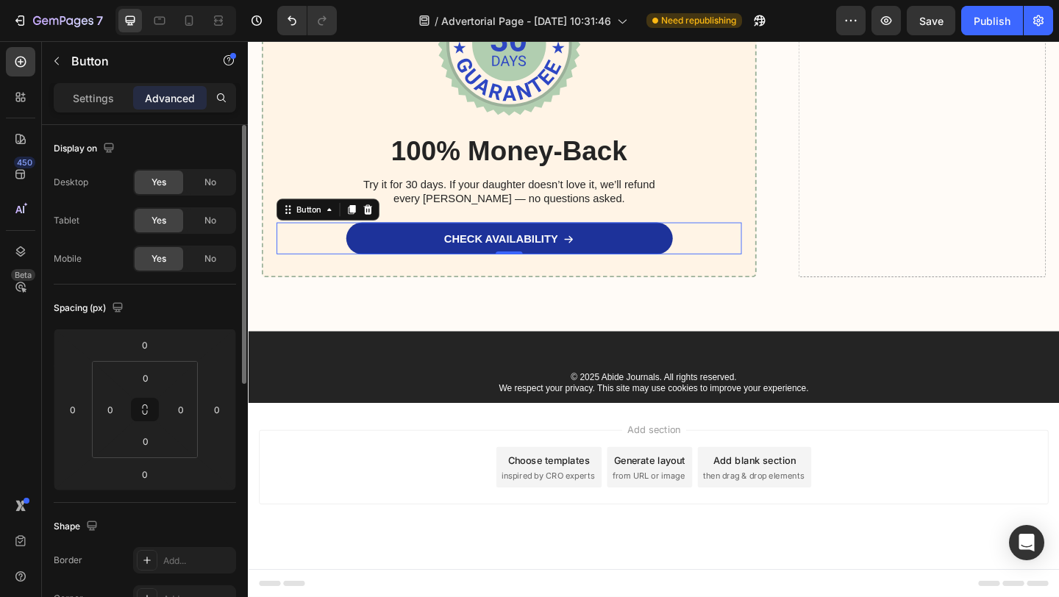
click at [422, 255] on link "CHECK AVAILABILITY" at bounding box center [531, 255] width 355 height 35
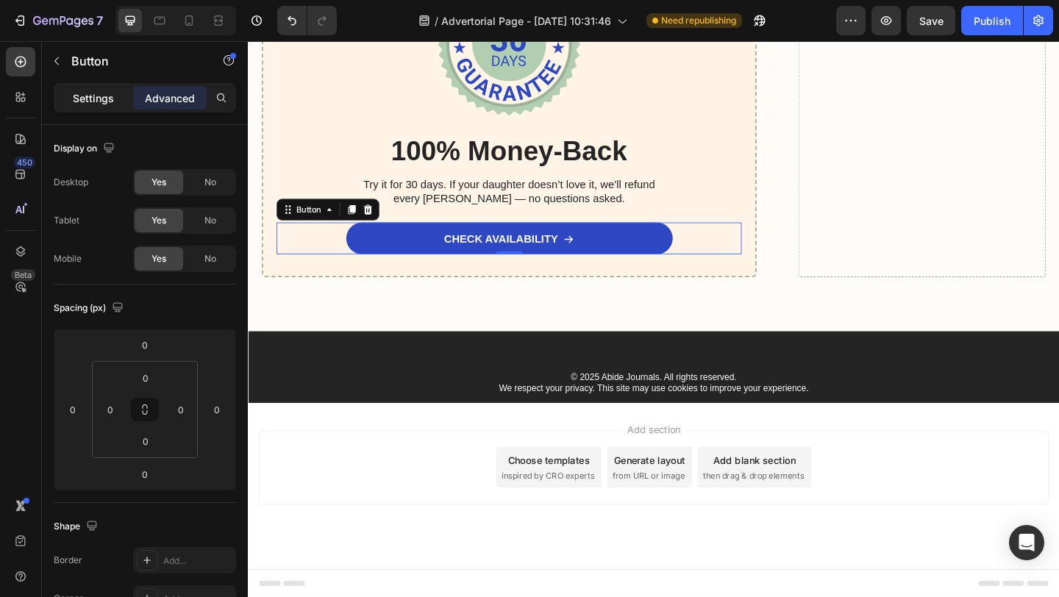
click at [107, 91] on p "Settings" at bounding box center [93, 97] width 41 height 15
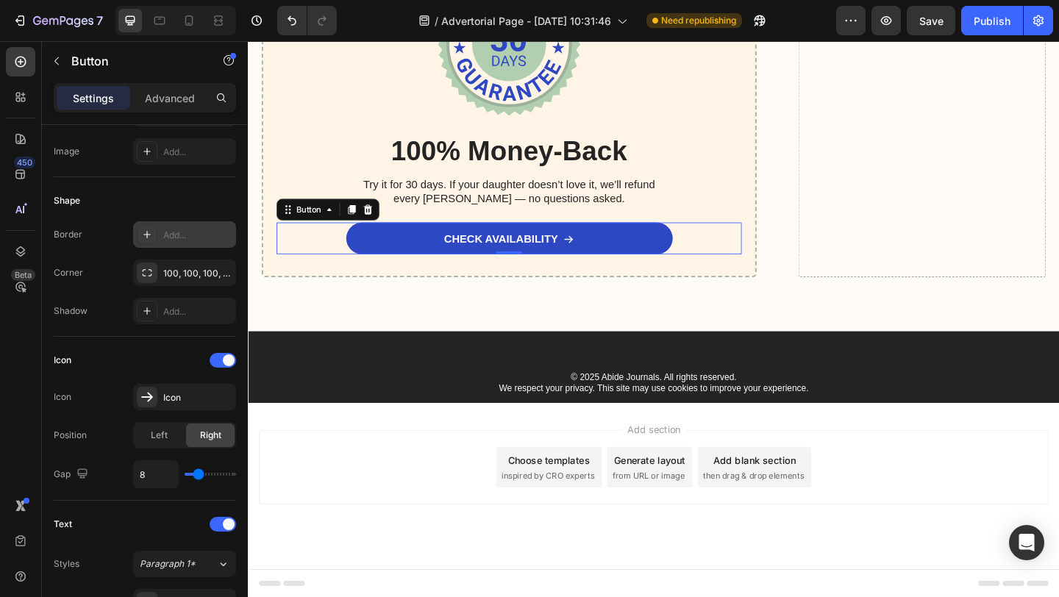
scroll to position [733, 0]
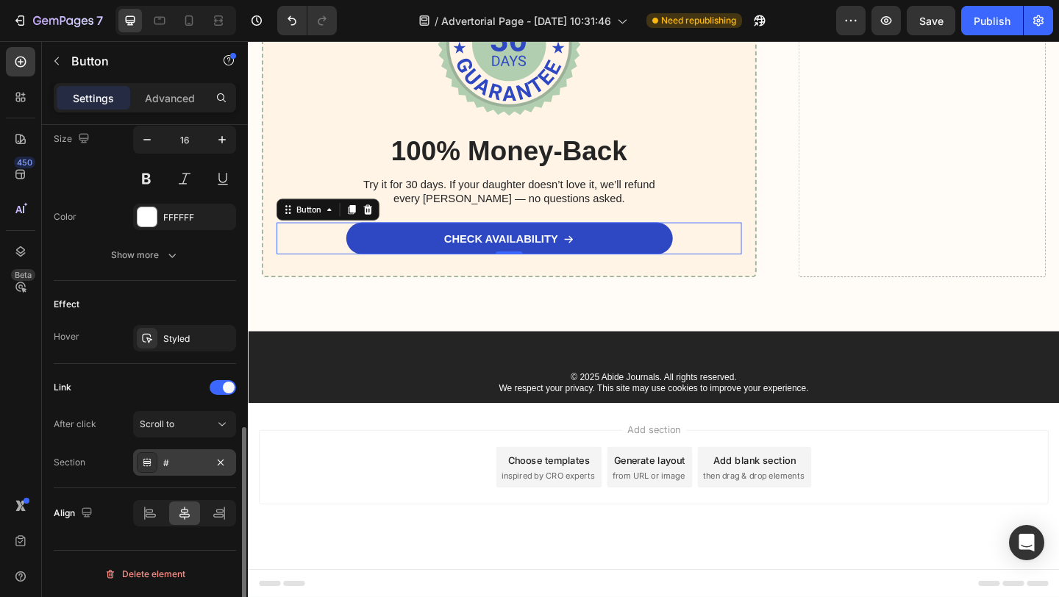
click at [176, 459] on div "#" at bounding box center [184, 463] width 43 height 13
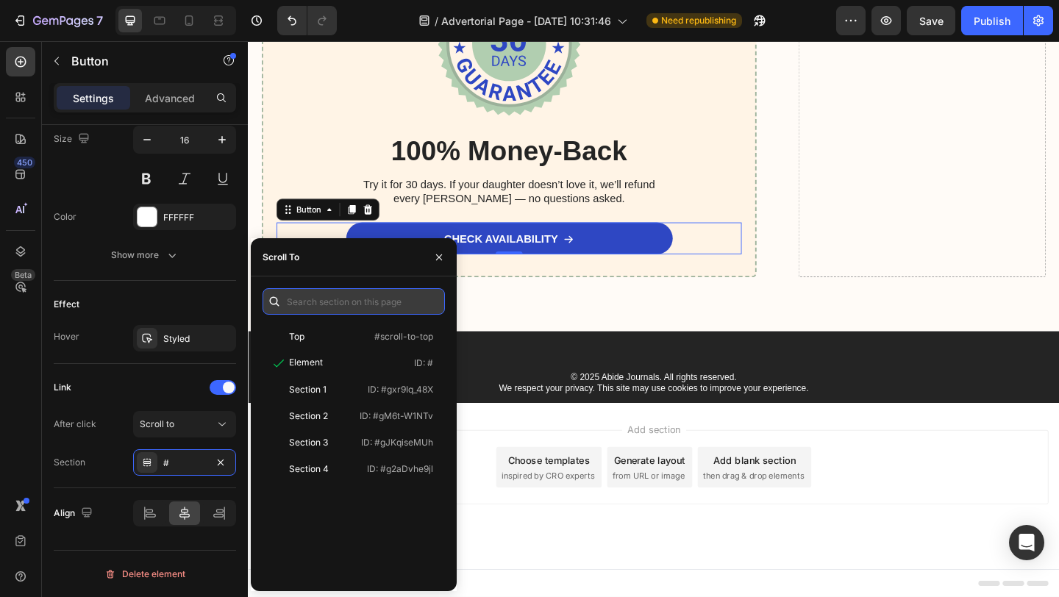
click at [352, 308] on input "text" at bounding box center [354, 301] width 182 height 26
paste input "[URL][DOMAIN_NAME][DEMOGRAPHIC_DATA]"
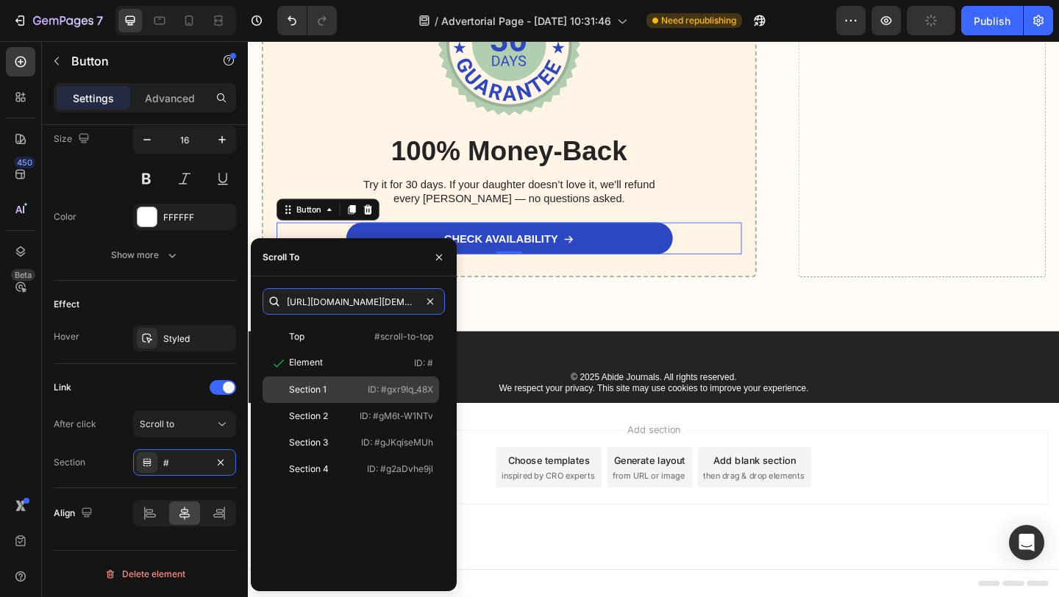
scroll to position [0, 530]
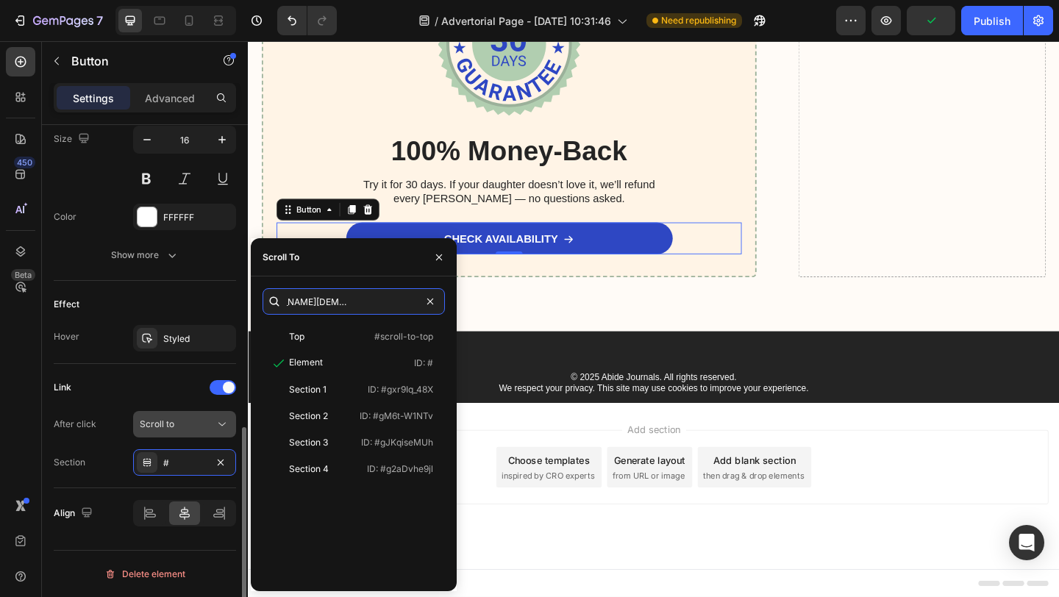
type input "[URL][DOMAIN_NAME][DEMOGRAPHIC_DATA]"
click at [198, 424] on div "Scroll to" at bounding box center [177, 424] width 75 height 13
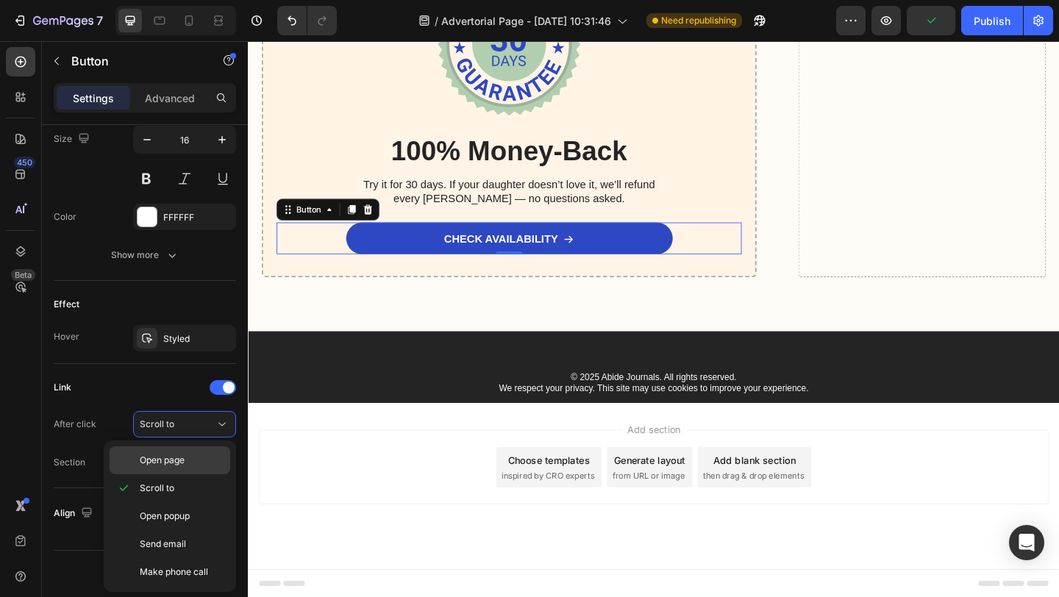
click at [188, 473] on div "Open page" at bounding box center [170, 460] width 121 height 28
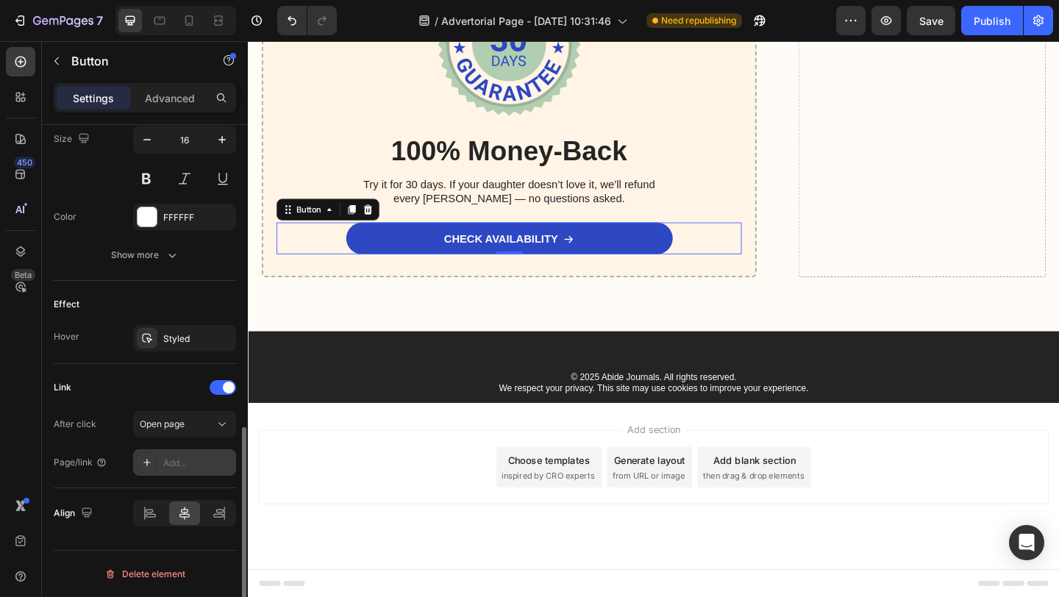
click at [190, 471] on div "Add..." at bounding box center [184, 462] width 103 height 26
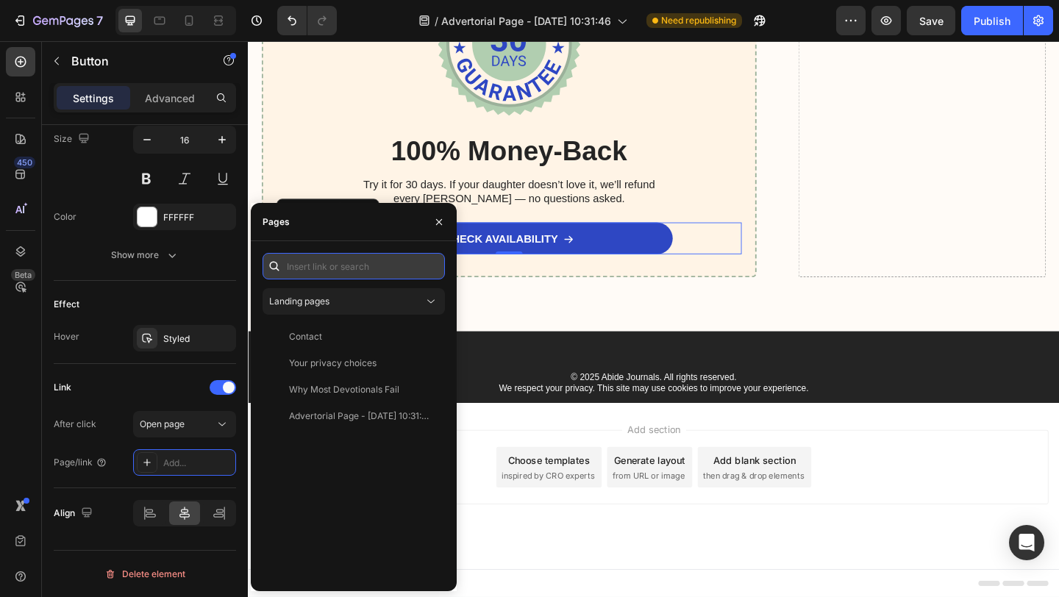
click at [339, 273] on input "text" at bounding box center [354, 266] width 182 height 26
paste input "[URL][DOMAIN_NAME][DEMOGRAPHIC_DATA]"
click at [357, 266] on input "[URL][DOMAIN_NAME][DEMOGRAPHIC_DATA]" at bounding box center [354, 266] width 182 height 26
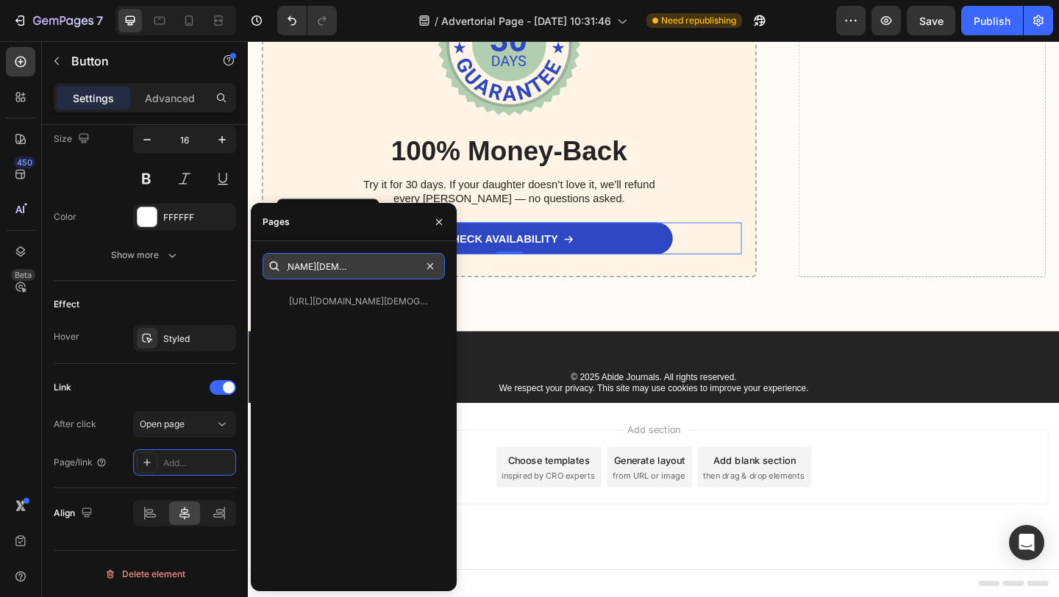
type input "[URL][DOMAIN_NAME][DEMOGRAPHIC_DATA]"
click at [337, 305] on div "[URL][DOMAIN_NAME][DEMOGRAPHIC_DATA]" at bounding box center [359, 301] width 141 height 13
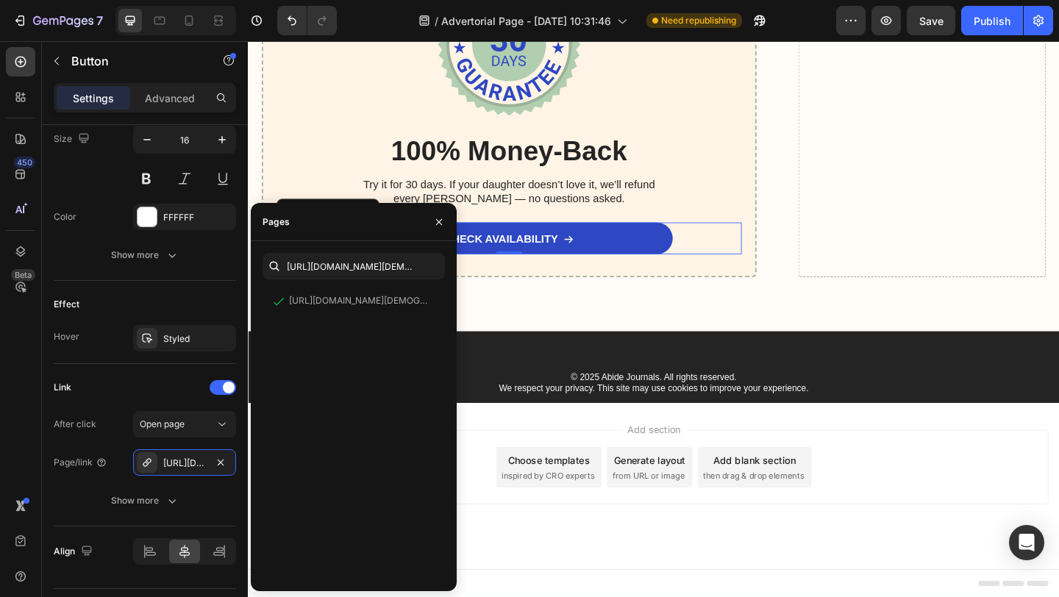
drag, startPoint x: 605, startPoint y: 307, endPoint x: 539, endPoint y: 306, distance: 66.2
click at [539, 306] on div "Frequently asked questions: Text Block “We’ve bought devotionals before and the…" at bounding box center [689, 2] width 883 height 710
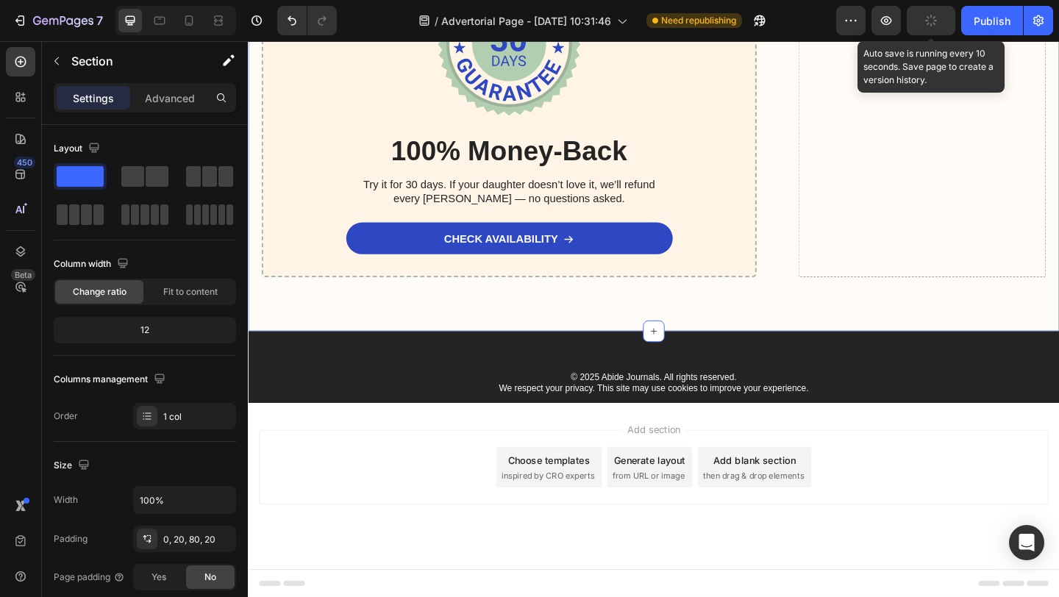
drag, startPoint x: 291, startPoint y: 265, endPoint x: 923, endPoint y: 19, distance: 677.8
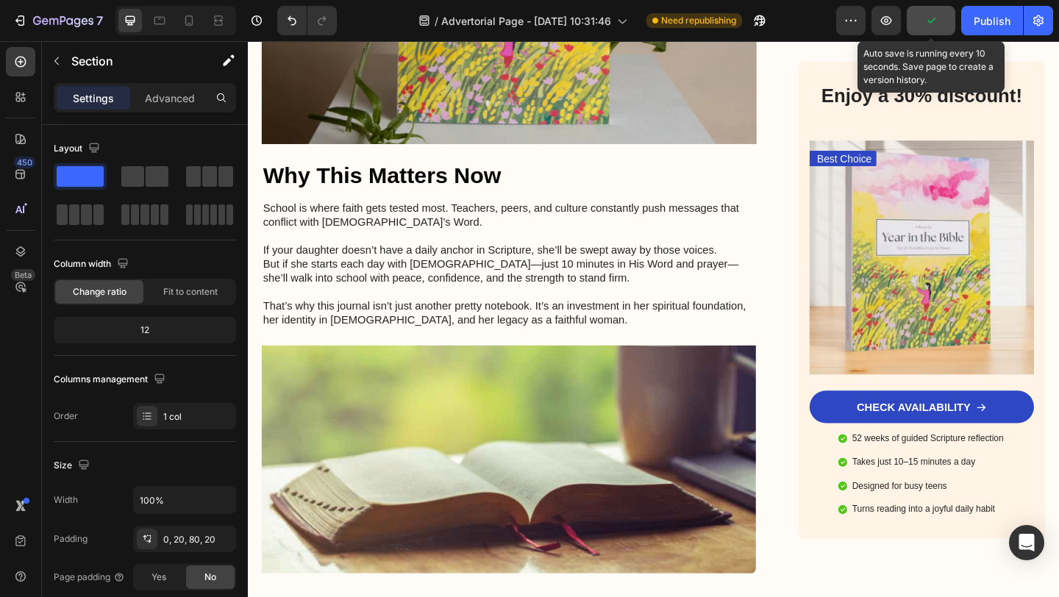
scroll to position [2703, 0]
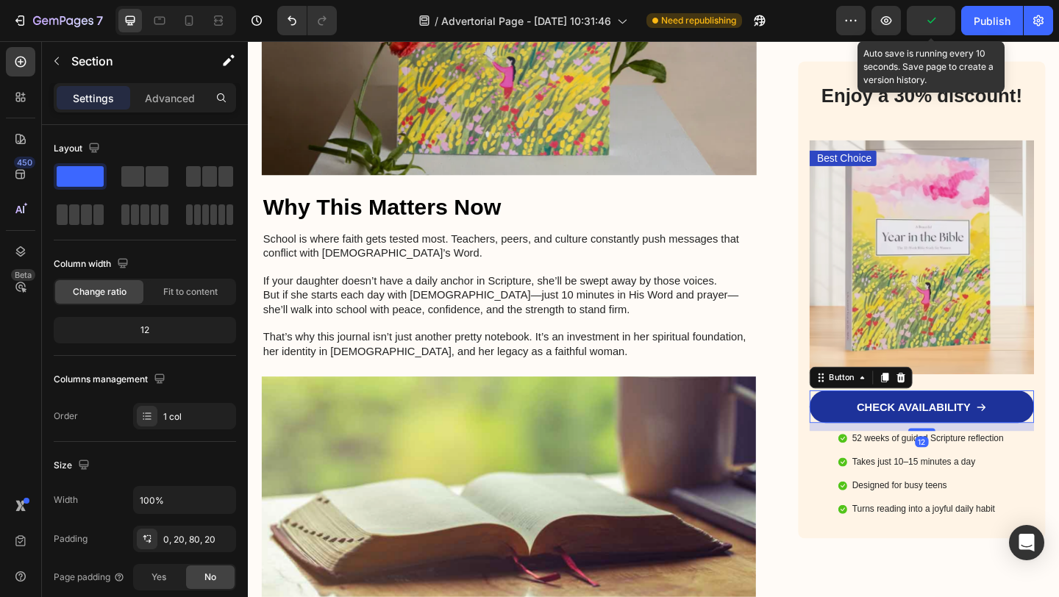
drag, startPoint x: 1171, startPoint y: 60, endPoint x: 908, endPoint y: 386, distance: 418.4
click at [908, 421] on link "CHECK AVAILABILITY" at bounding box center [981, 438] width 244 height 35
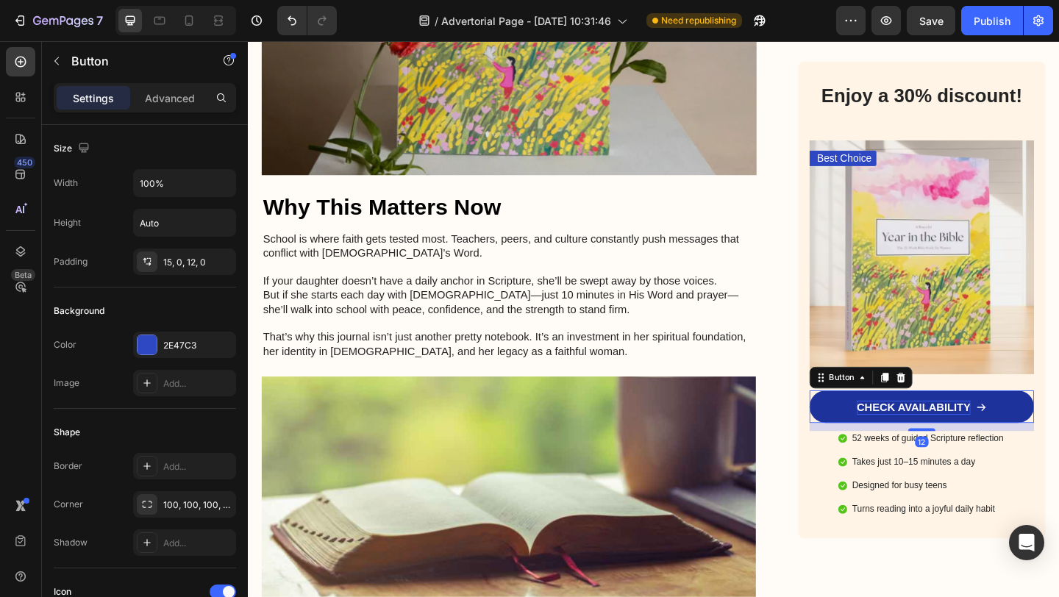
drag, startPoint x: 908, startPoint y: 386, endPoint x: 926, endPoint y: 391, distance: 18.4
click at [926, 432] on p "CHECK AVAILABILITY" at bounding box center [972, 439] width 124 height 15
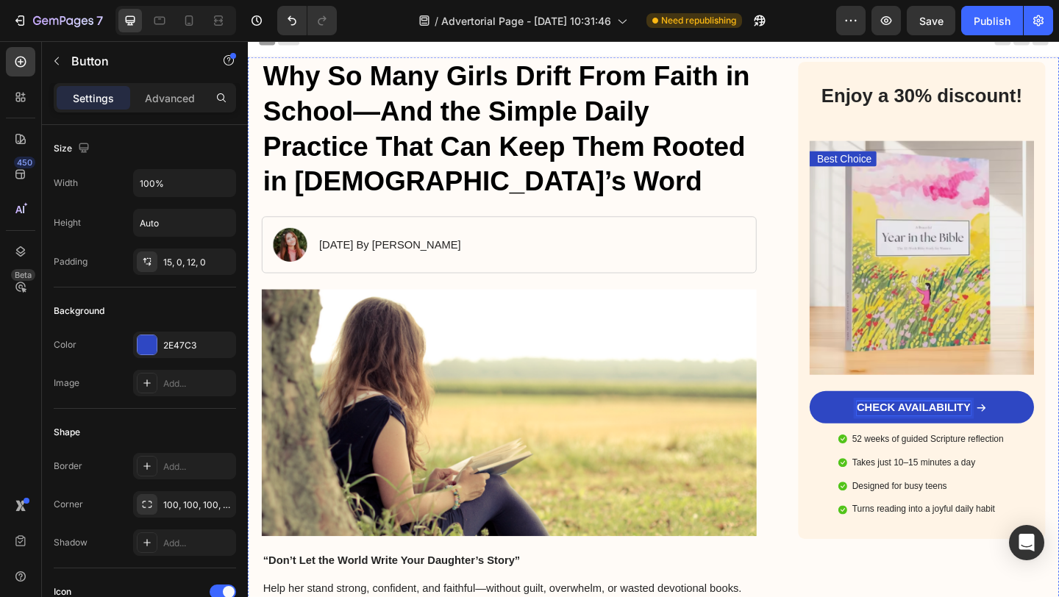
scroll to position [0, 0]
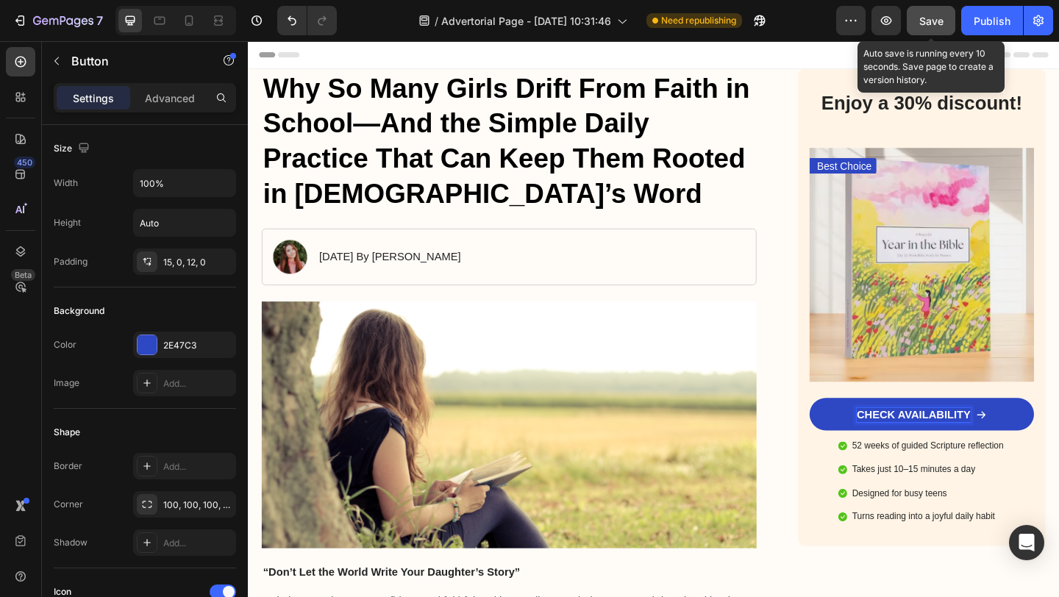
click at [941, 18] on span "Save" at bounding box center [931, 21] width 24 height 13
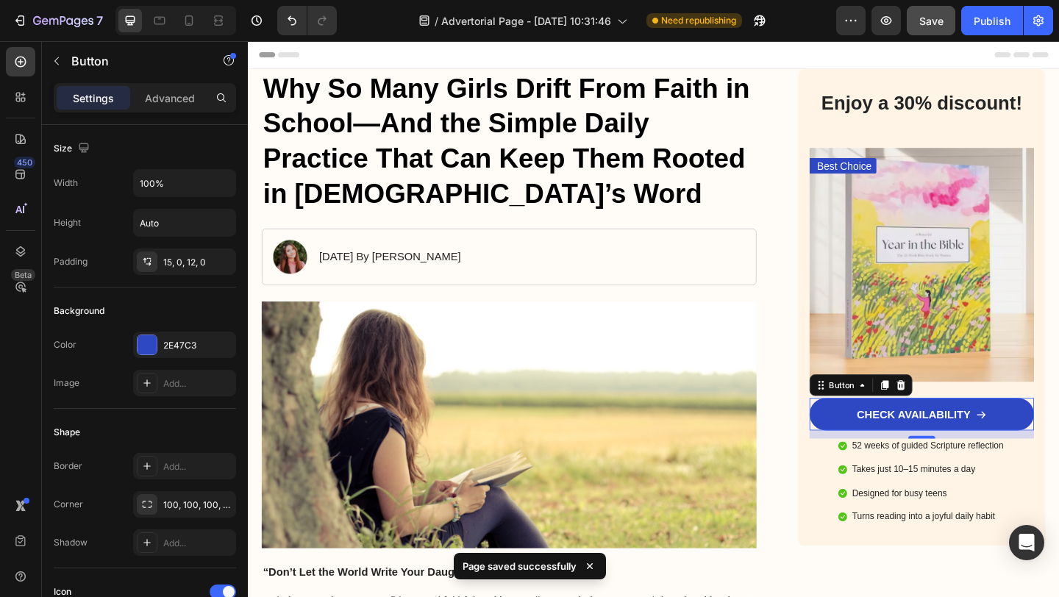
click at [722, 15] on span "Need republishing" at bounding box center [698, 20] width 75 height 13
click at [991, 21] on div "Publish" at bounding box center [992, 20] width 37 height 15
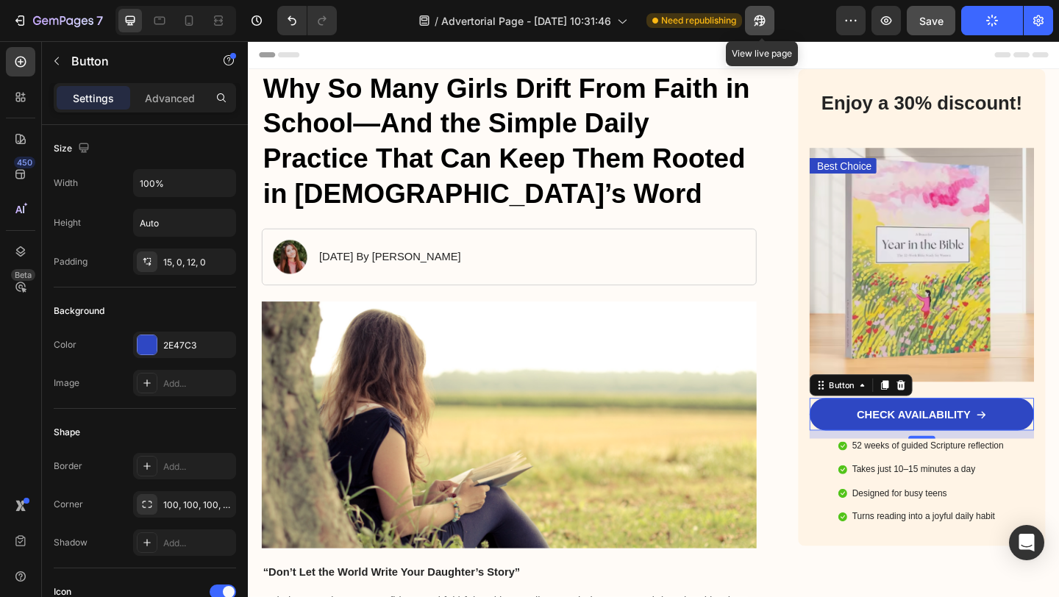
click at [760, 21] on icon "button" at bounding box center [759, 20] width 15 height 15
